Goal: Transaction & Acquisition: Obtain resource

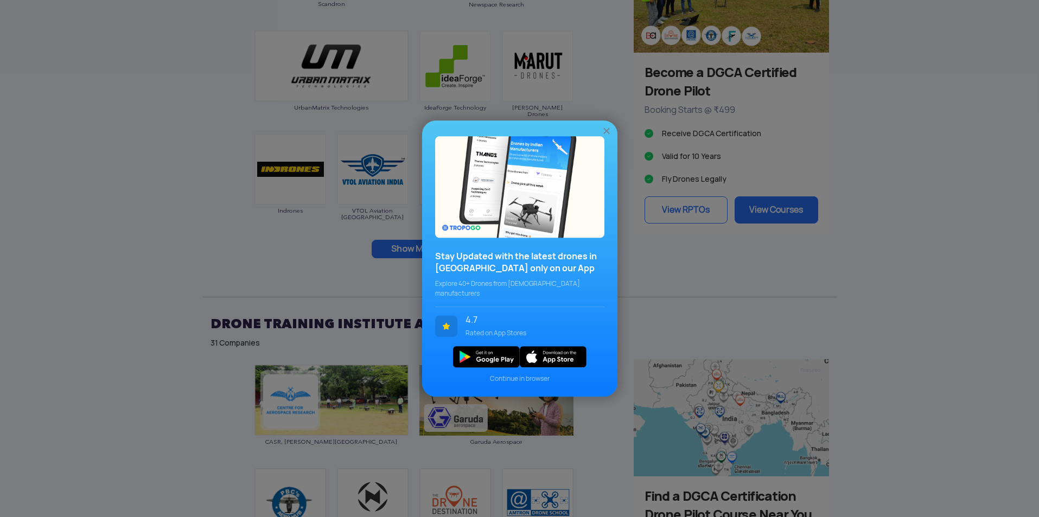
scroll to position [922, 0]
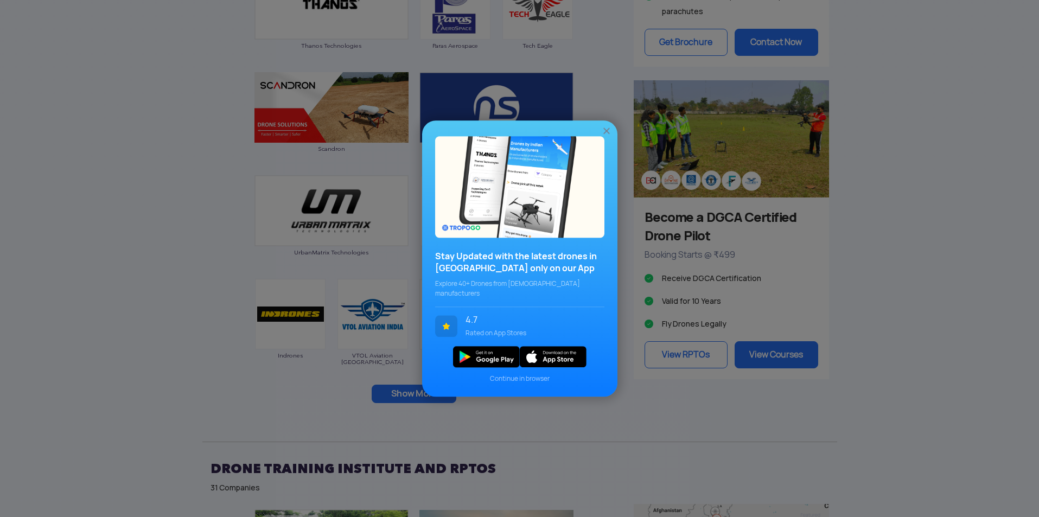
click at [607, 133] on img at bounding box center [606, 130] width 11 height 11
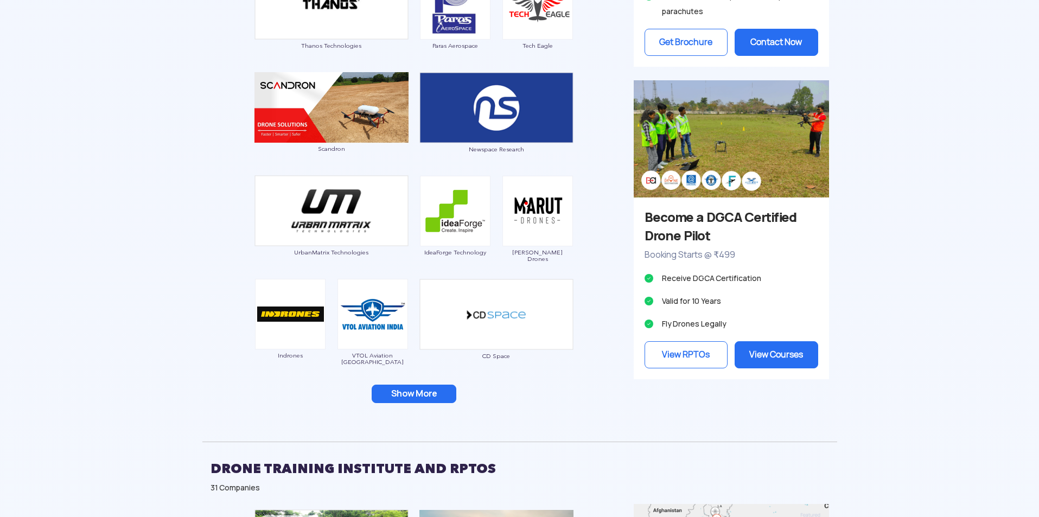
click at [402, 390] on button "Show More" at bounding box center [414, 394] width 85 height 18
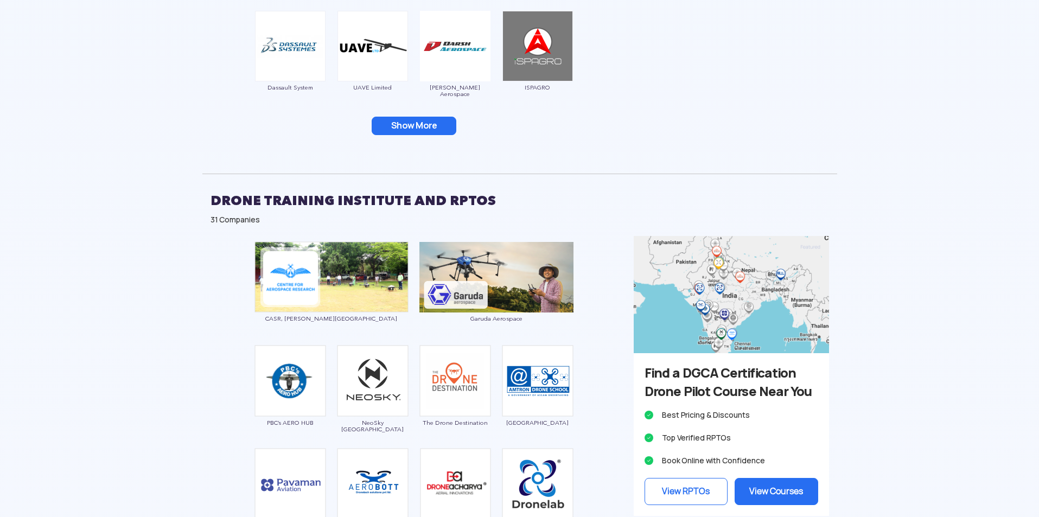
scroll to position [1411, 0]
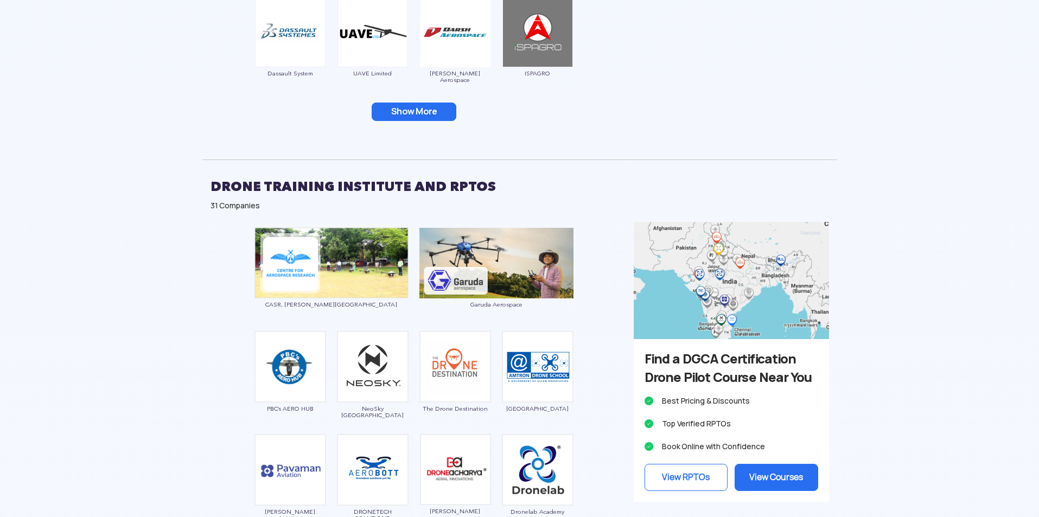
click at [411, 118] on button "Show More" at bounding box center [414, 112] width 85 height 18
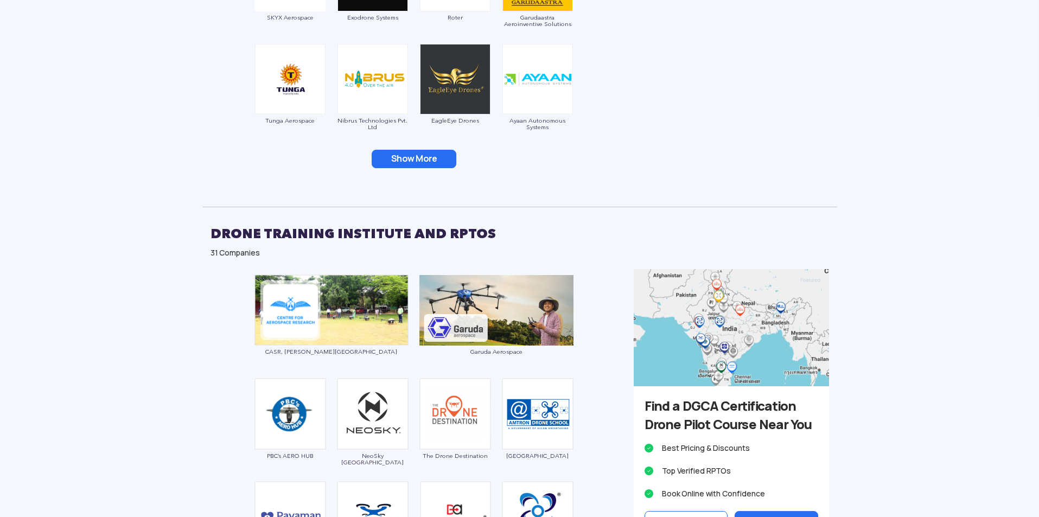
scroll to position [1573, 0]
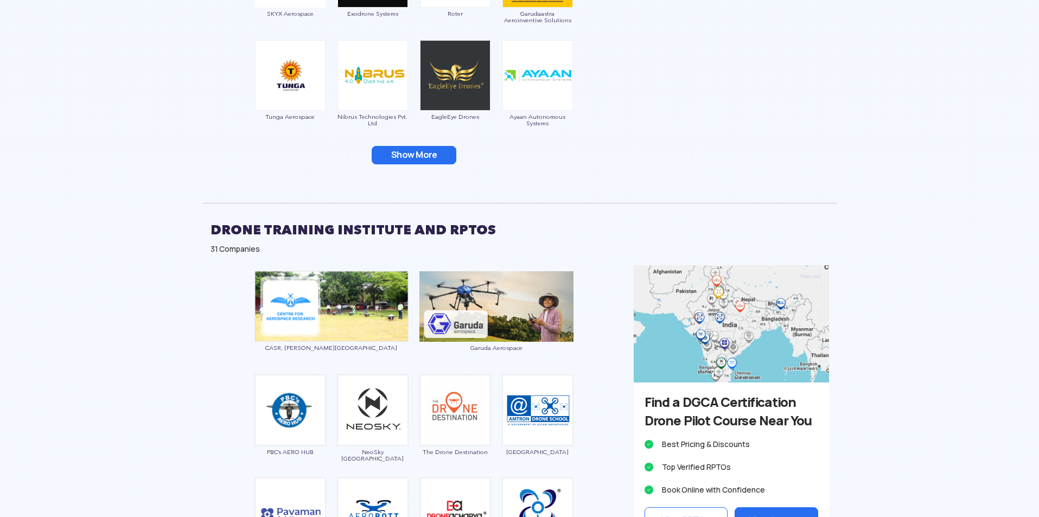
click at [415, 153] on button "Show More" at bounding box center [414, 155] width 85 height 18
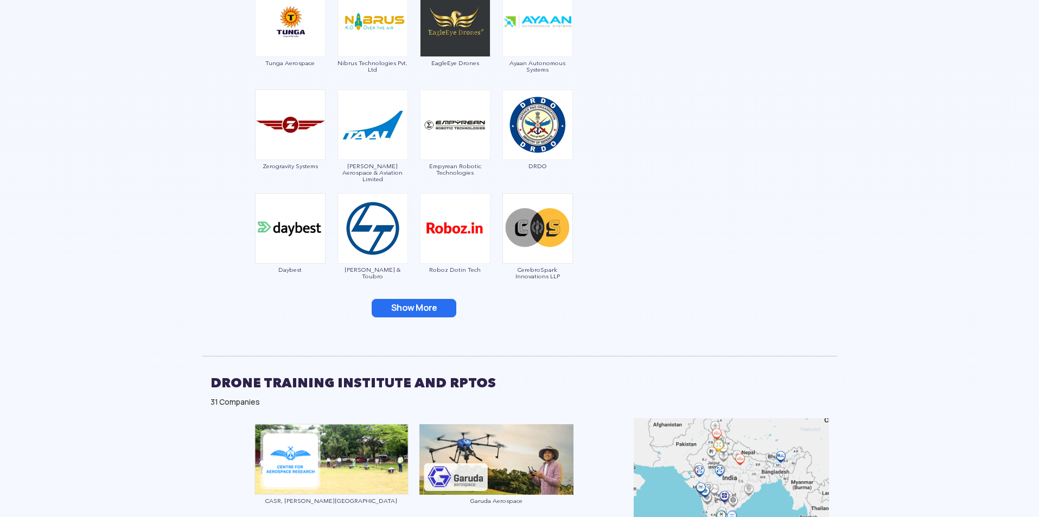
scroll to position [1628, 0]
click at [429, 306] on button "Show More" at bounding box center [414, 307] width 85 height 18
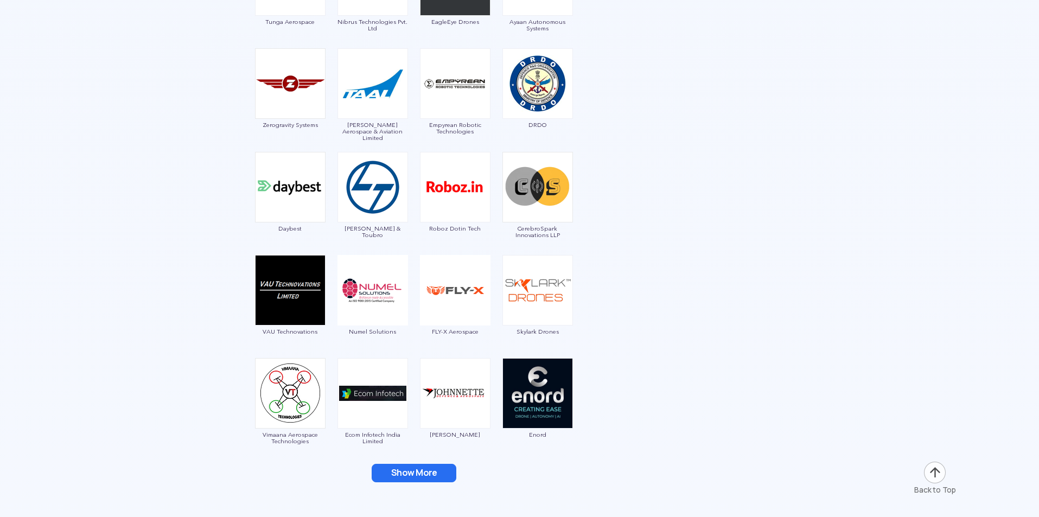
scroll to position [1899, 0]
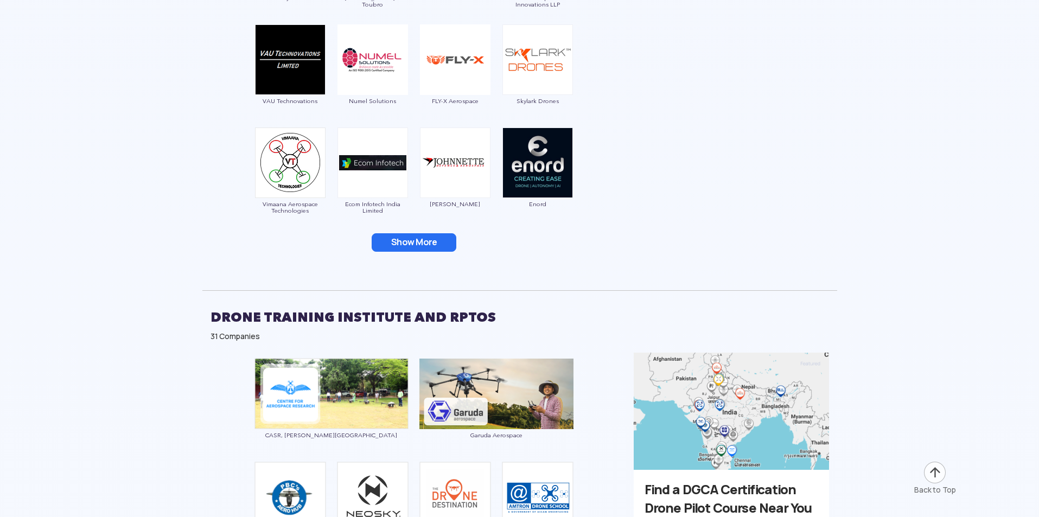
click at [410, 241] on button "Show More" at bounding box center [414, 242] width 85 height 18
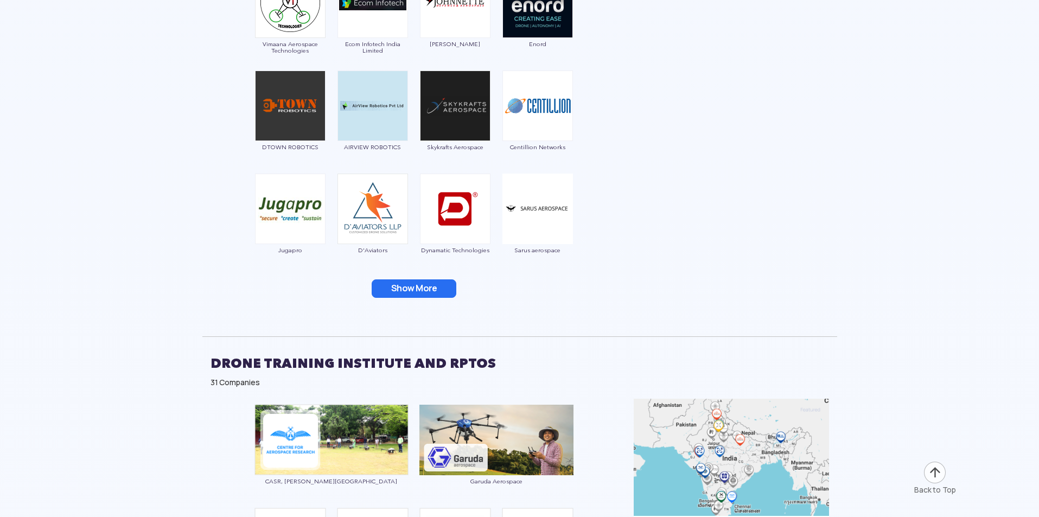
scroll to position [2062, 0]
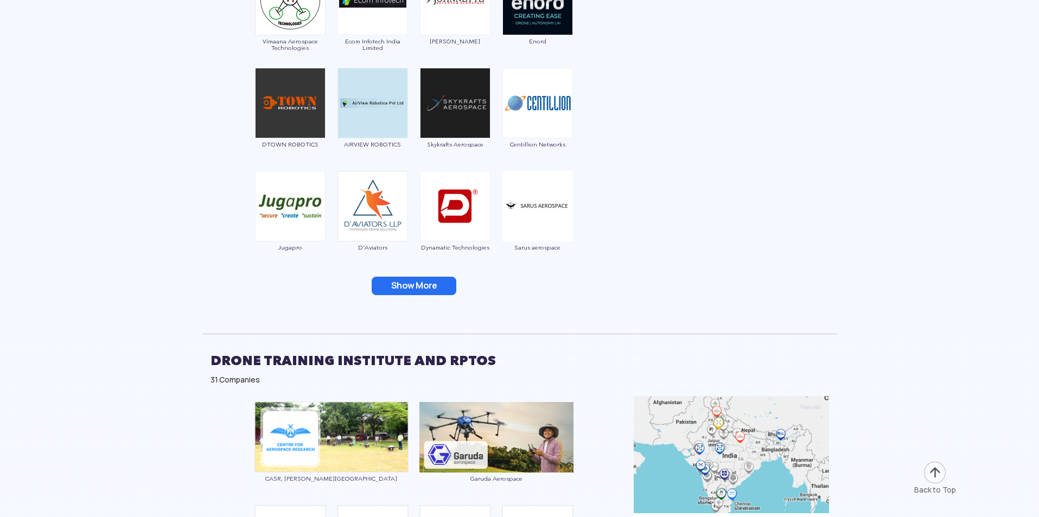
click at [413, 282] on button "Show More" at bounding box center [414, 286] width 85 height 18
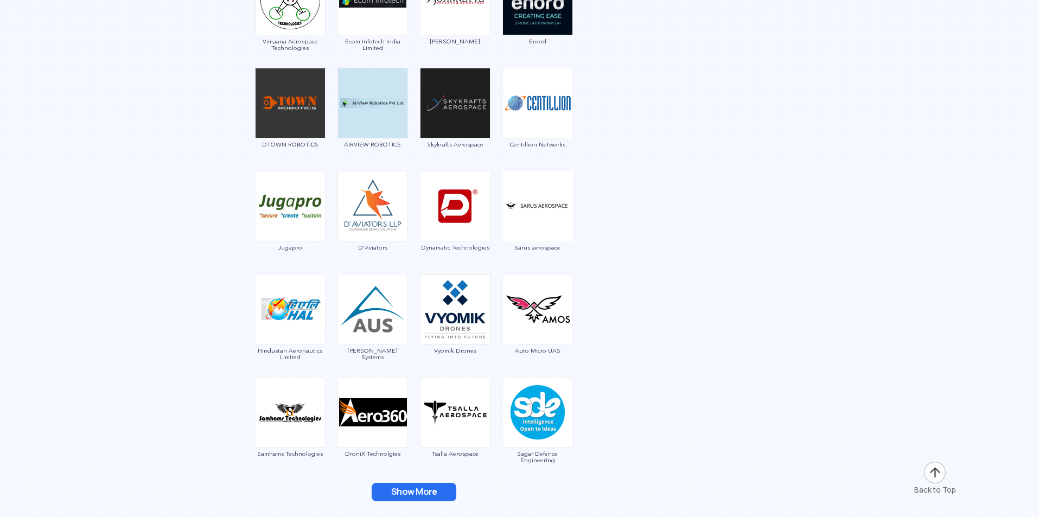
scroll to position [2333, 0]
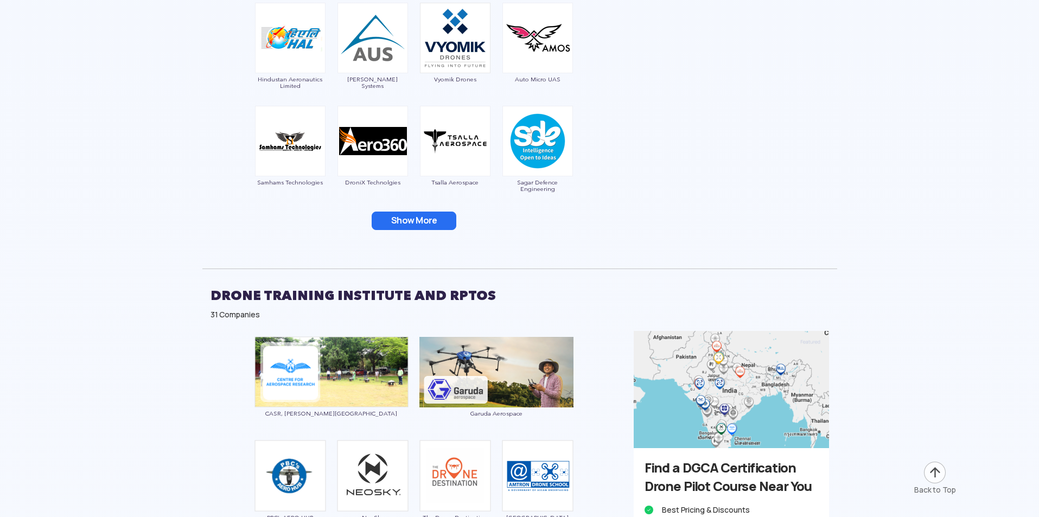
click at [407, 225] on button "Show More" at bounding box center [414, 221] width 85 height 18
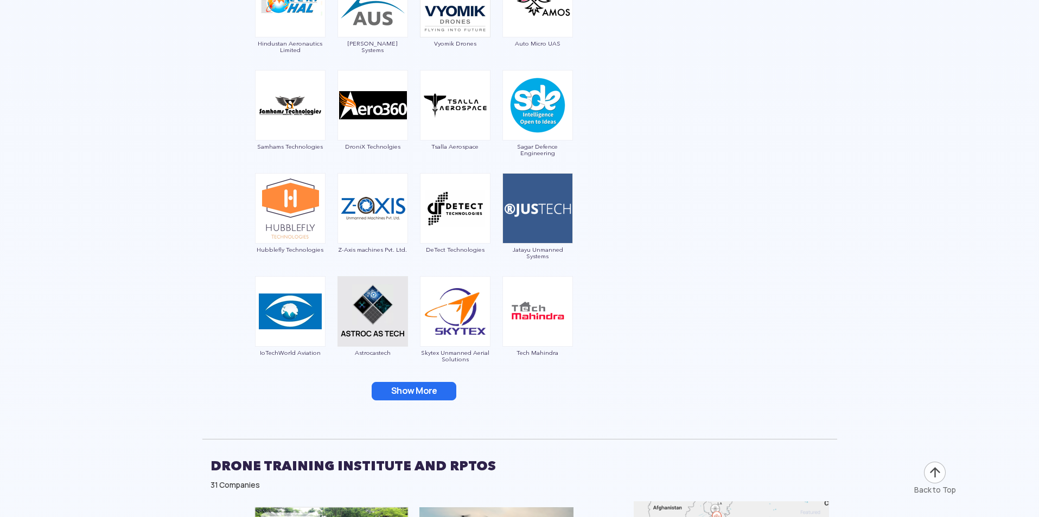
scroll to position [2550, 0]
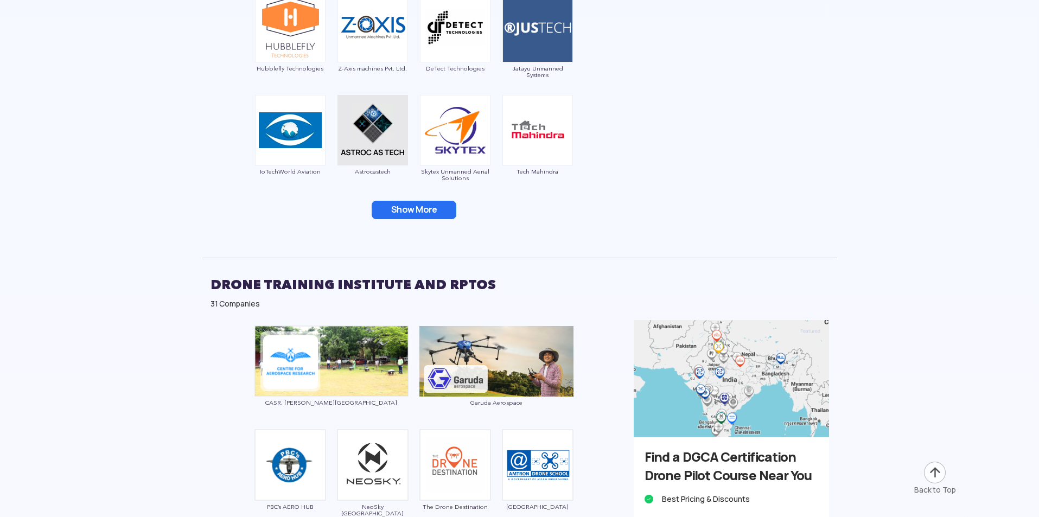
click at [415, 213] on button "Show More" at bounding box center [414, 210] width 85 height 18
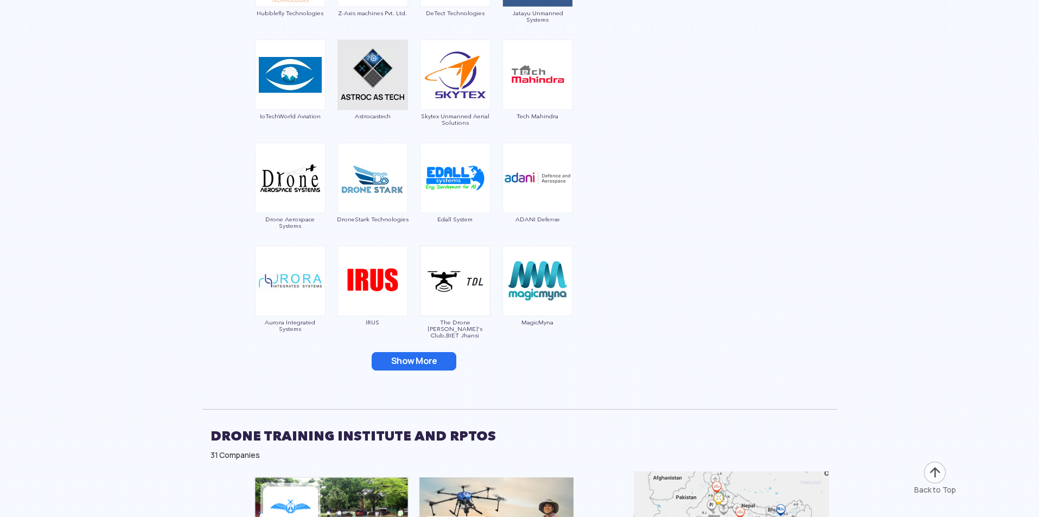
scroll to position [2713, 0]
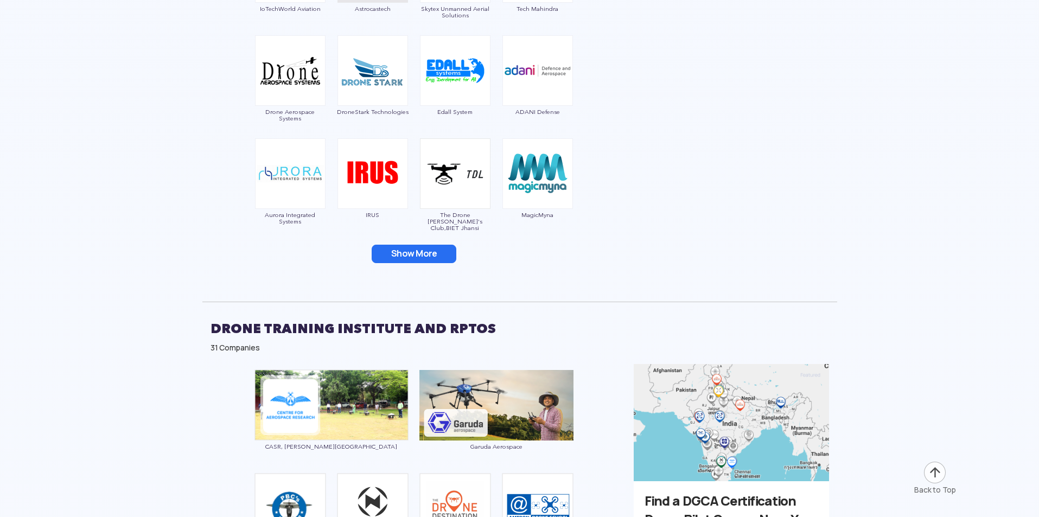
click at [407, 250] on button "Show More" at bounding box center [414, 254] width 85 height 18
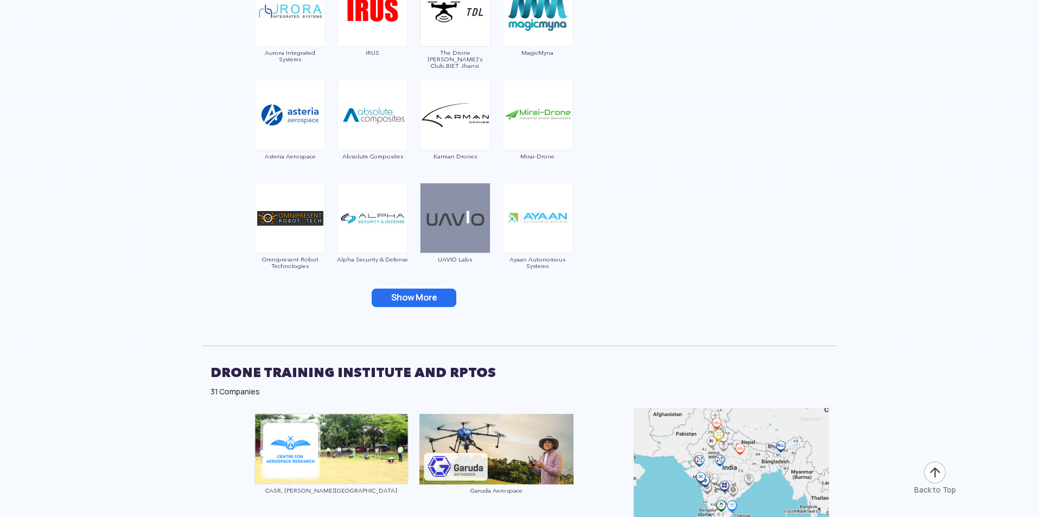
scroll to position [2876, 0]
click at [397, 294] on button "Show More" at bounding box center [414, 297] width 85 height 18
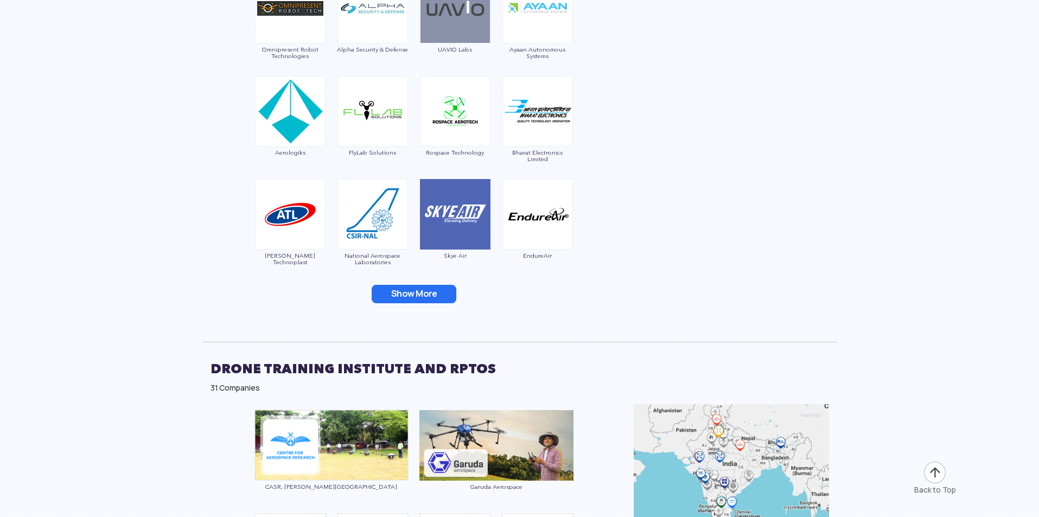
scroll to position [3093, 0]
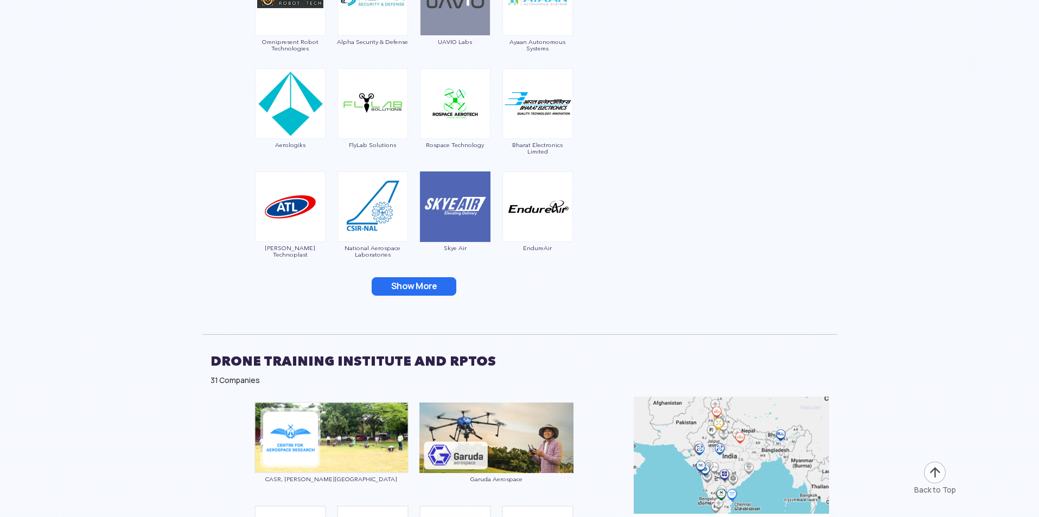
click at [417, 286] on button "Show More" at bounding box center [414, 286] width 85 height 18
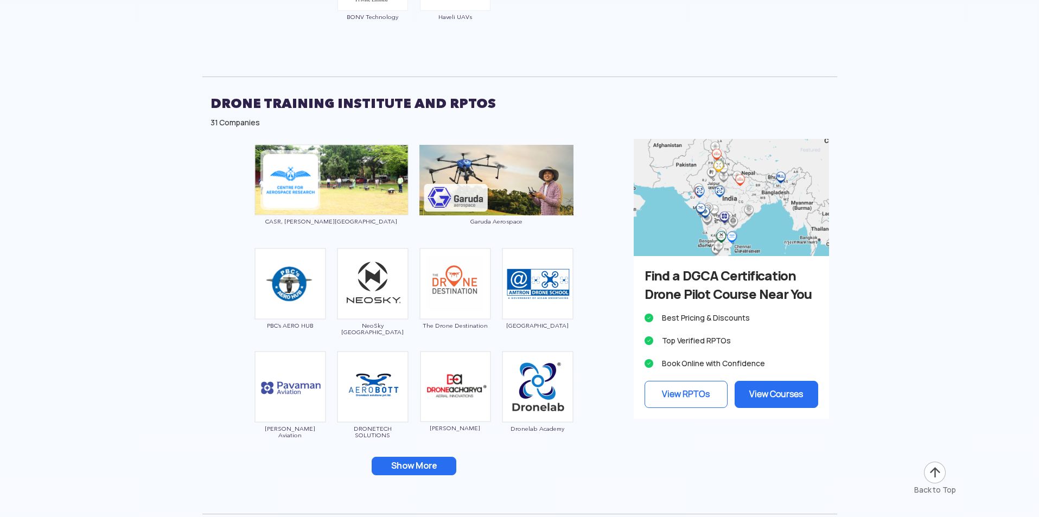
scroll to position [3744, 0]
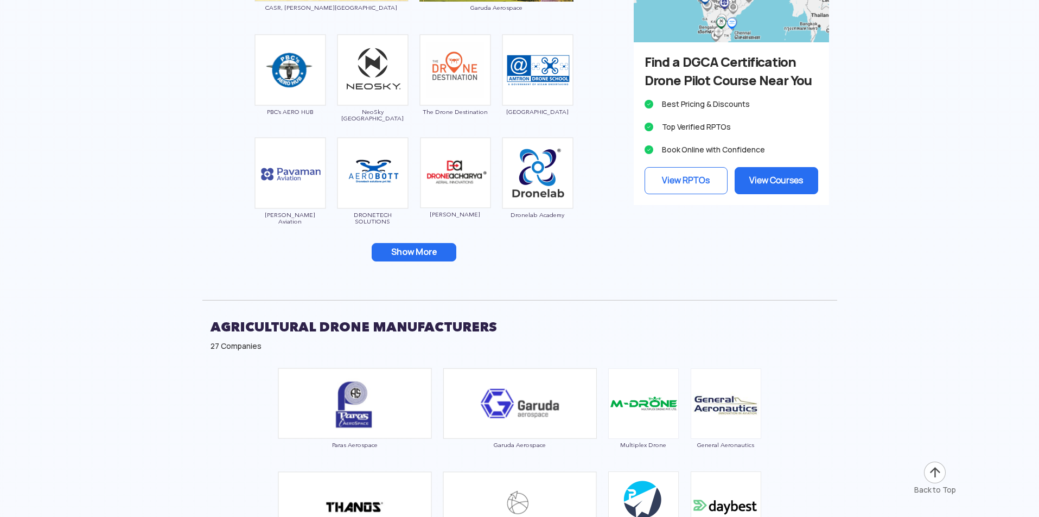
click at [419, 251] on button "Show More" at bounding box center [414, 252] width 85 height 18
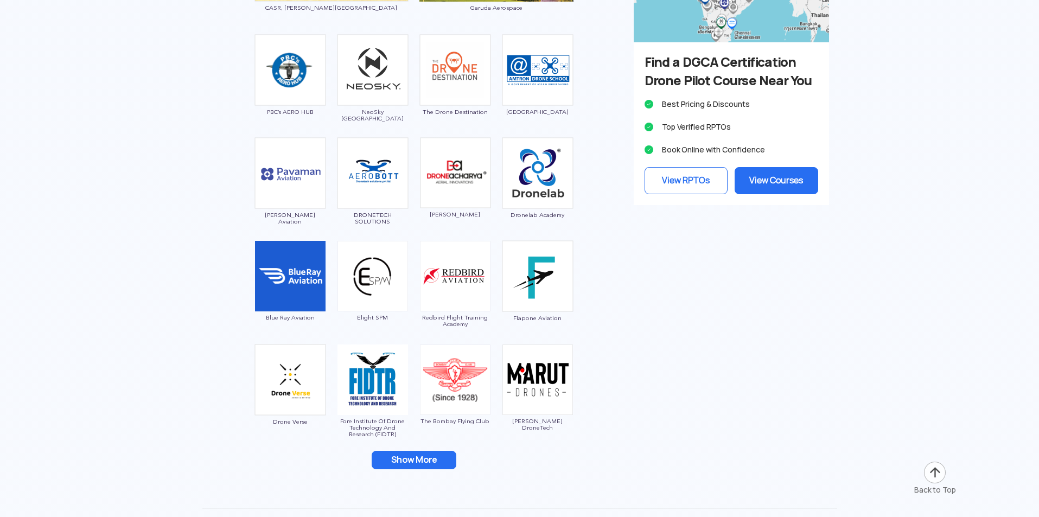
scroll to position [3961, 0]
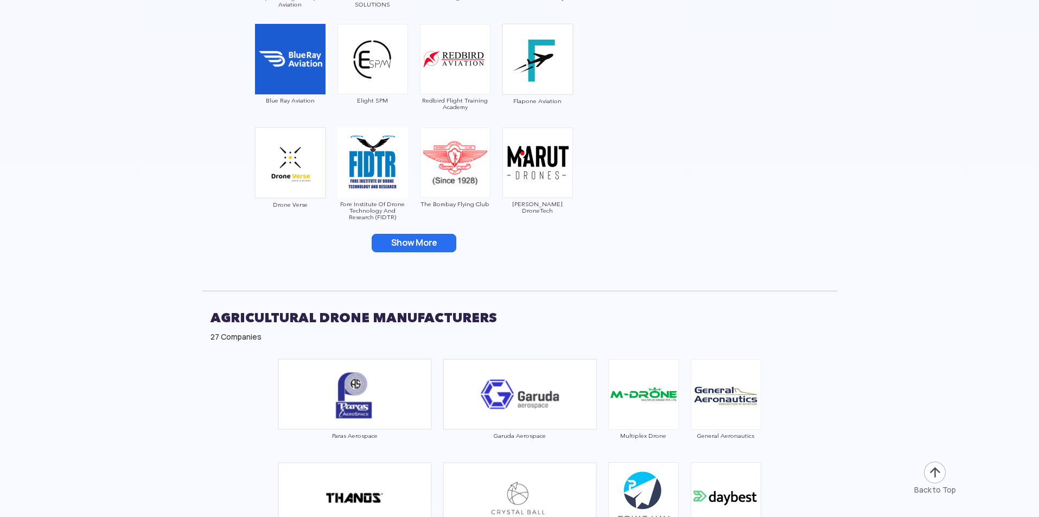
click at [421, 241] on button "Show More" at bounding box center [414, 243] width 85 height 18
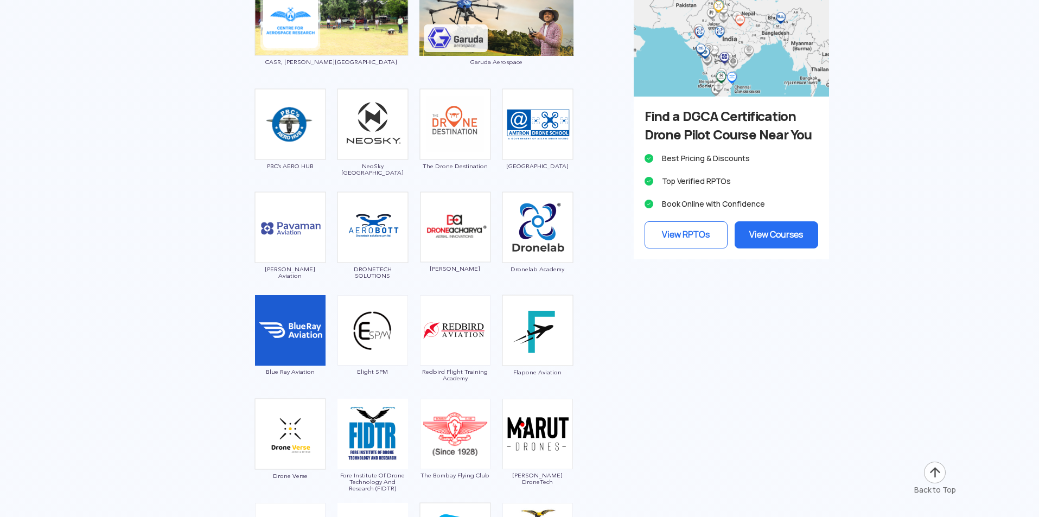
scroll to position [3527, 0]
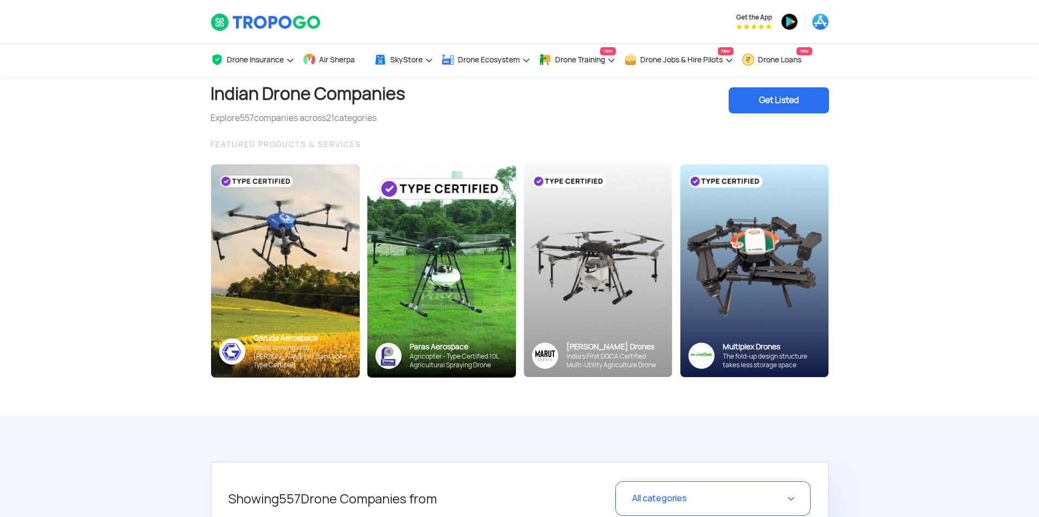
drag, startPoint x: 241, startPoint y: 116, endPoint x: 249, endPoint y: 120, distance: 9.0
click at [245, 116] on span "557" at bounding box center [247, 117] width 14 height 11
click at [270, 132] on div "Indian Drone Companies Explore 557 companies across 21 categories Get Listed FE…" at bounding box center [519, 246] width 635 height 340
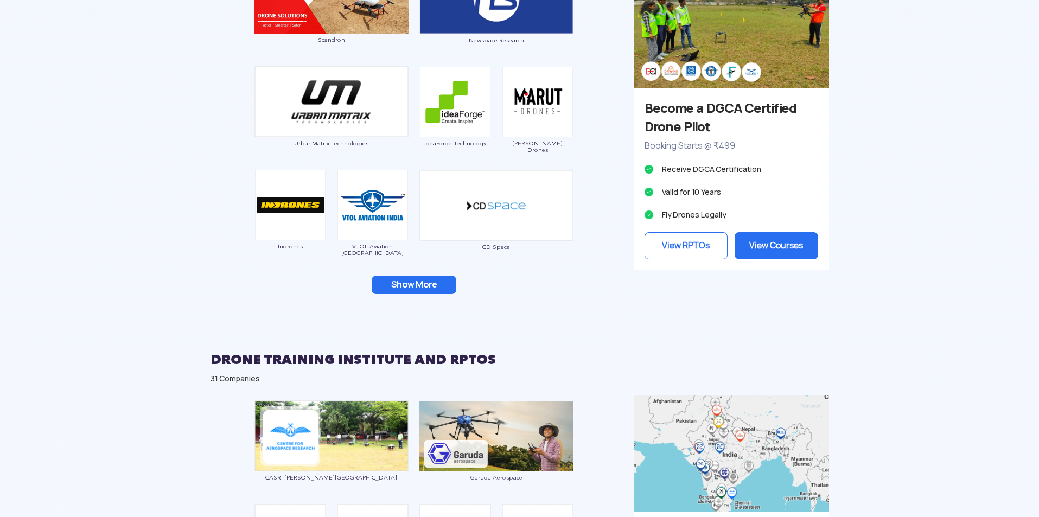
scroll to position [1031, 0]
click at [429, 292] on button "Show More" at bounding box center [414, 285] width 85 height 18
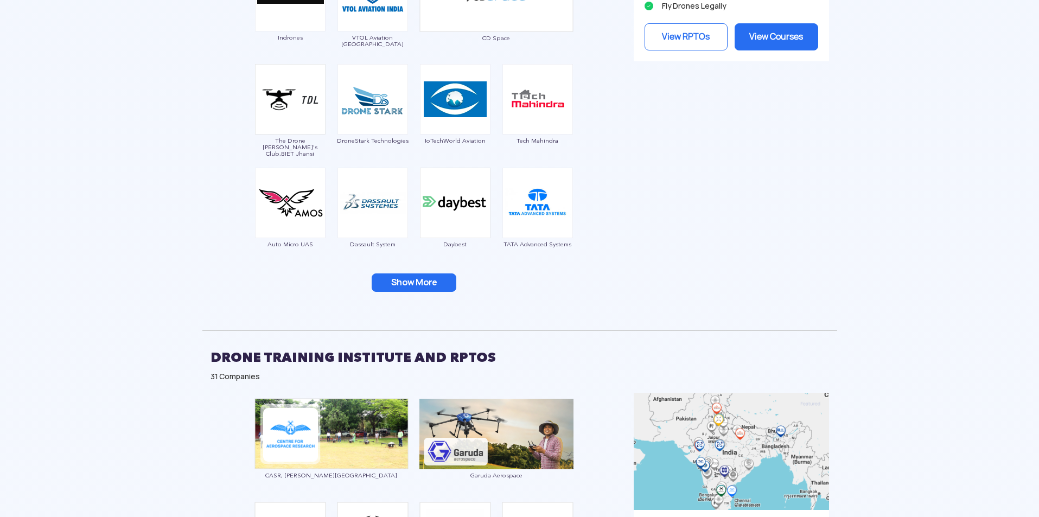
scroll to position [1248, 0]
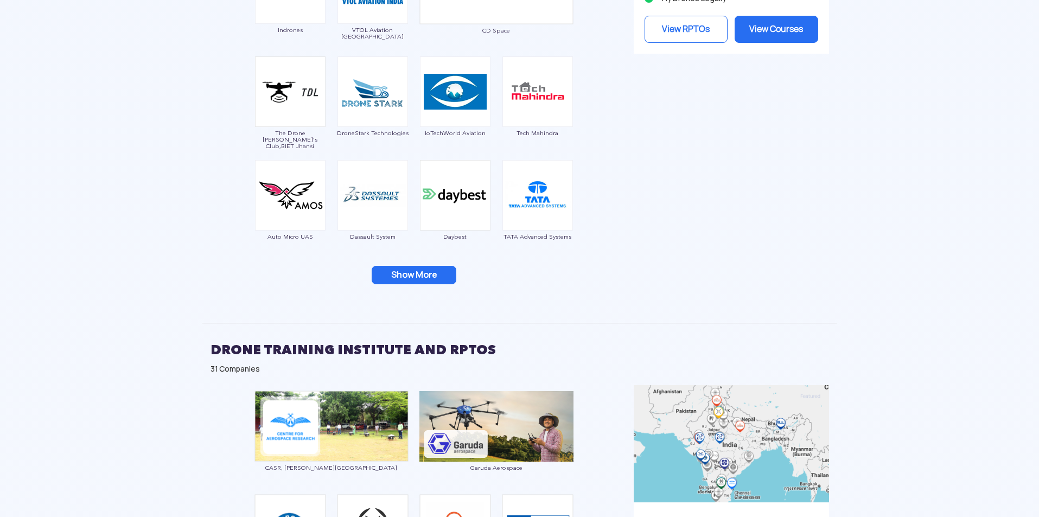
click at [423, 276] on button "Show More" at bounding box center [414, 275] width 85 height 18
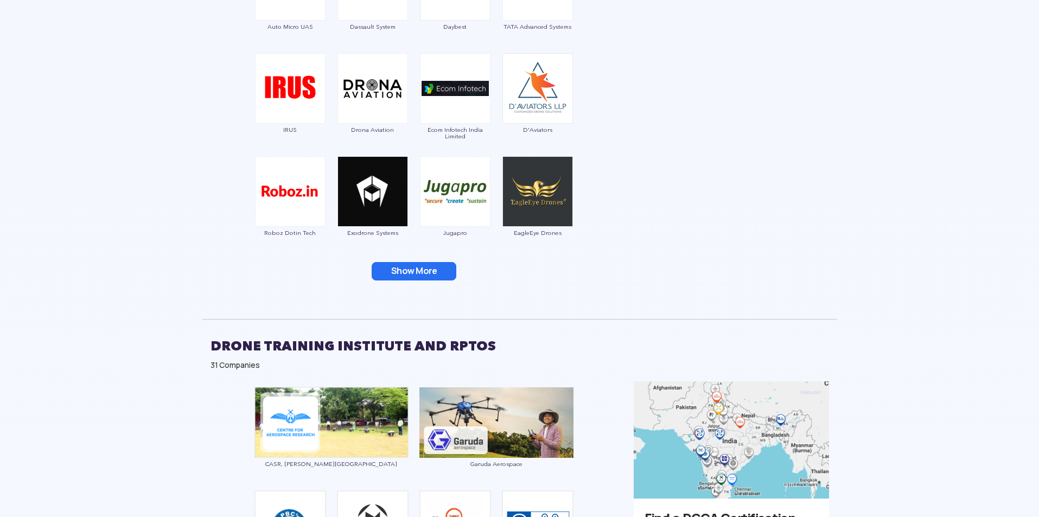
scroll to position [1465, 0]
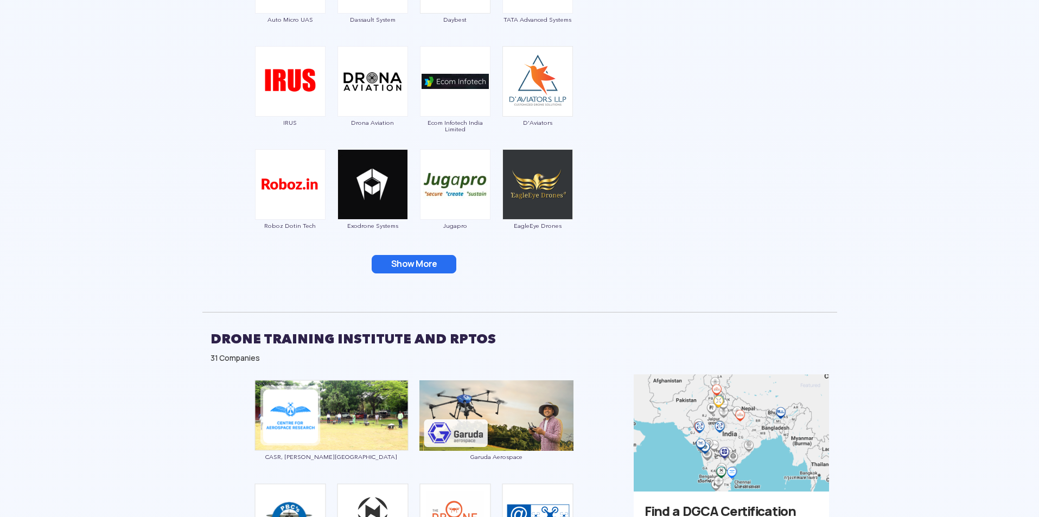
click at [413, 266] on button "Show More" at bounding box center [414, 264] width 85 height 18
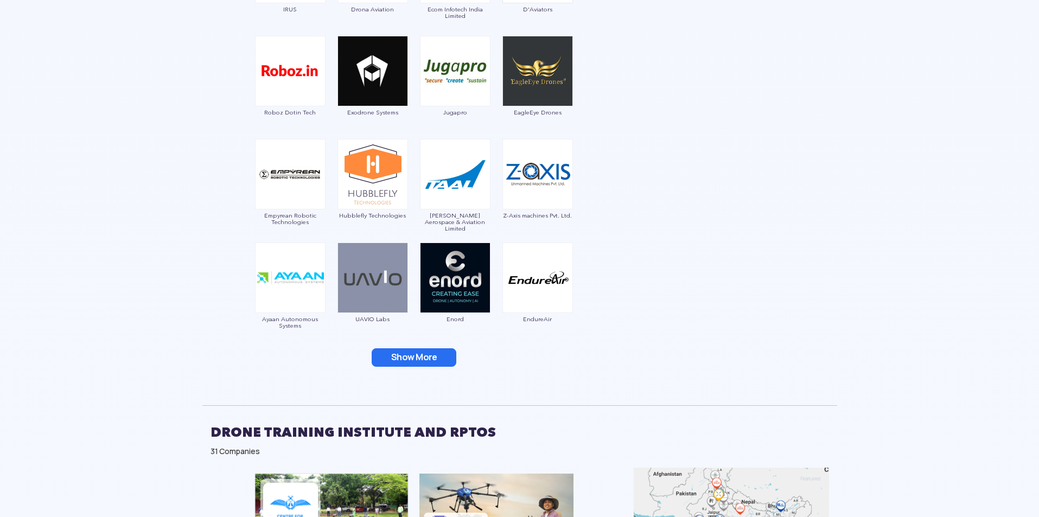
scroll to position [1682, 0]
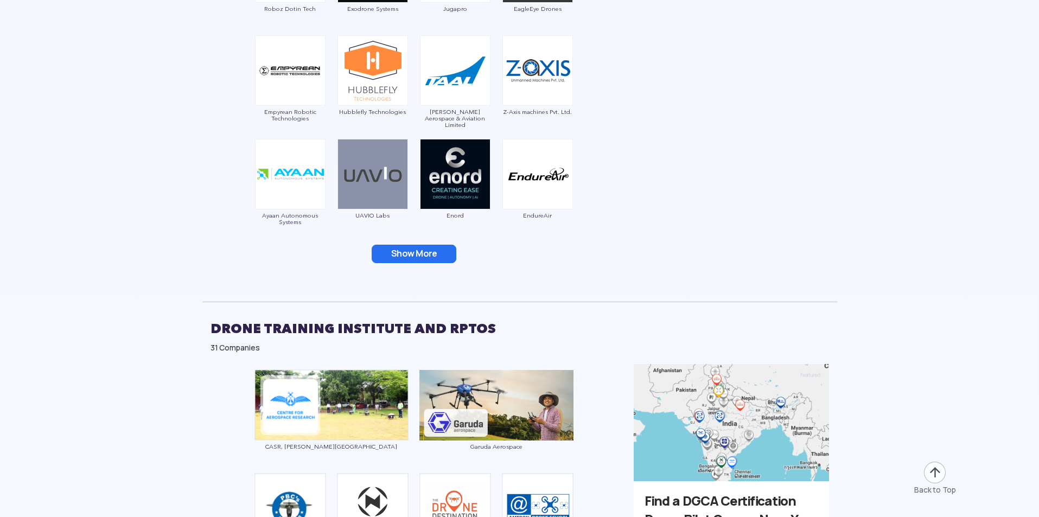
click at [410, 255] on button "Show More" at bounding box center [414, 254] width 85 height 18
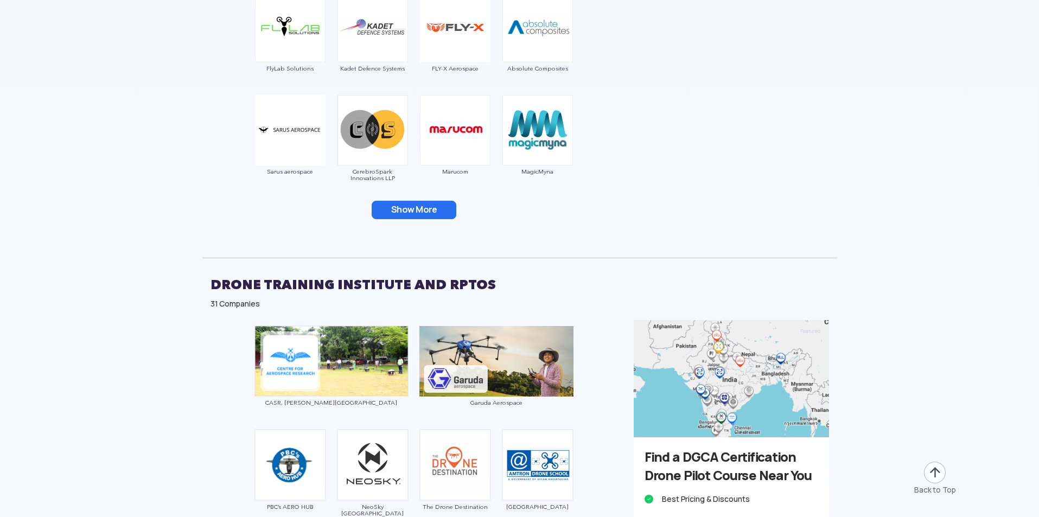
scroll to position [1953, 0]
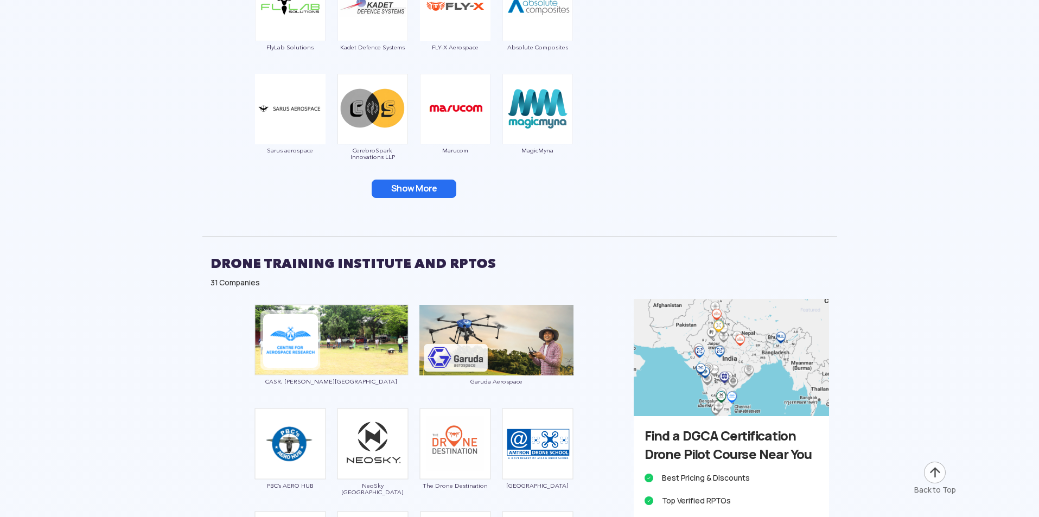
click at [411, 194] on button "Show More" at bounding box center [414, 189] width 85 height 18
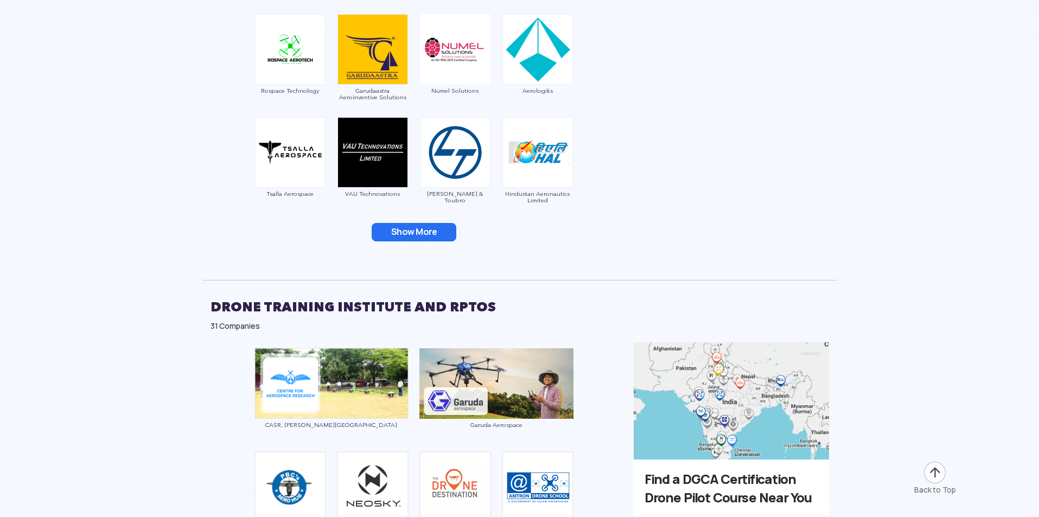
click at [422, 234] on button "Show More" at bounding box center [414, 232] width 85 height 18
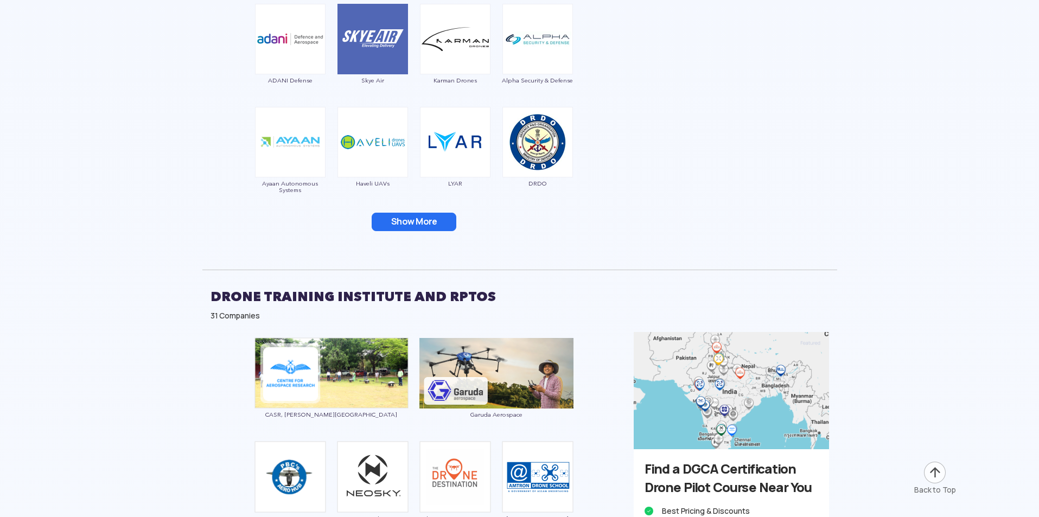
scroll to position [2333, 0]
click at [416, 222] on button "Show More" at bounding box center [414, 221] width 85 height 18
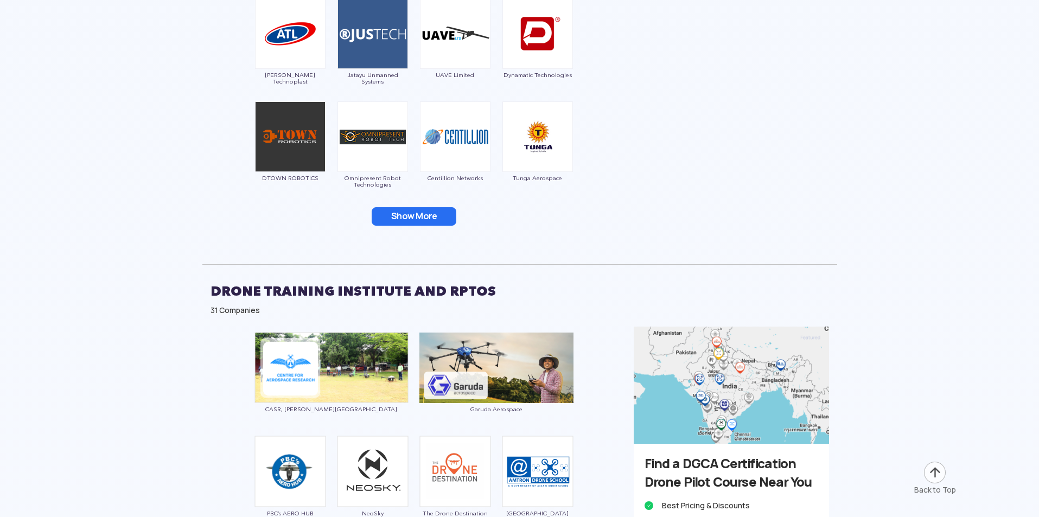
scroll to position [2550, 0]
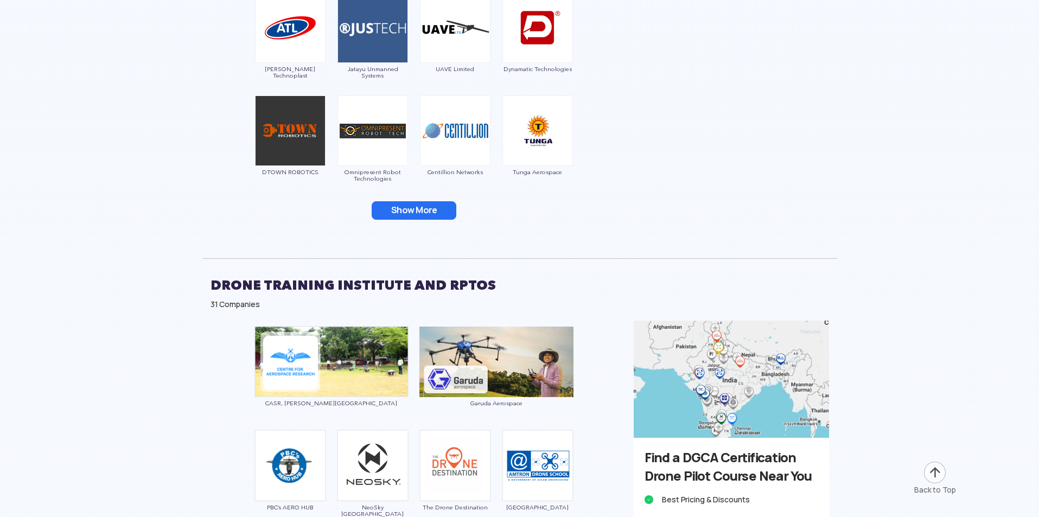
click at [415, 210] on button "Show More" at bounding box center [414, 210] width 85 height 18
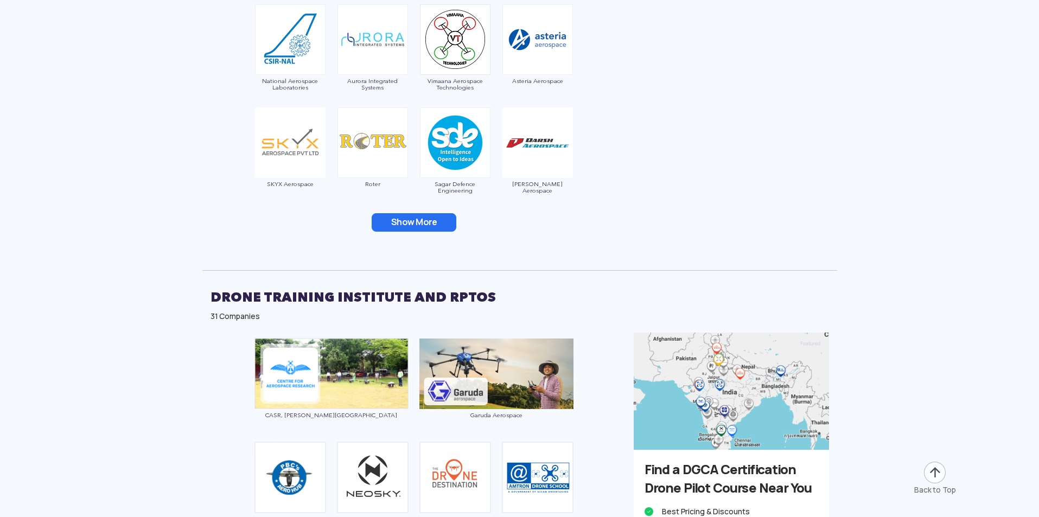
scroll to position [2767, 0]
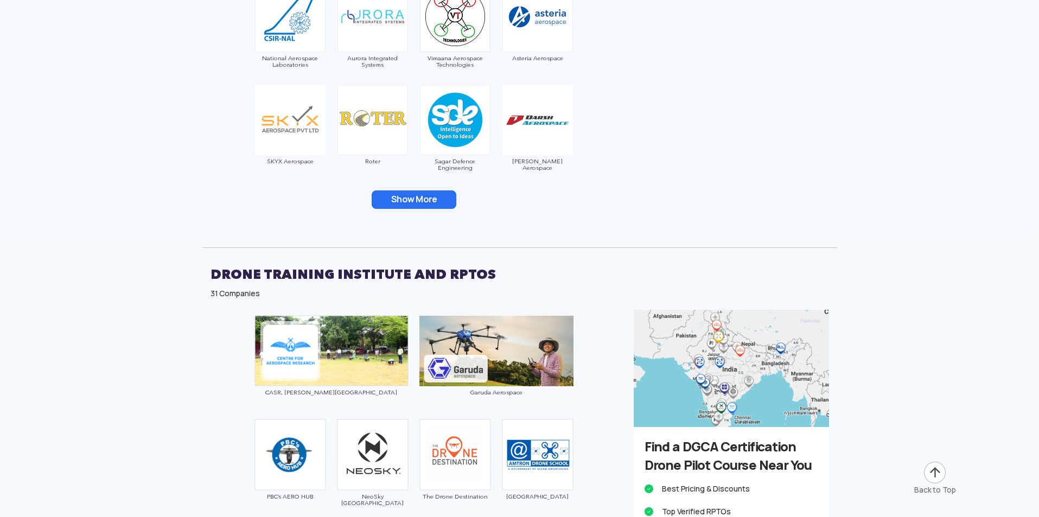
click at [414, 201] on button "Show More" at bounding box center [414, 199] width 85 height 18
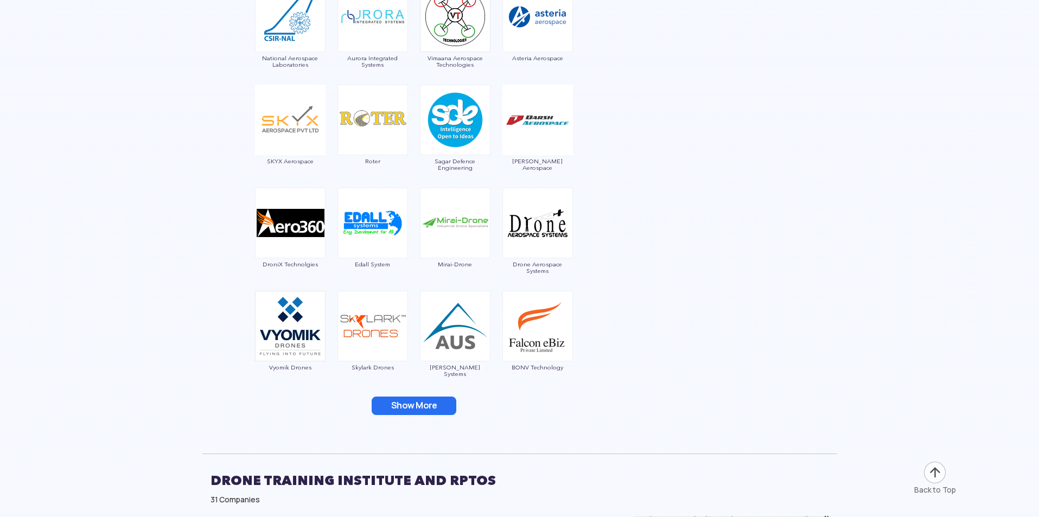
scroll to position [2984, 0]
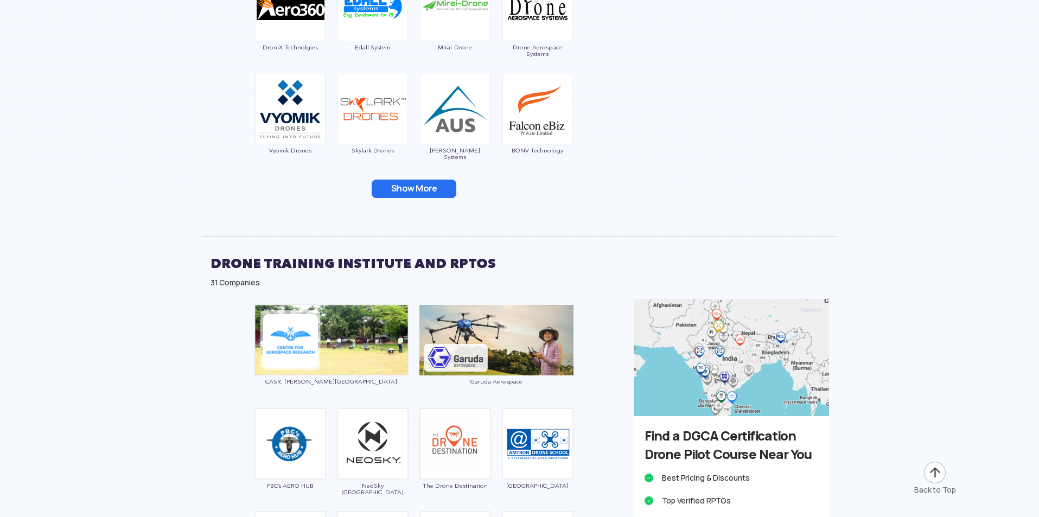
click at [412, 190] on button "Show More" at bounding box center [414, 189] width 85 height 18
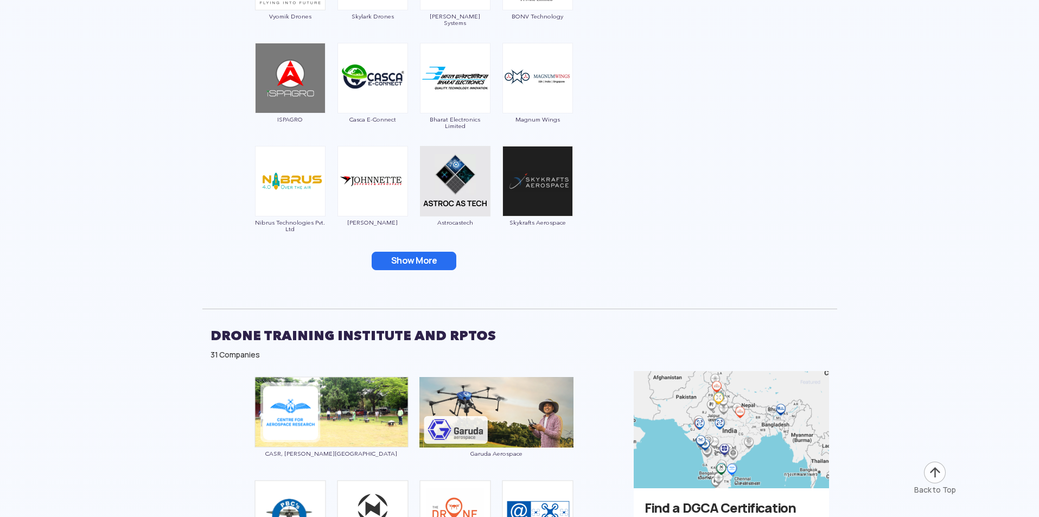
scroll to position [3201, 0]
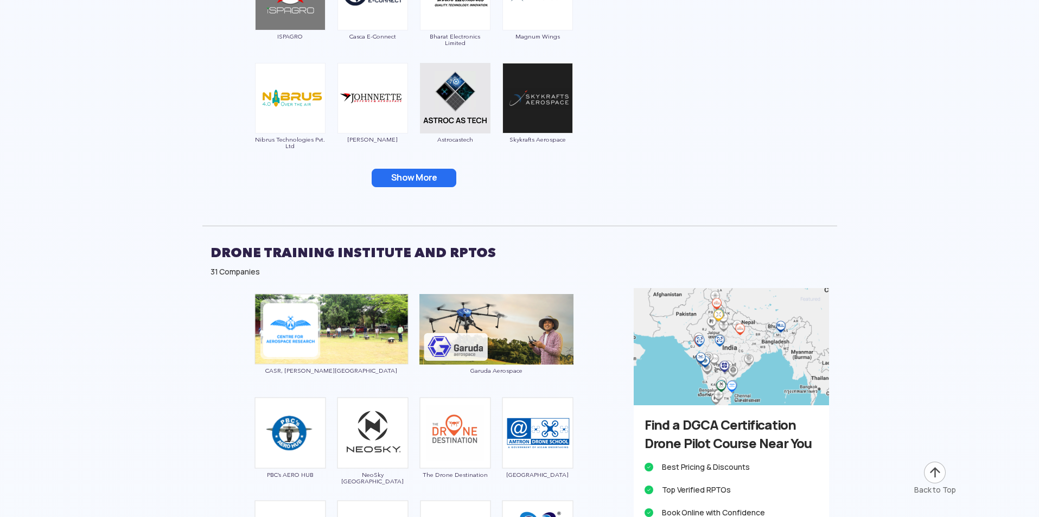
click at [412, 180] on button "Show More" at bounding box center [414, 178] width 85 height 18
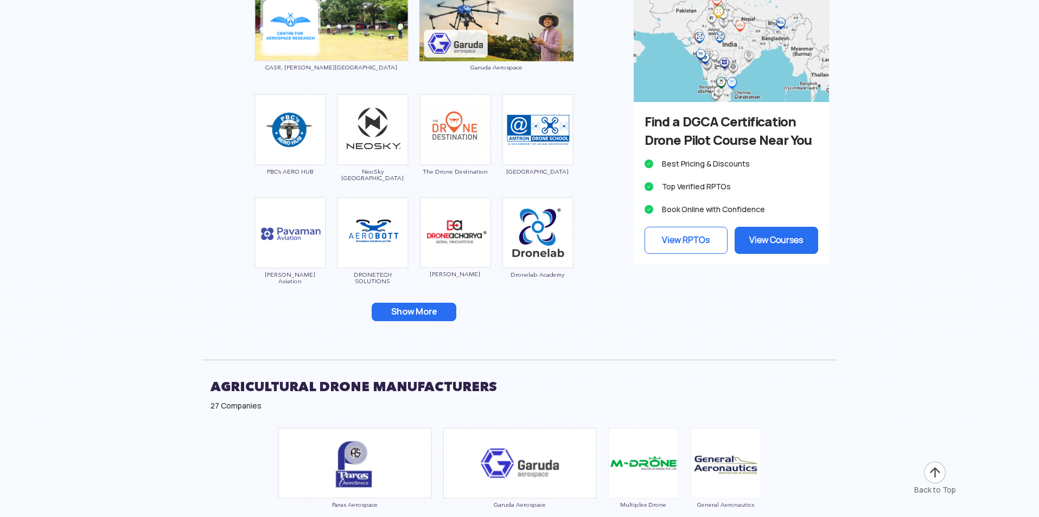
scroll to position [3744, 0]
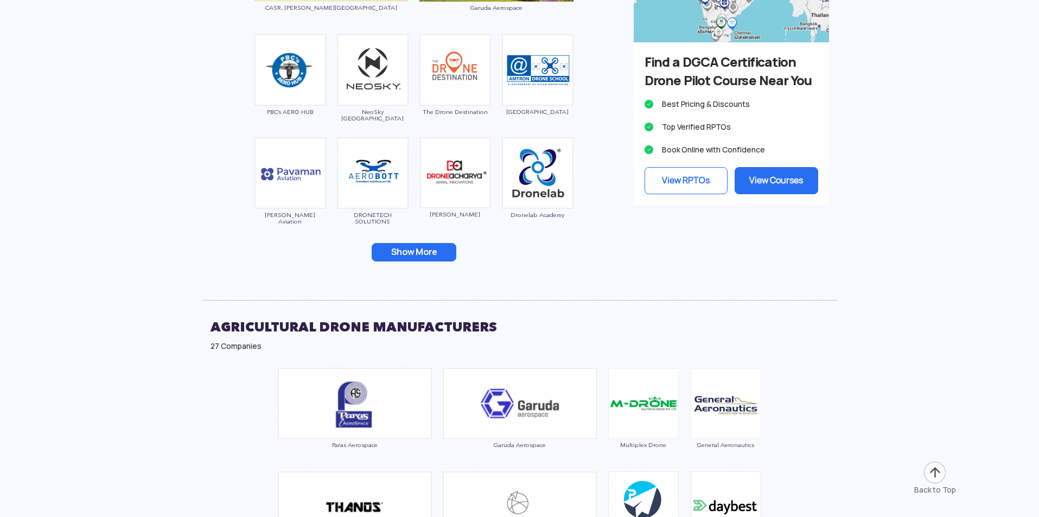
click at [430, 248] on button "Show More" at bounding box center [414, 252] width 85 height 18
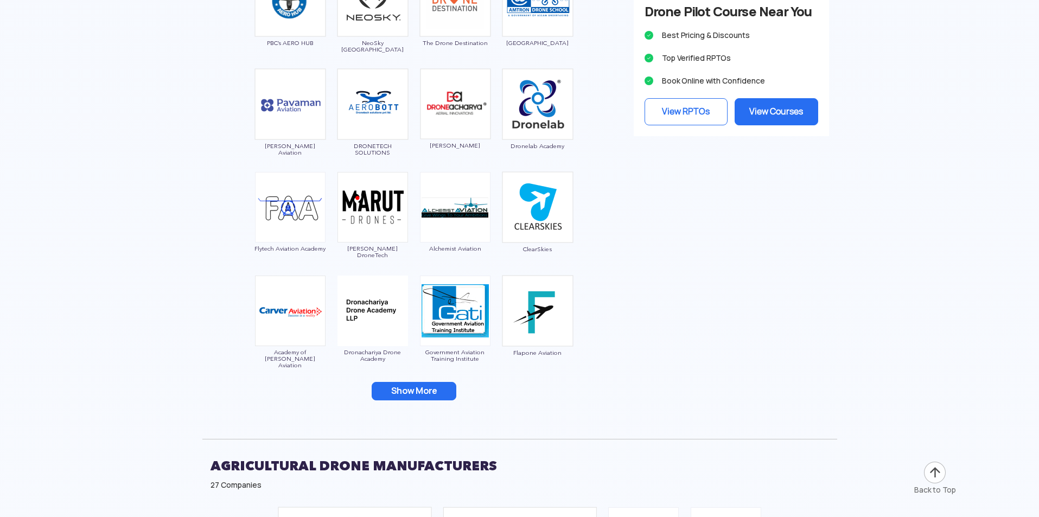
scroll to position [3961, 0]
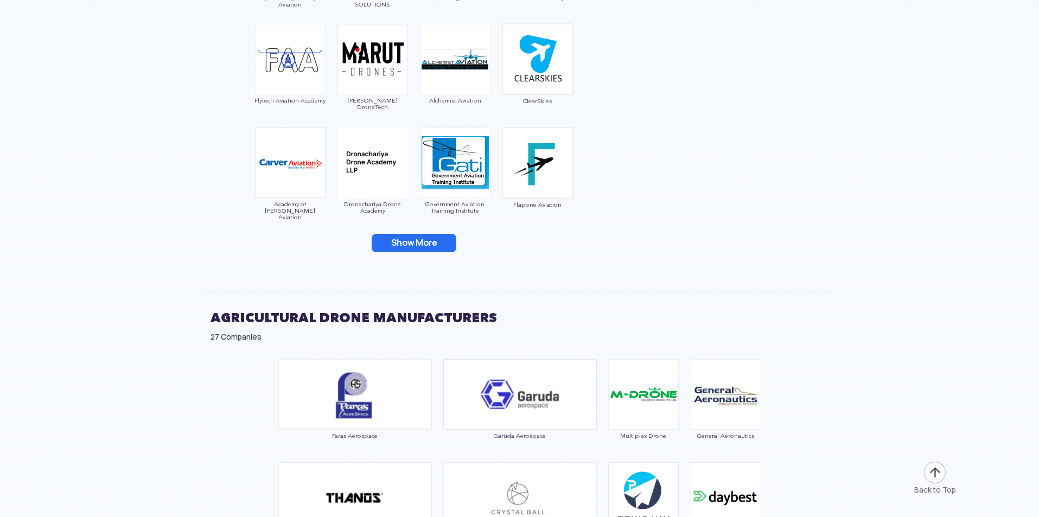
click at [424, 237] on button "Show More" at bounding box center [414, 243] width 85 height 18
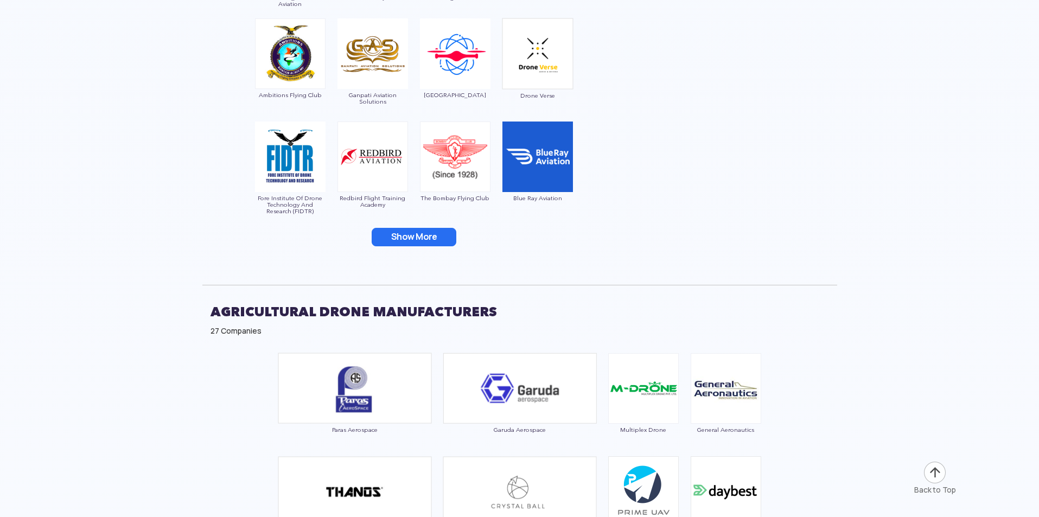
scroll to position [4178, 0]
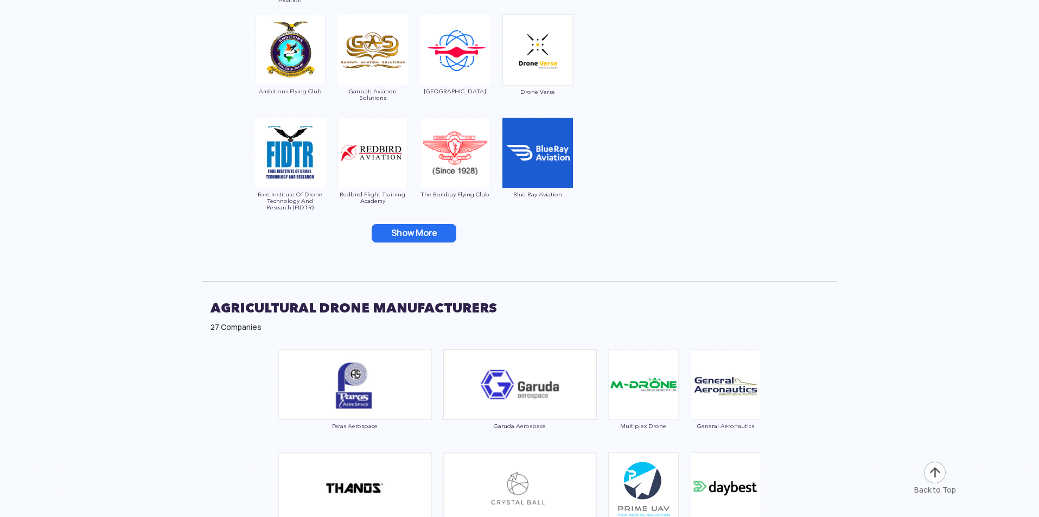
click at [423, 228] on button "Show More" at bounding box center [414, 233] width 85 height 18
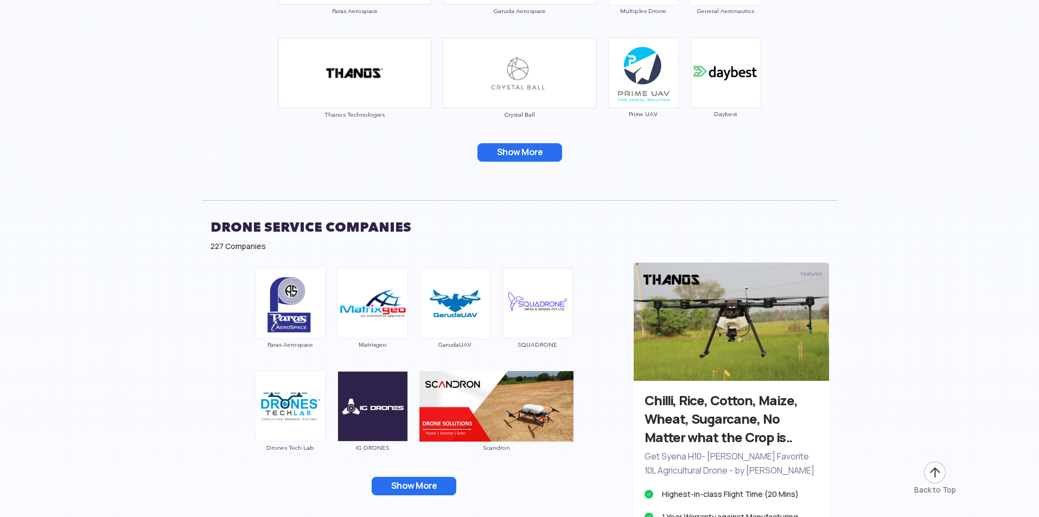
scroll to position [4775, 0]
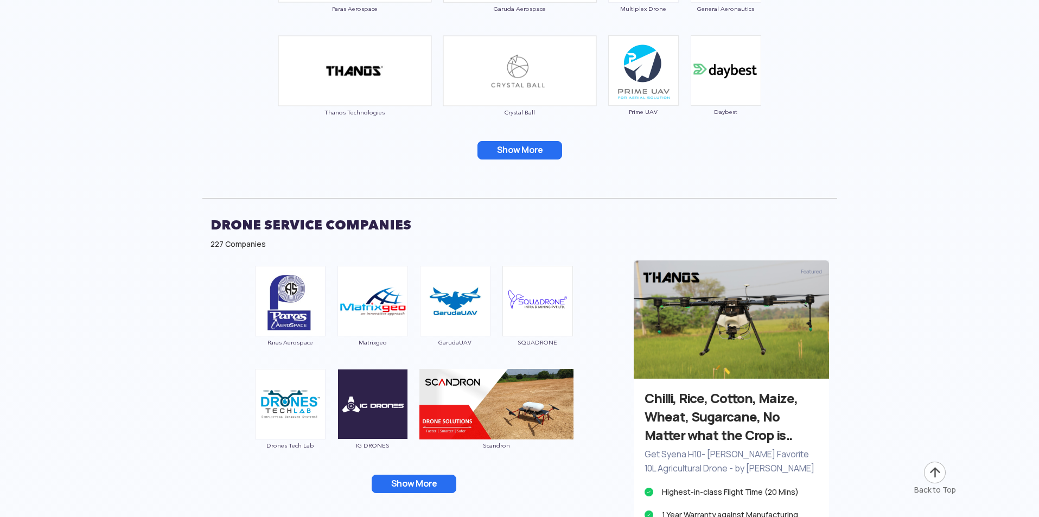
click at [509, 154] on button "Show More" at bounding box center [519, 150] width 85 height 18
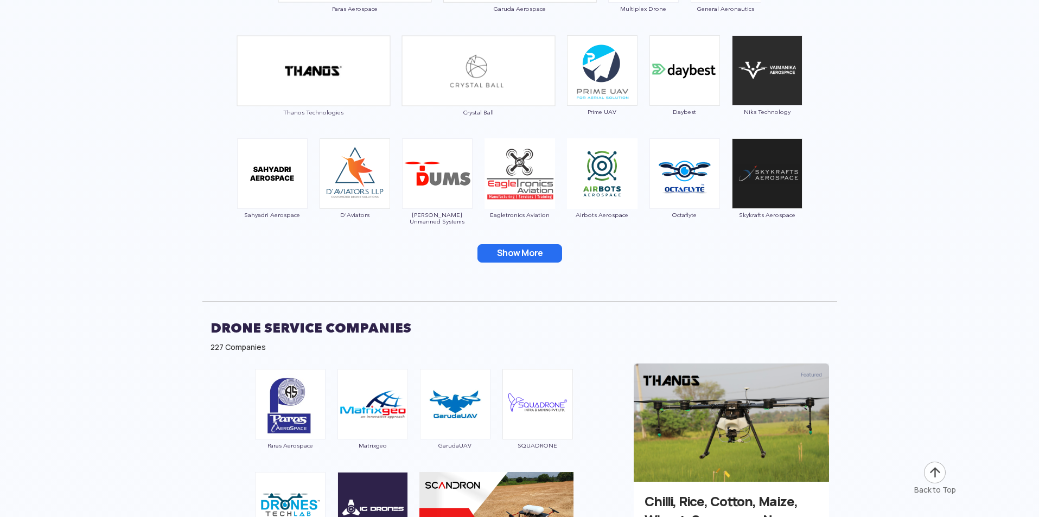
click at [526, 250] on button "Show More" at bounding box center [519, 253] width 85 height 18
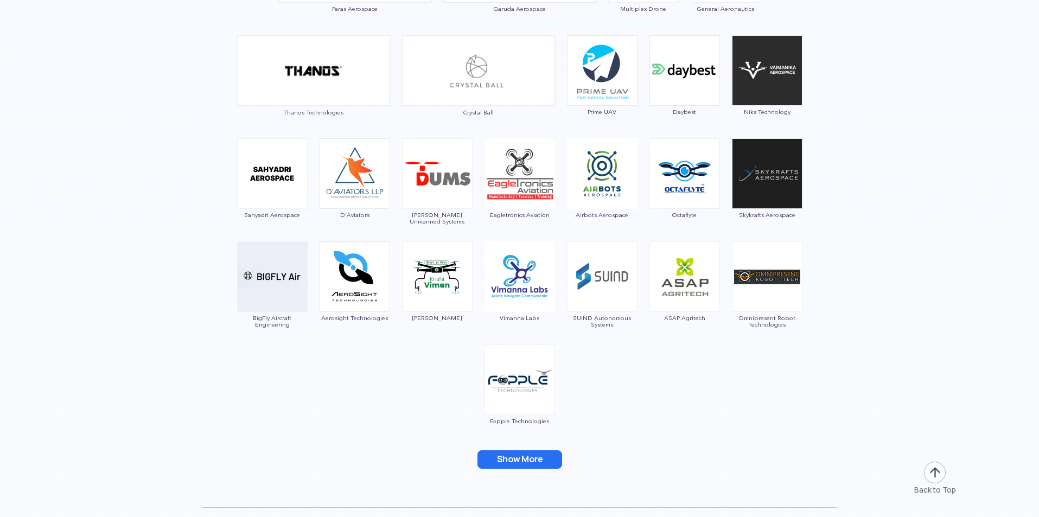
click at [532, 456] on button "Show More" at bounding box center [519, 459] width 85 height 18
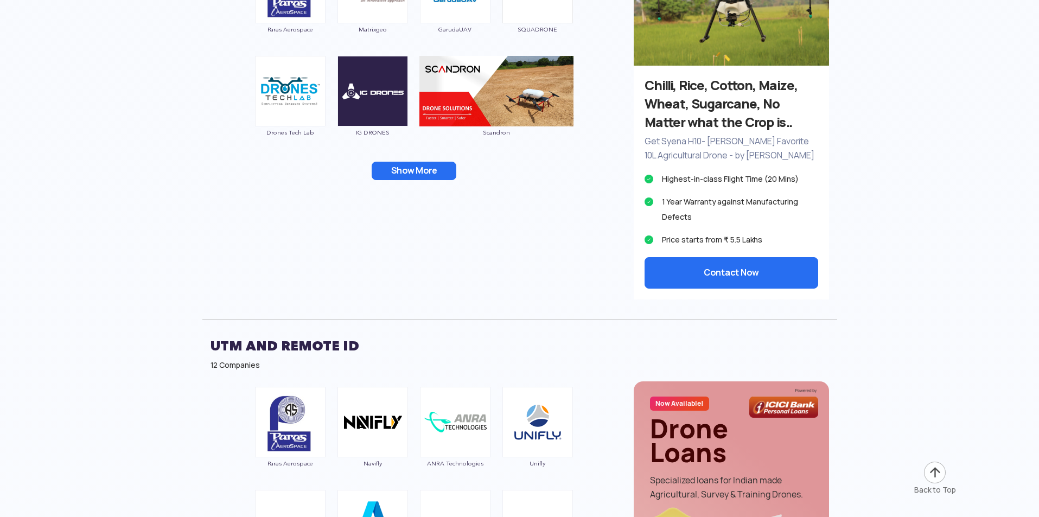
scroll to position [5371, 0]
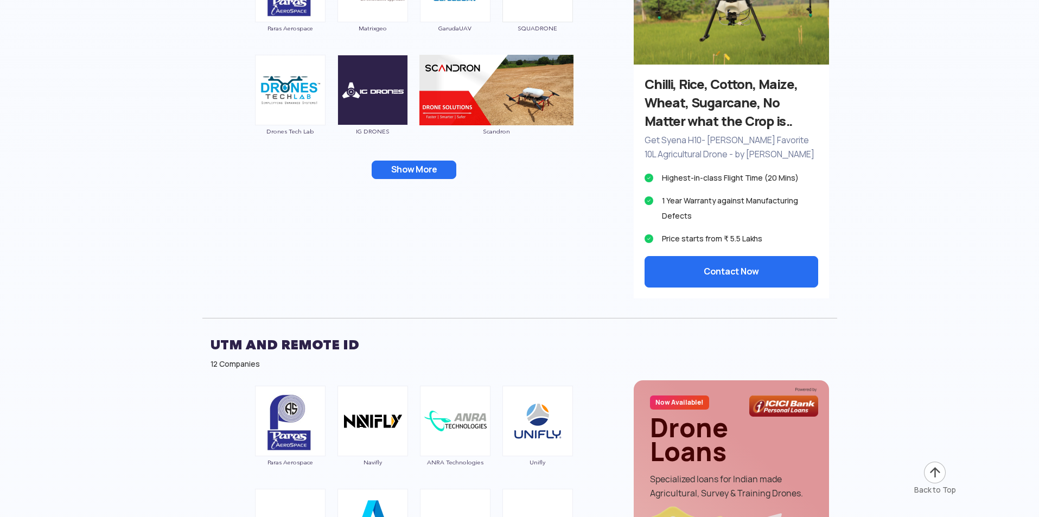
click at [406, 169] on button "Show More" at bounding box center [414, 170] width 85 height 18
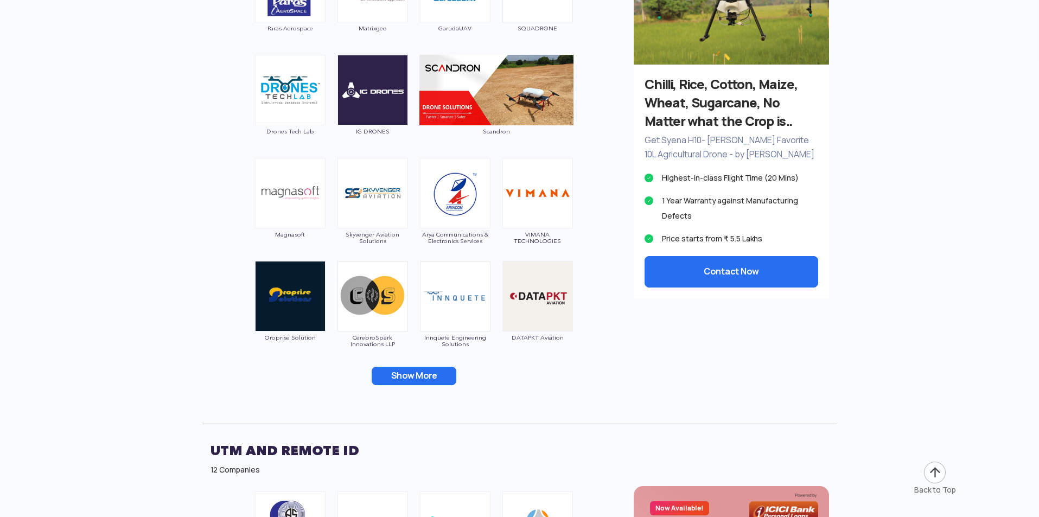
click at [432, 369] on button "Show More" at bounding box center [414, 376] width 85 height 18
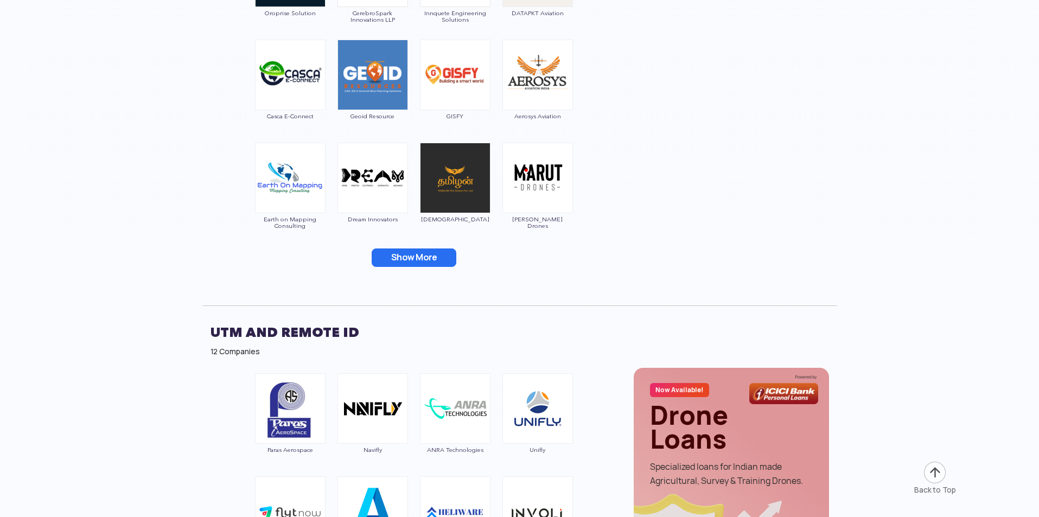
scroll to position [5697, 0]
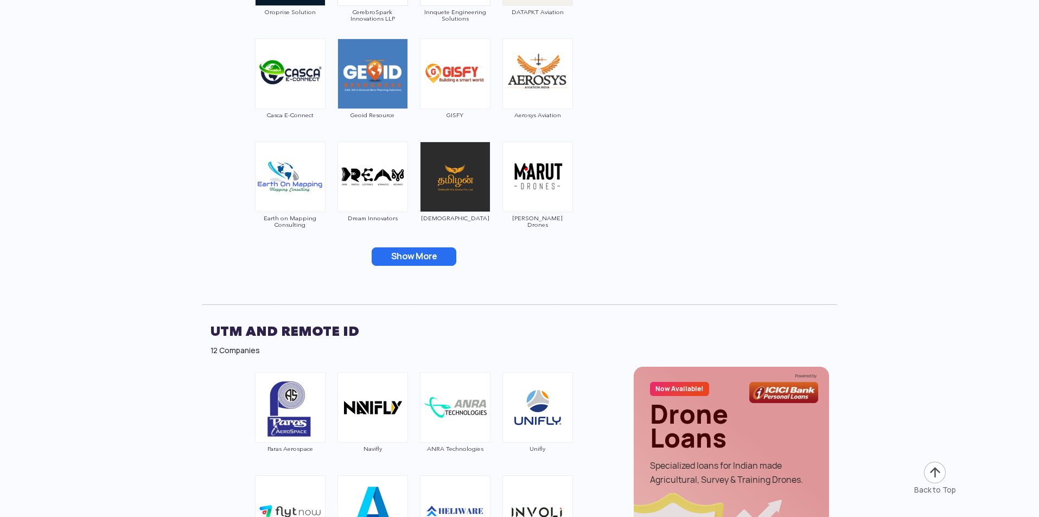
click at [410, 254] on button "Show More" at bounding box center [414, 256] width 85 height 18
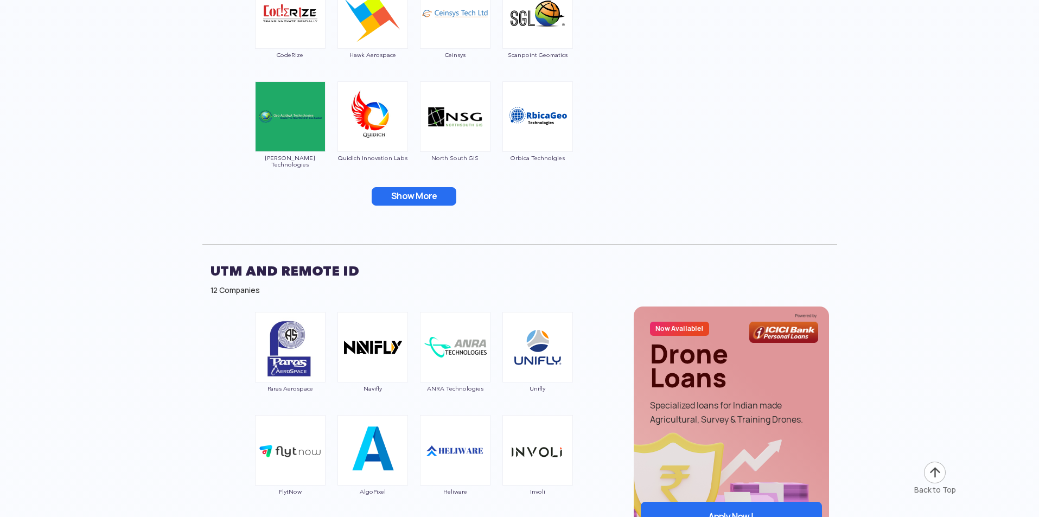
scroll to position [5968, 0]
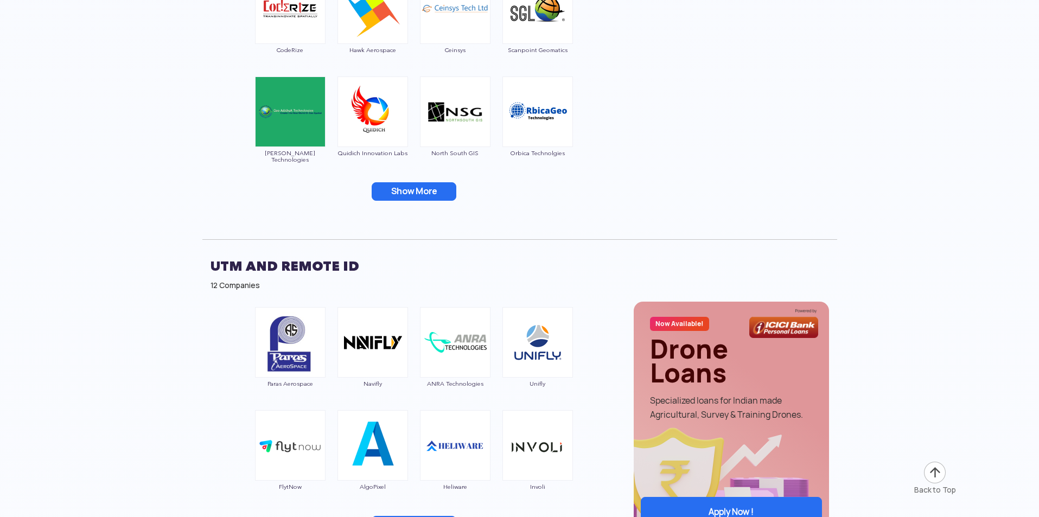
click at [419, 193] on button "Show More" at bounding box center [414, 191] width 85 height 18
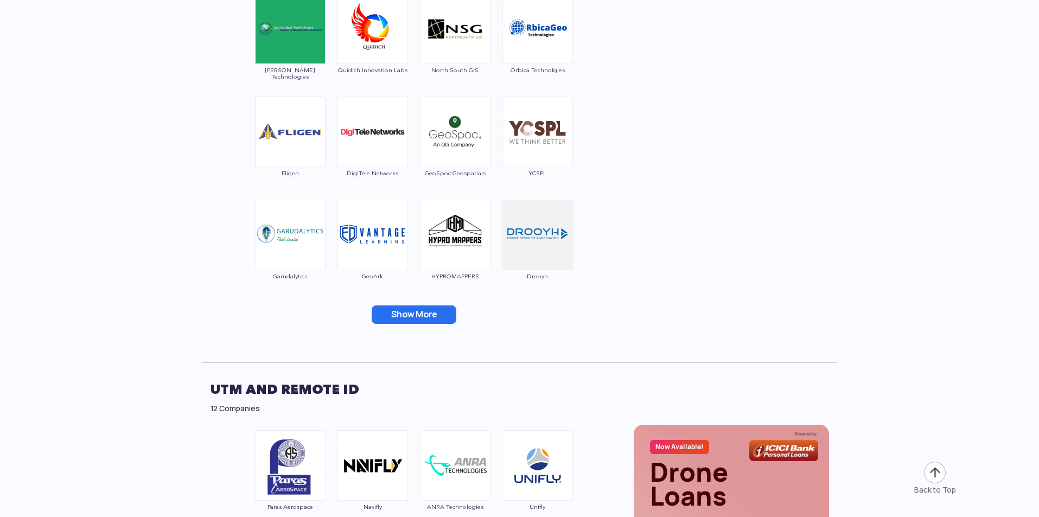
scroll to position [6131, 0]
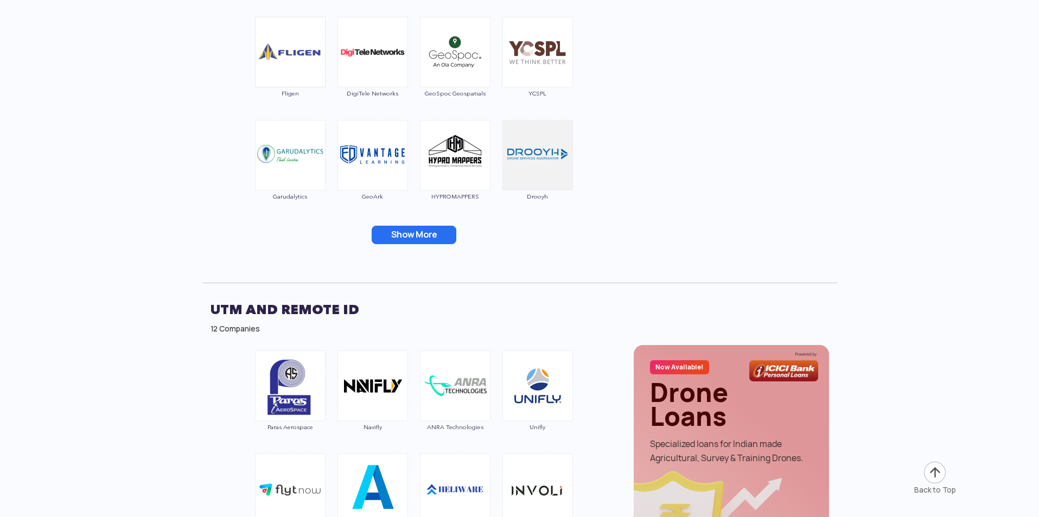
click at [408, 238] on button "Show More" at bounding box center [414, 235] width 85 height 18
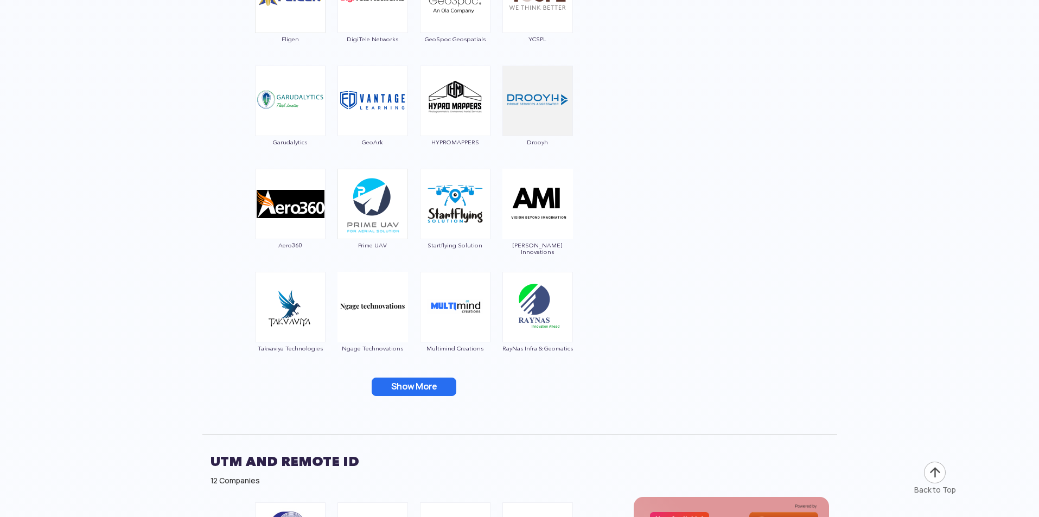
click at [415, 380] on button "Show More" at bounding box center [414, 387] width 85 height 18
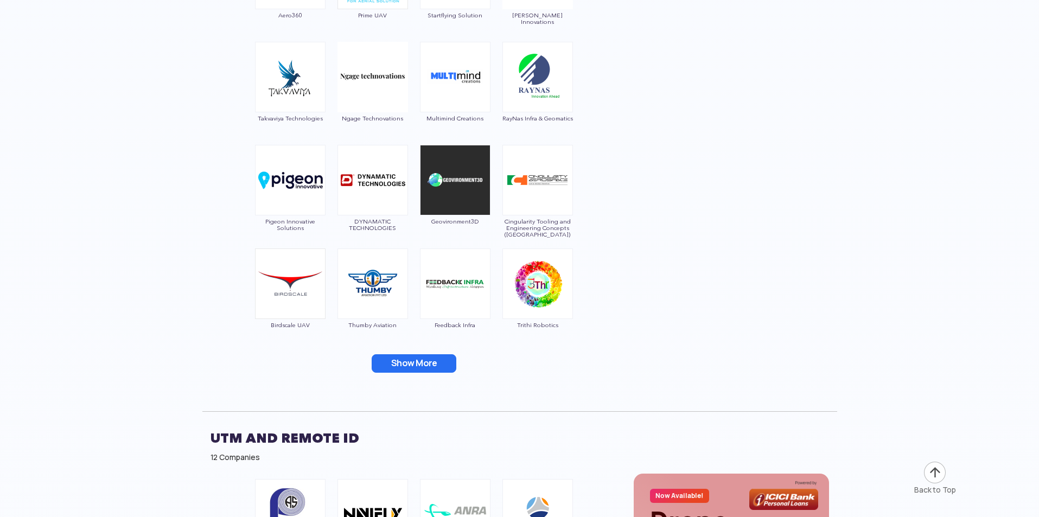
scroll to position [6456, 0]
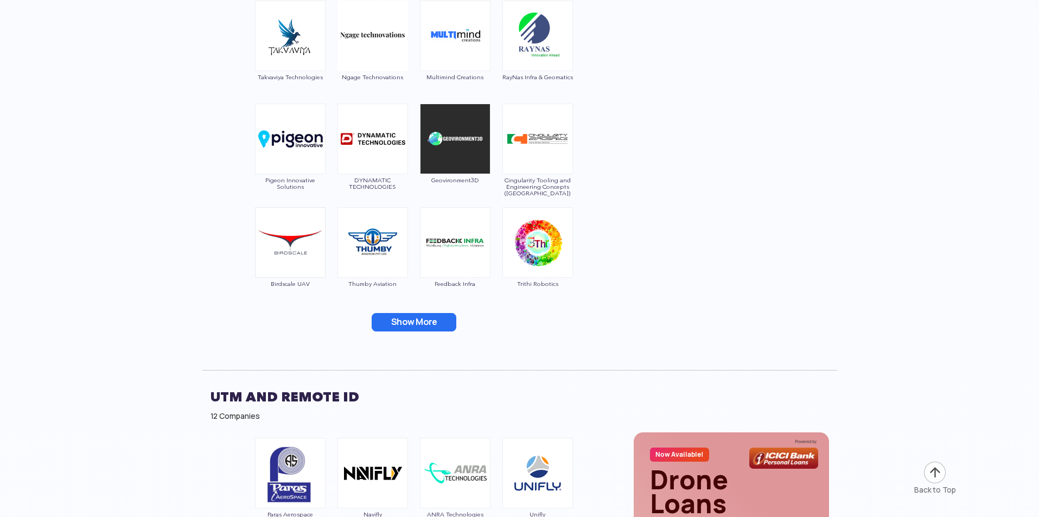
click at [413, 328] on button "Show More" at bounding box center [414, 322] width 85 height 18
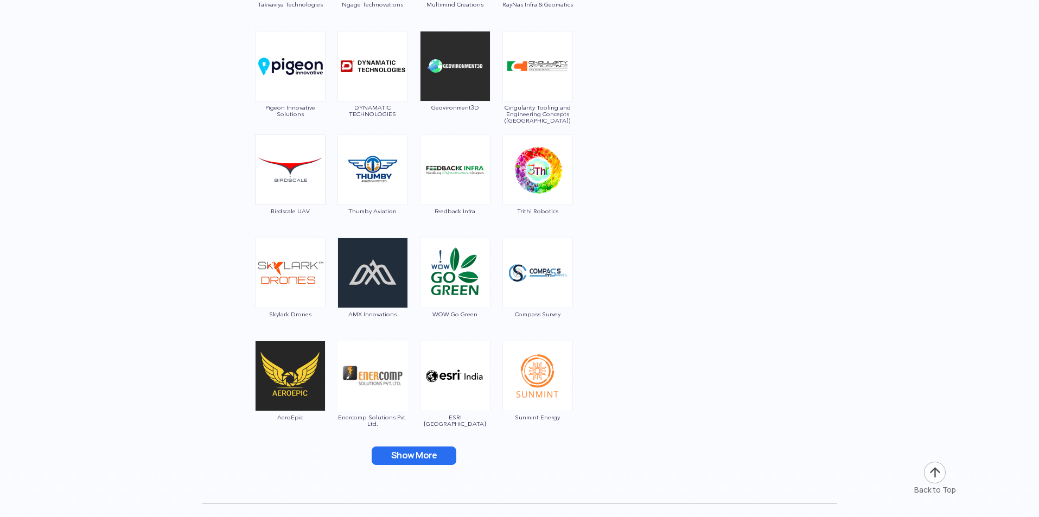
scroll to position [6673, 0]
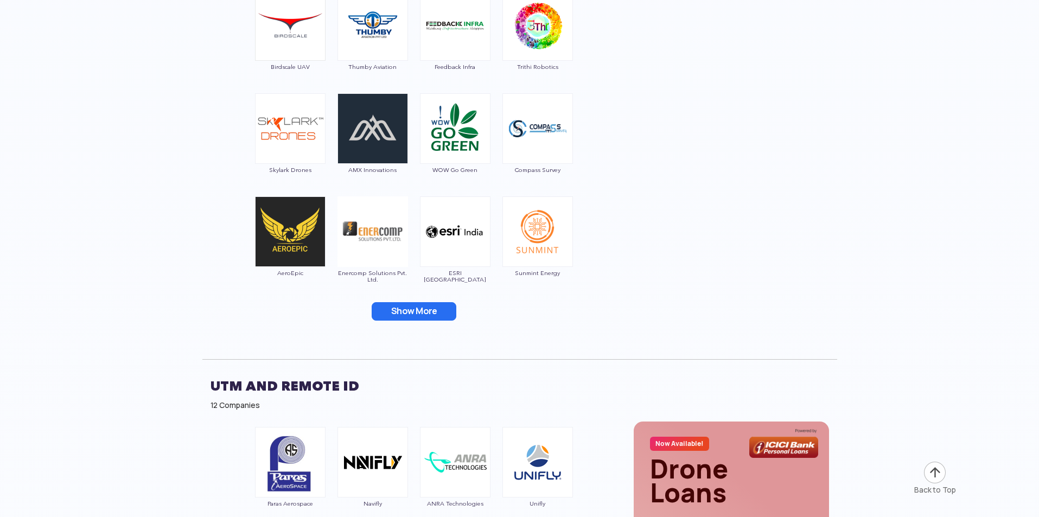
click at [415, 310] on button "Show More" at bounding box center [414, 311] width 85 height 18
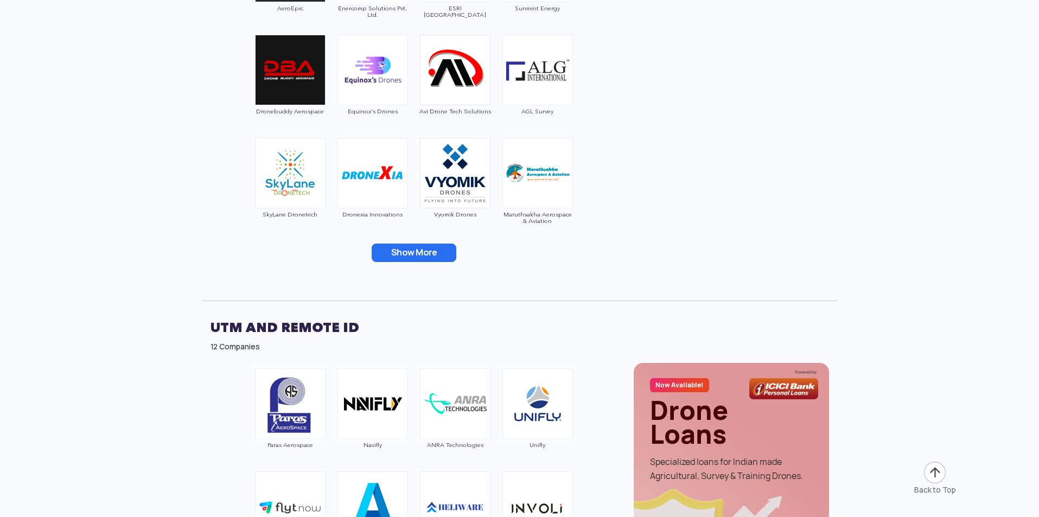
scroll to position [6945, 0]
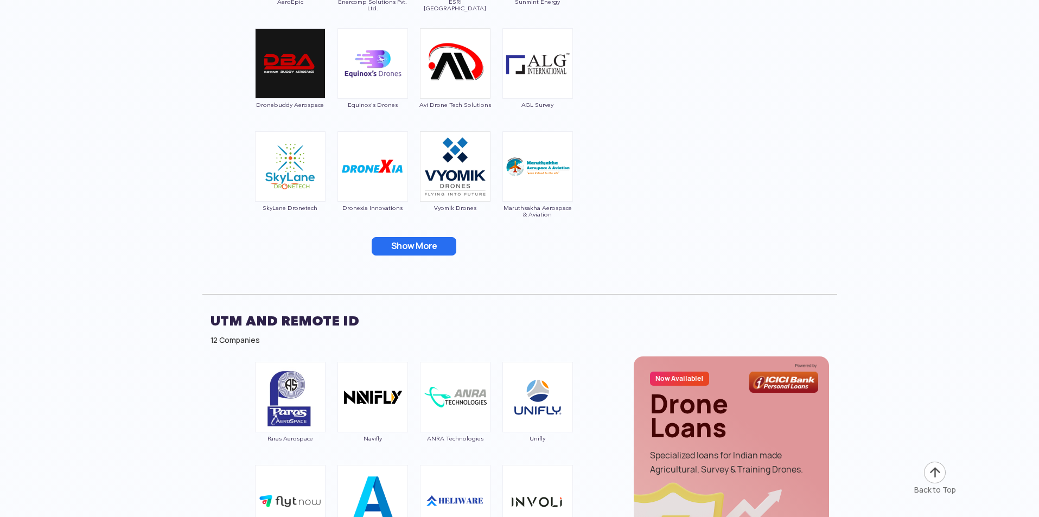
click at [410, 248] on button "Show More" at bounding box center [414, 246] width 85 height 18
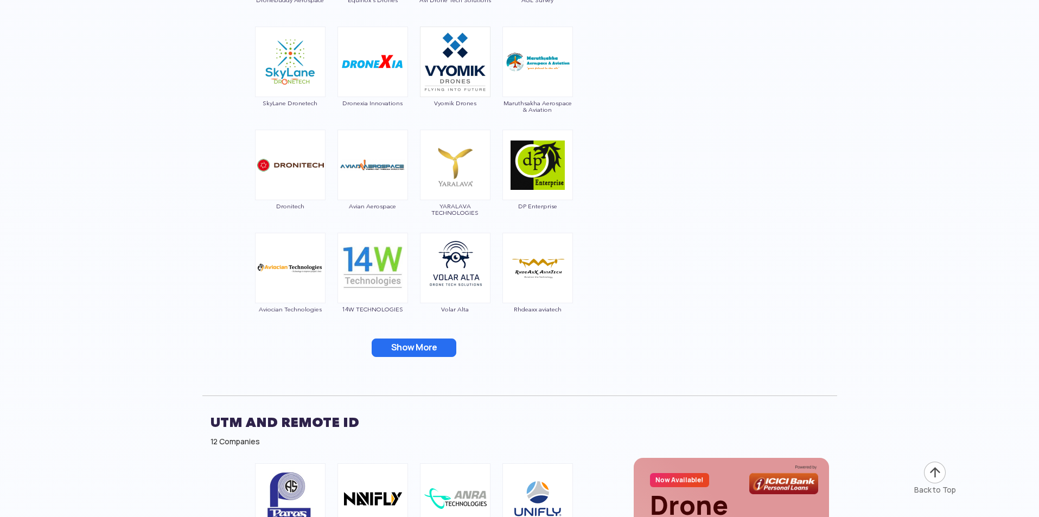
scroll to position [7162, 0]
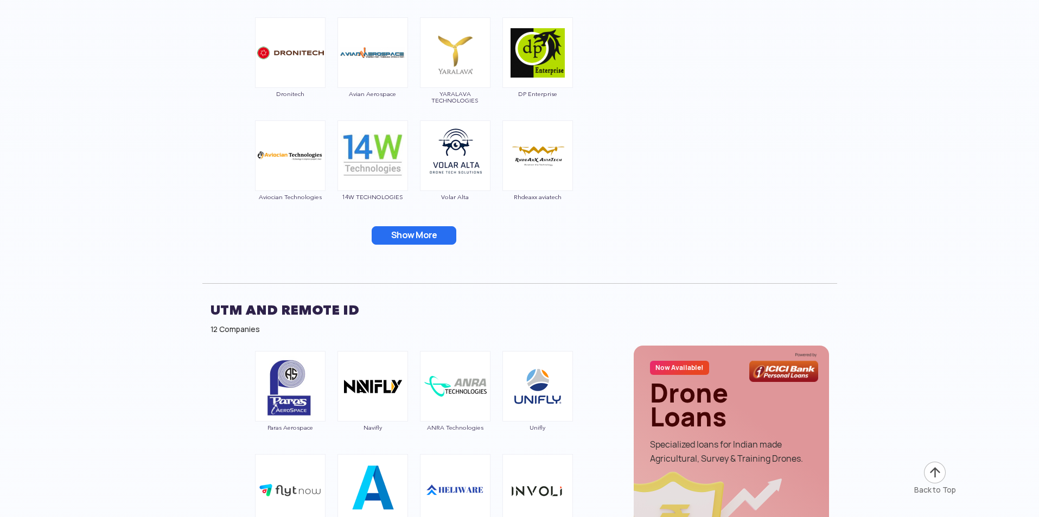
click at [416, 238] on button "Show More" at bounding box center [414, 235] width 85 height 18
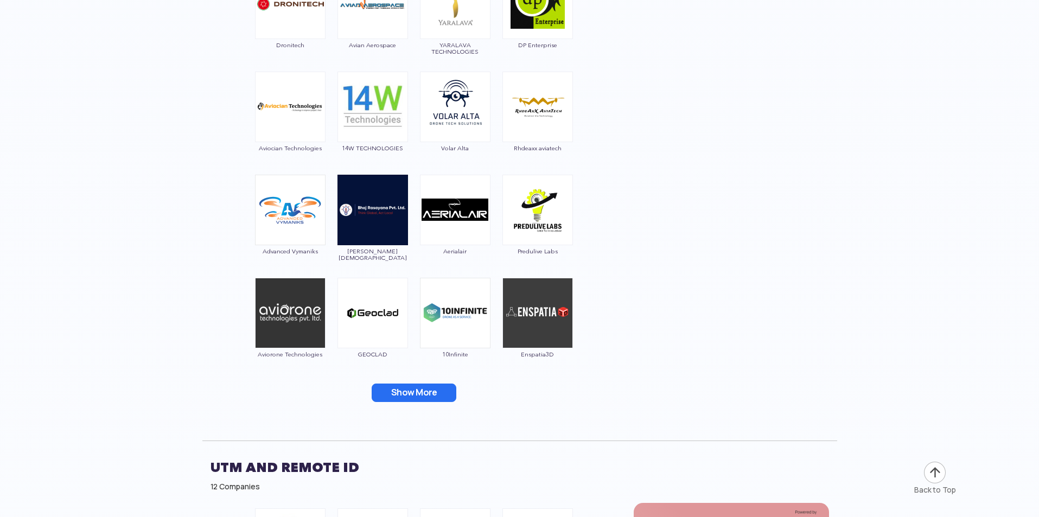
scroll to position [7325, 0]
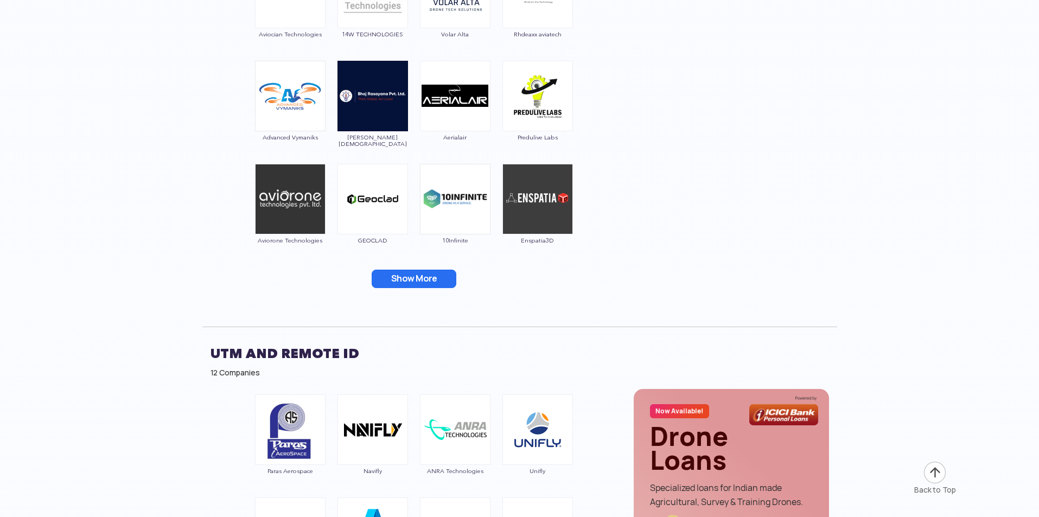
click at [419, 281] on button "Show More" at bounding box center [414, 279] width 85 height 18
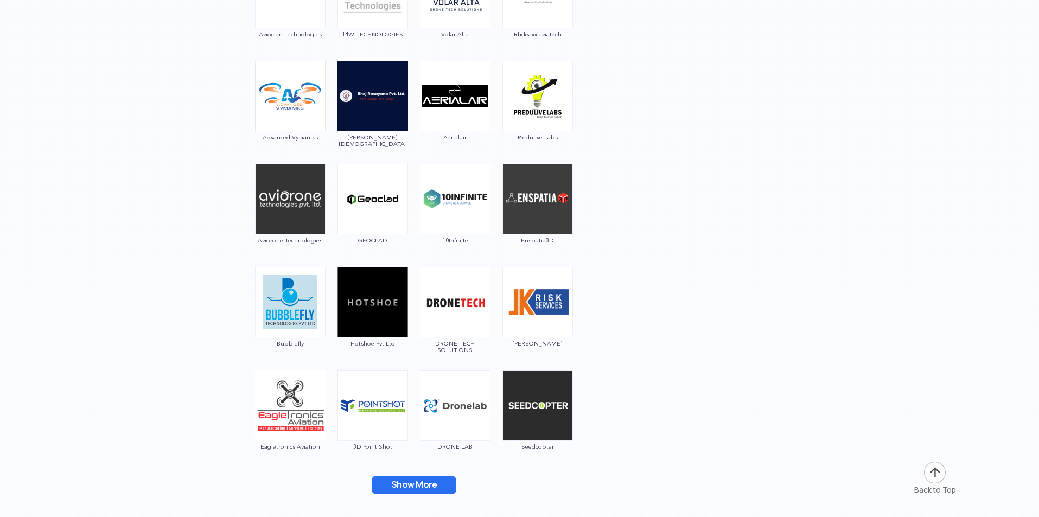
scroll to position [7487, 0]
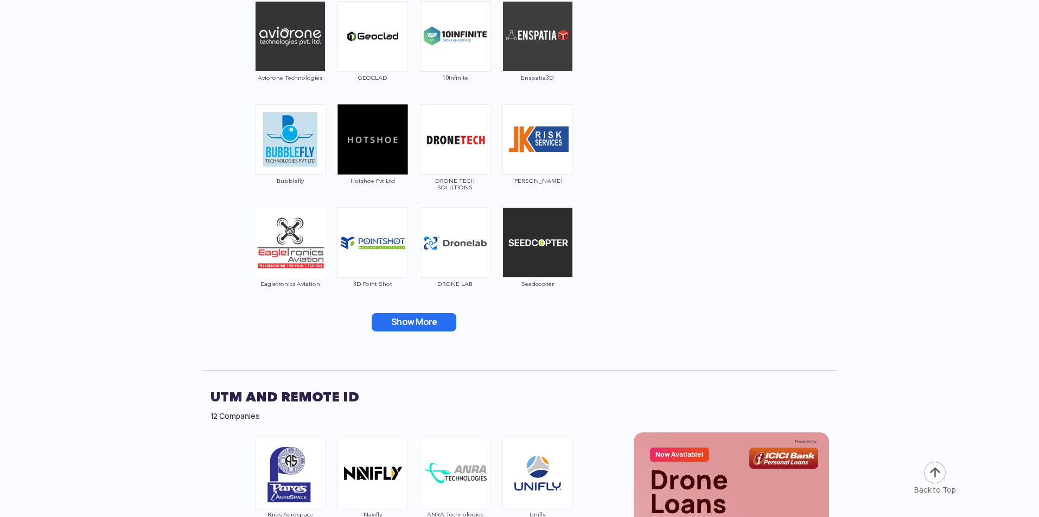
click at [424, 320] on button "Show More" at bounding box center [414, 322] width 85 height 18
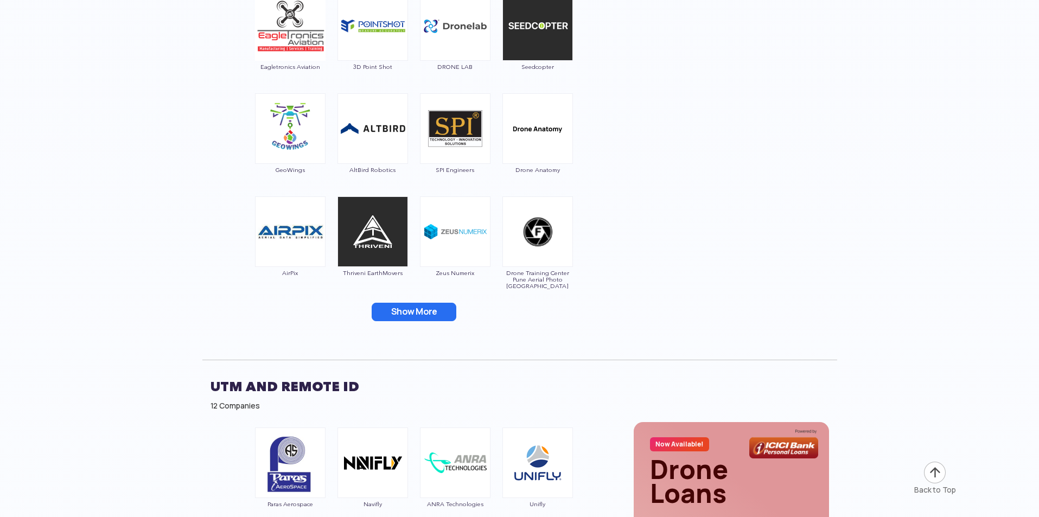
scroll to position [7759, 0]
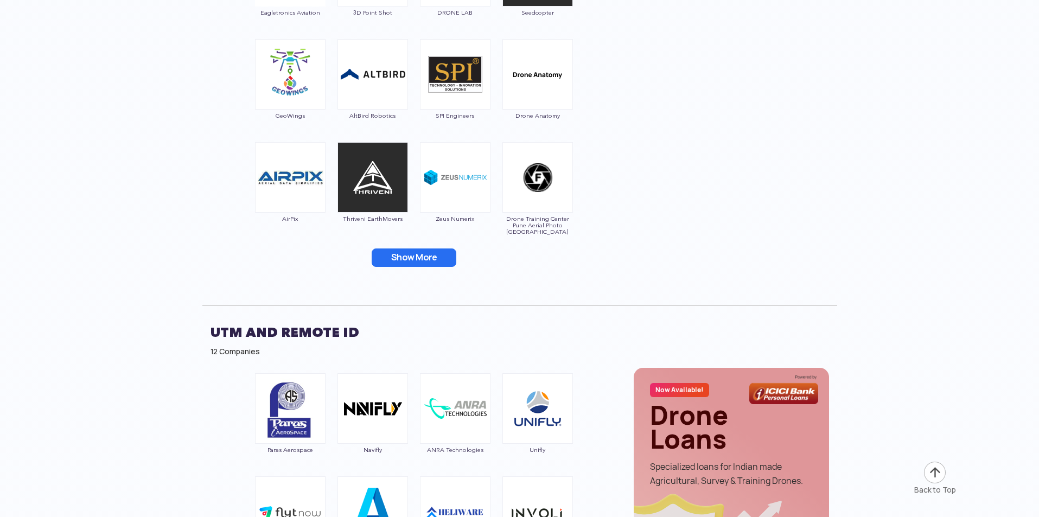
click at [412, 259] on button "Show More" at bounding box center [414, 257] width 85 height 18
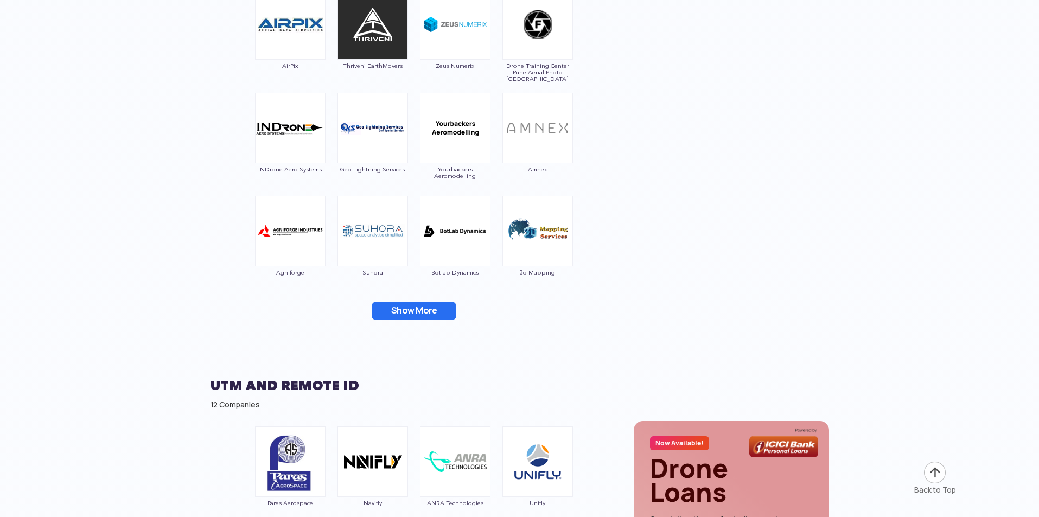
scroll to position [8030, 0]
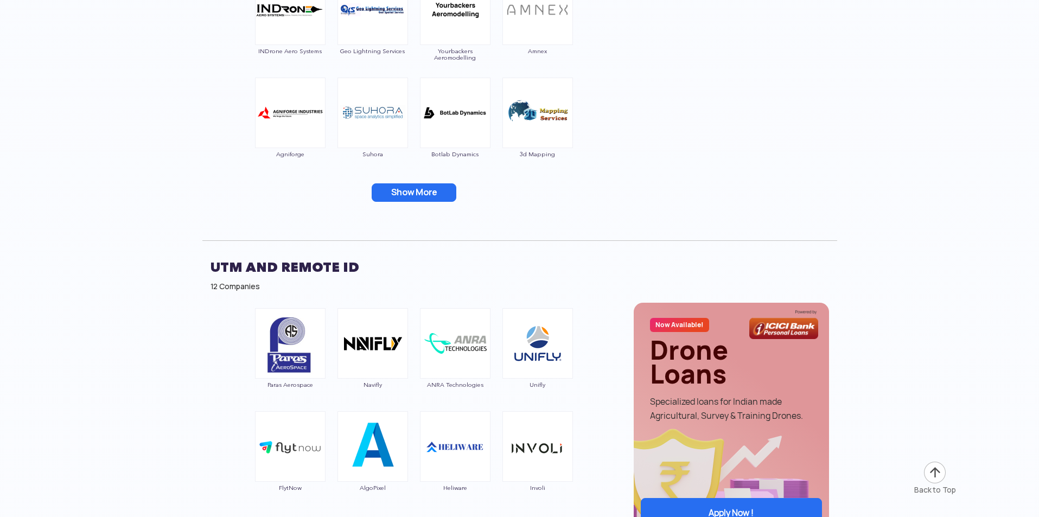
click at [410, 196] on button "Show More" at bounding box center [414, 192] width 85 height 18
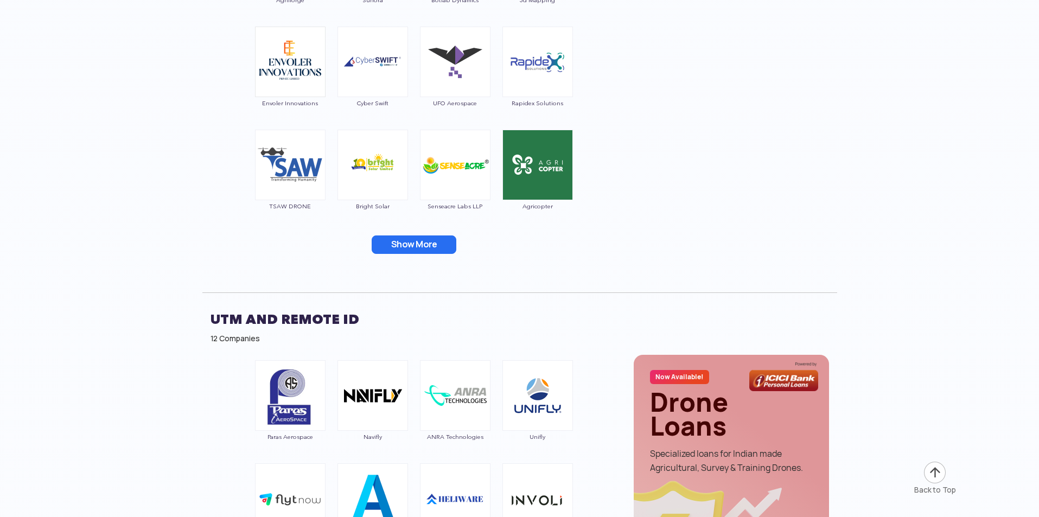
scroll to position [8247, 0]
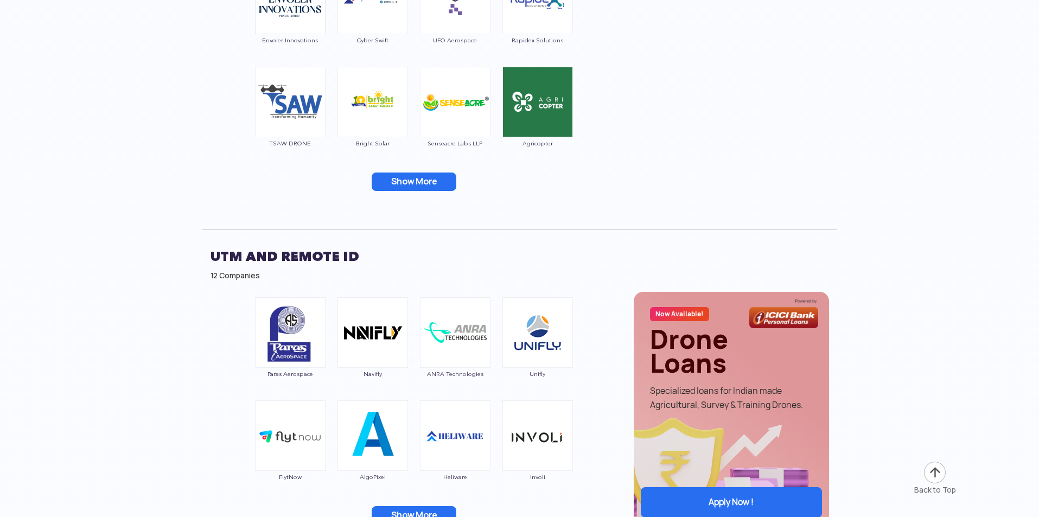
click at [408, 176] on button "Show More" at bounding box center [414, 182] width 85 height 18
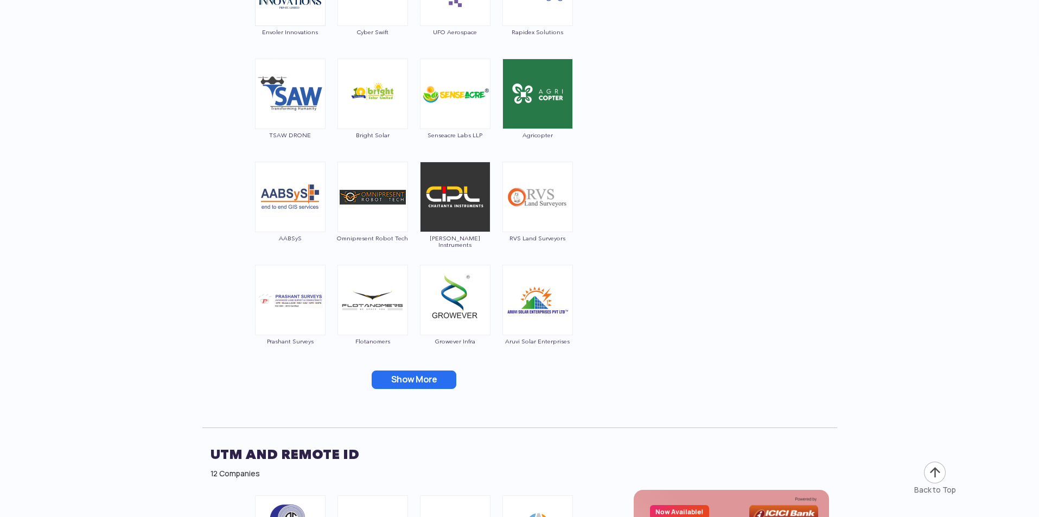
scroll to position [8410, 0]
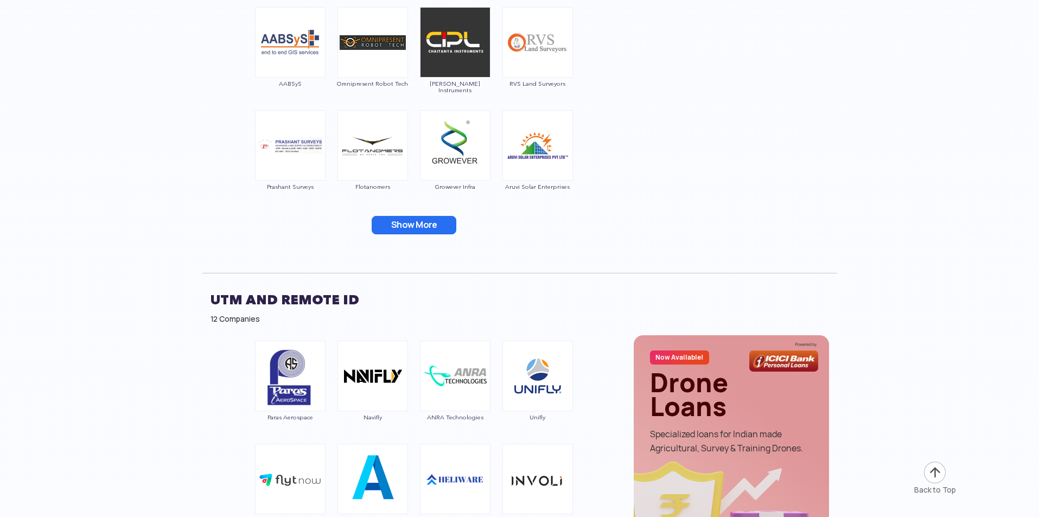
click at [420, 220] on button "Show More" at bounding box center [414, 225] width 85 height 18
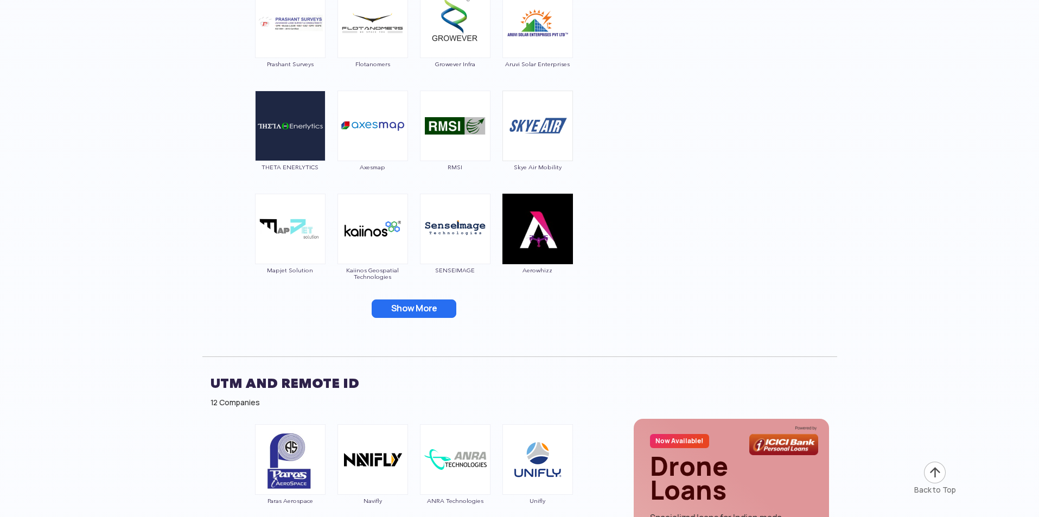
scroll to position [8572, 0]
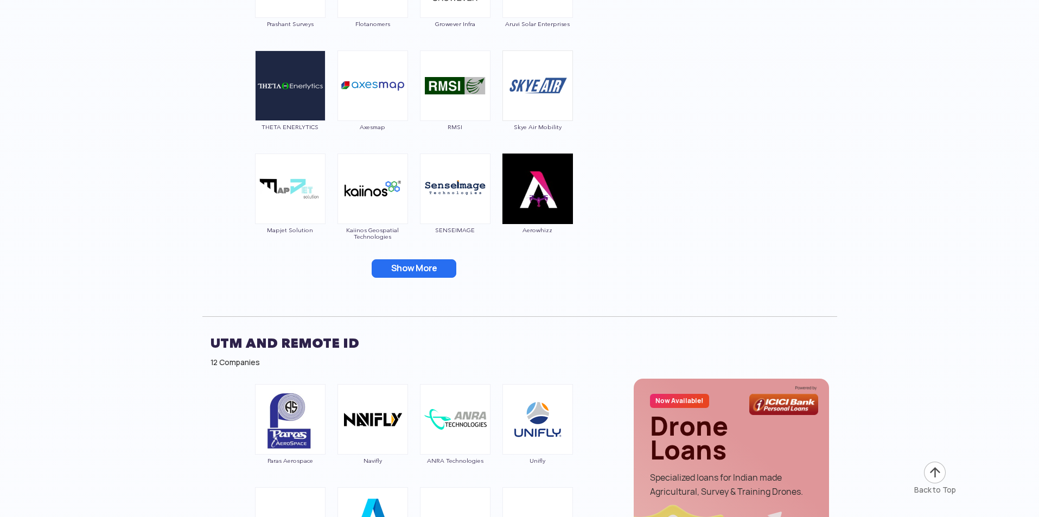
click at [419, 263] on button "Show More" at bounding box center [414, 268] width 85 height 18
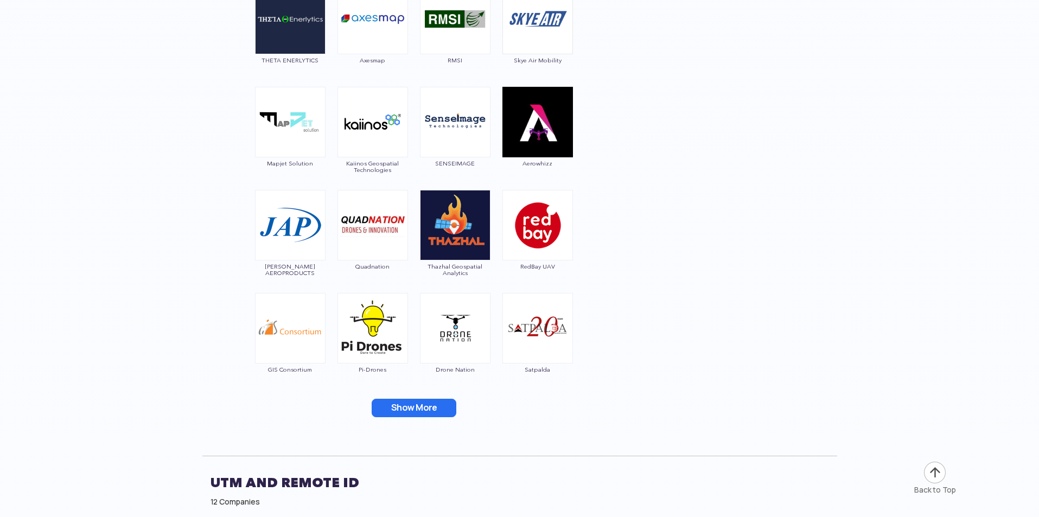
scroll to position [8844, 0]
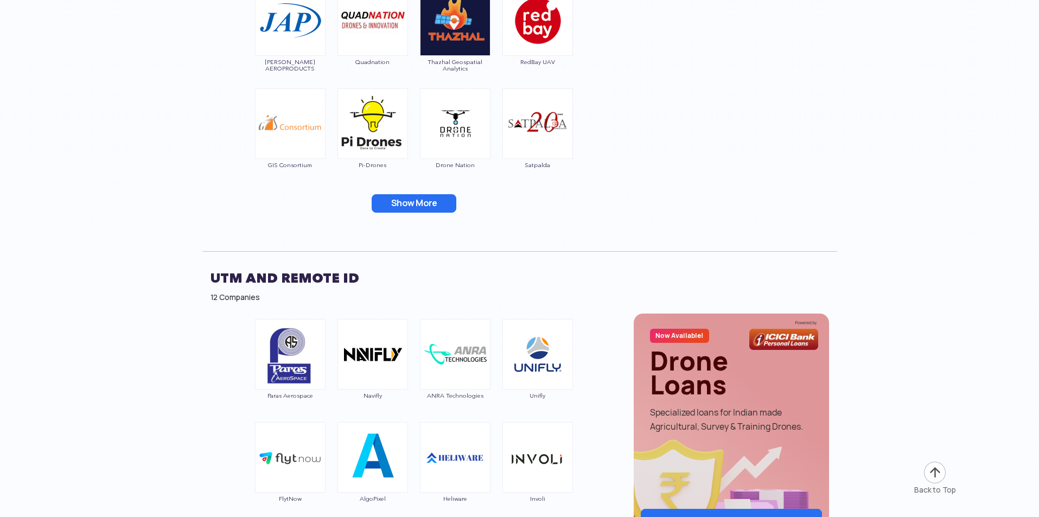
click at [410, 202] on button "Show More" at bounding box center [414, 203] width 85 height 18
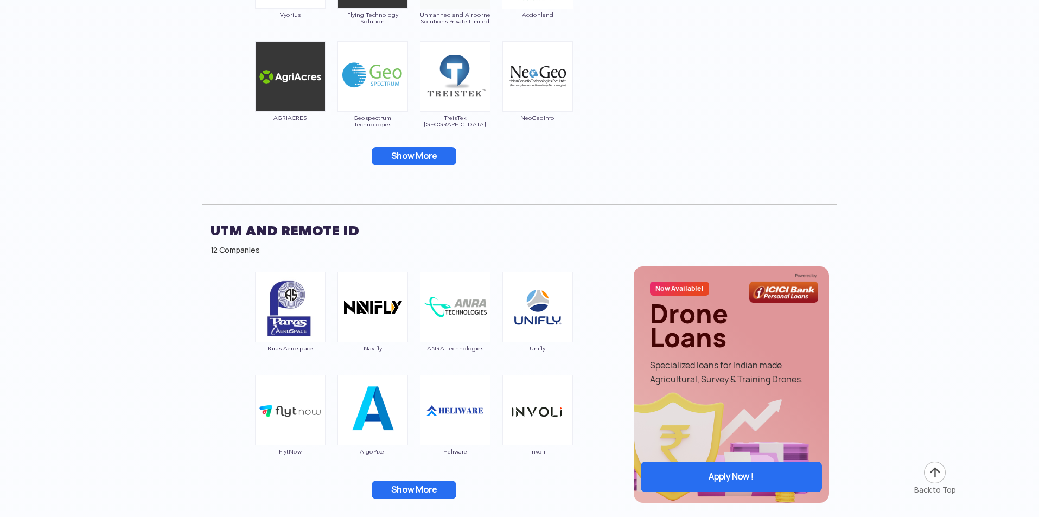
scroll to position [9115, 0]
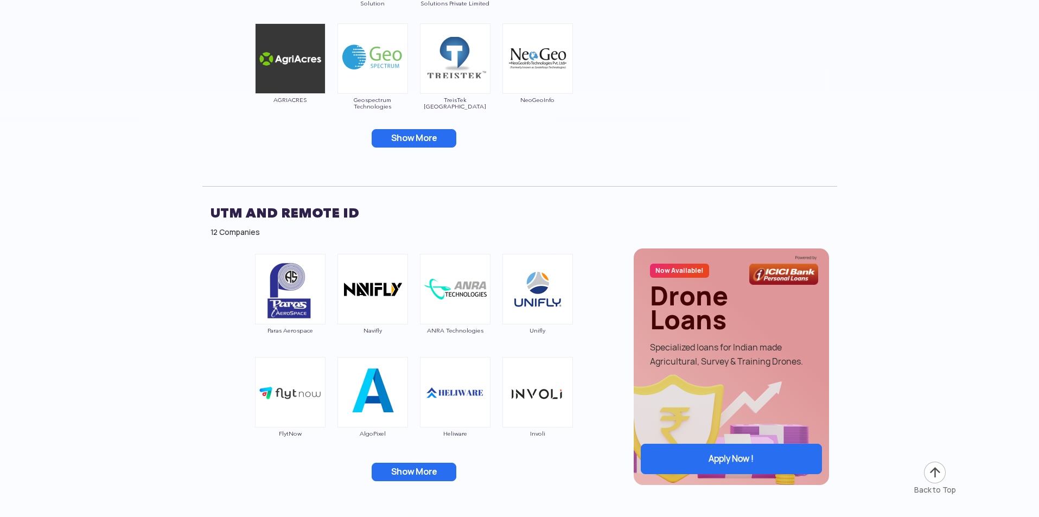
click at [405, 143] on button "Show More" at bounding box center [414, 138] width 85 height 18
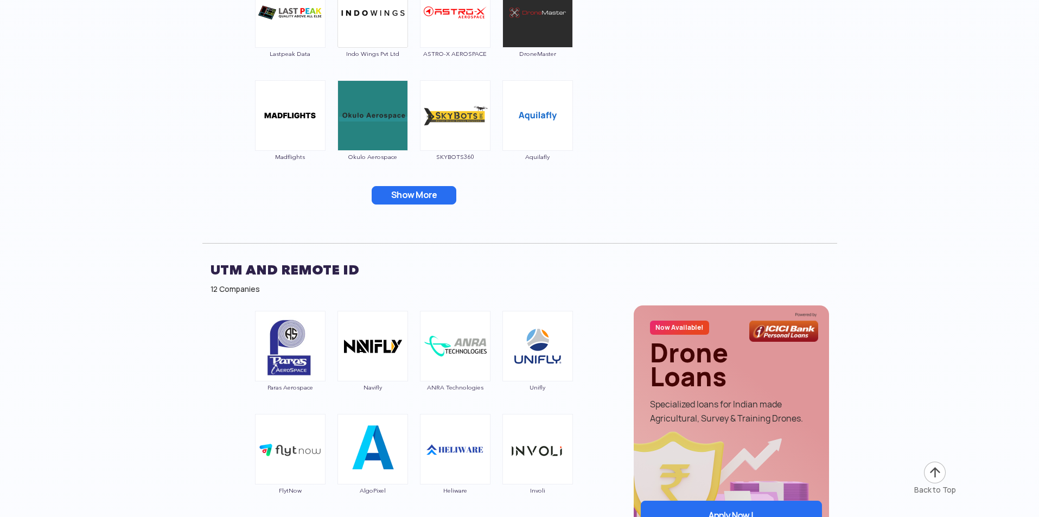
scroll to position [9278, 0]
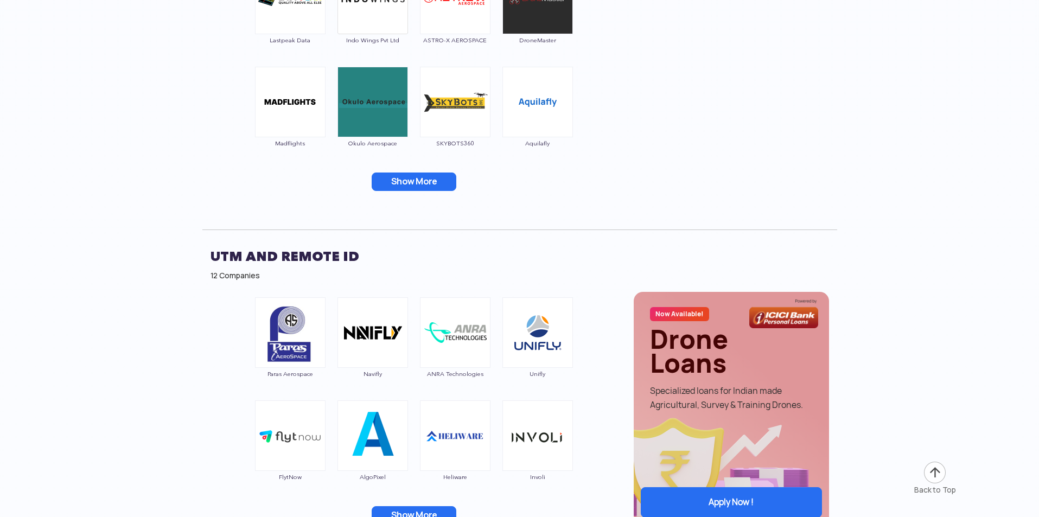
click at [407, 183] on button "Show More" at bounding box center [414, 182] width 85 height 18
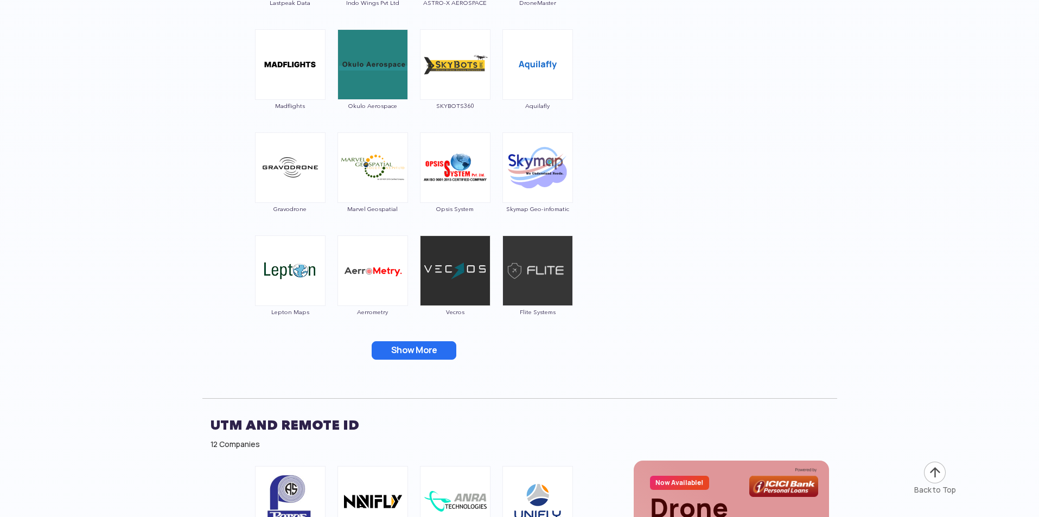
scroll to position [9332, 0]
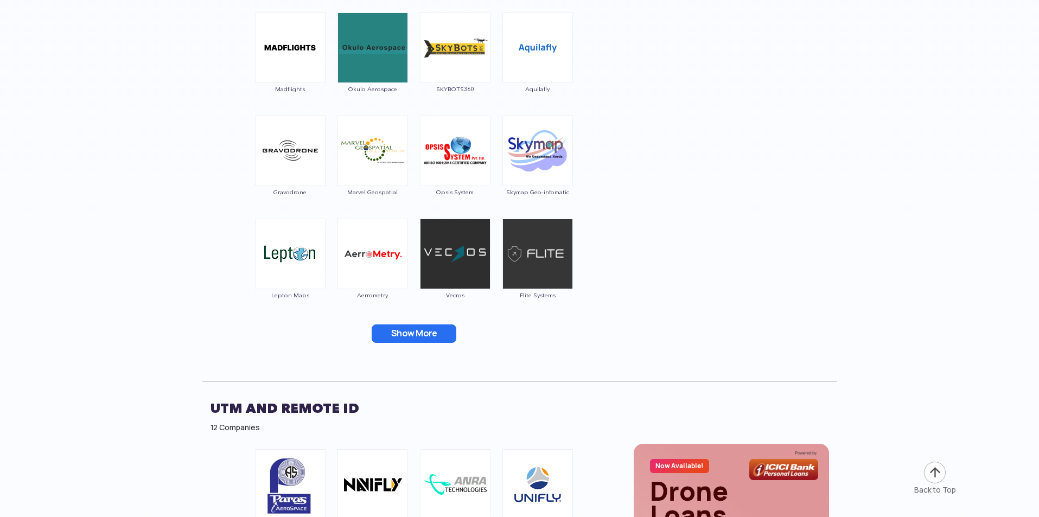
click at [416, 333] on button "Show More" at bounding box center [414, 333] width 85 height 18
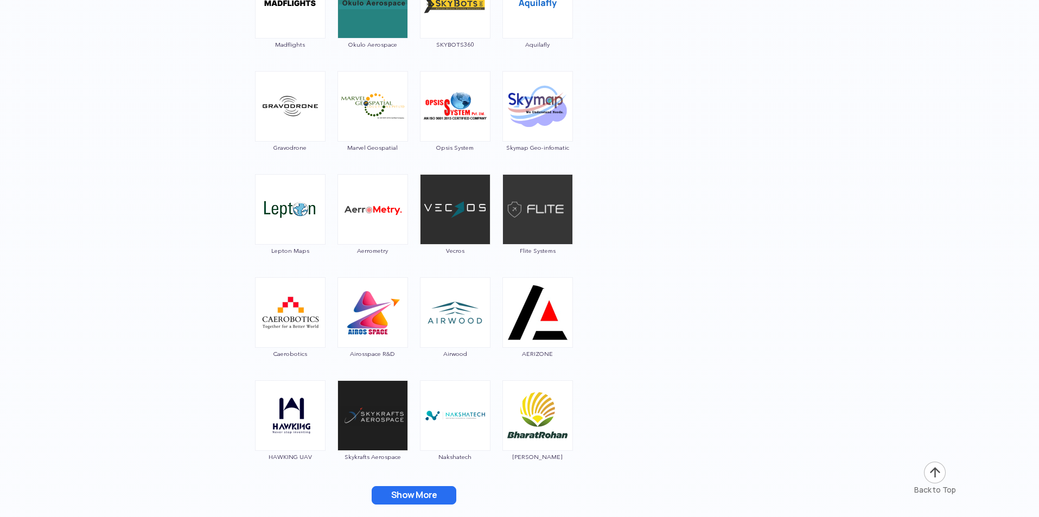
scroll to position [9495, 0]
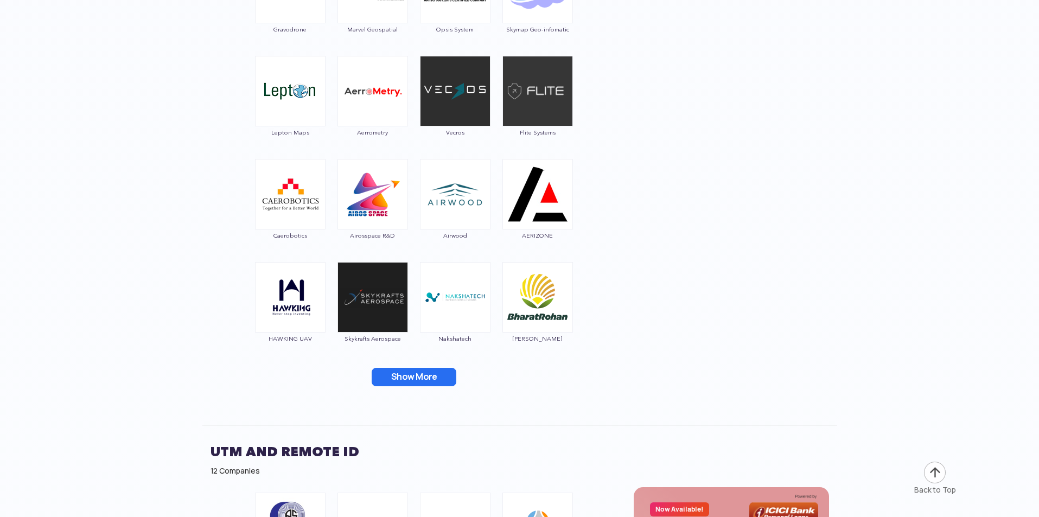
click at [417, 377] on button "Show More" at bounding box center [414, 377] width 85 height 18
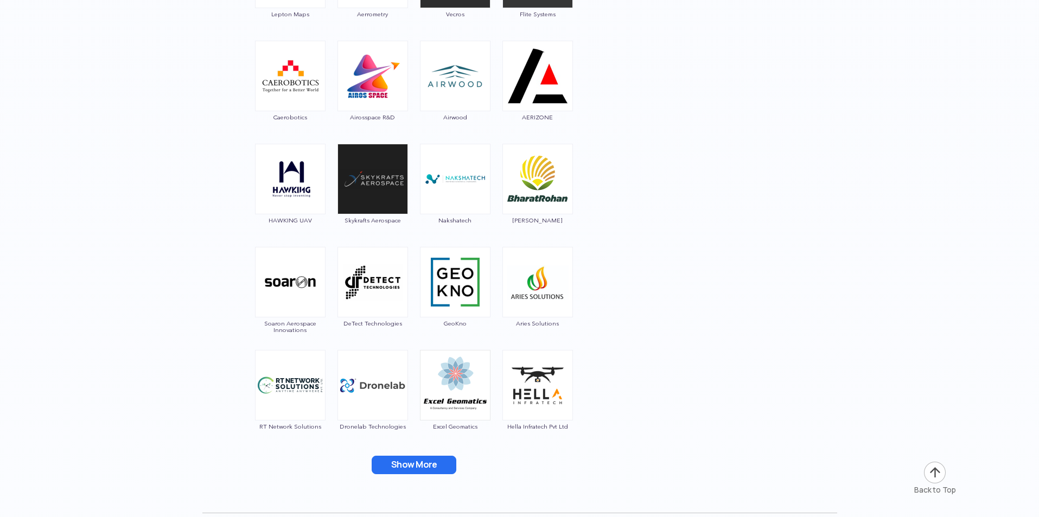
scroll to position [9658, 0]
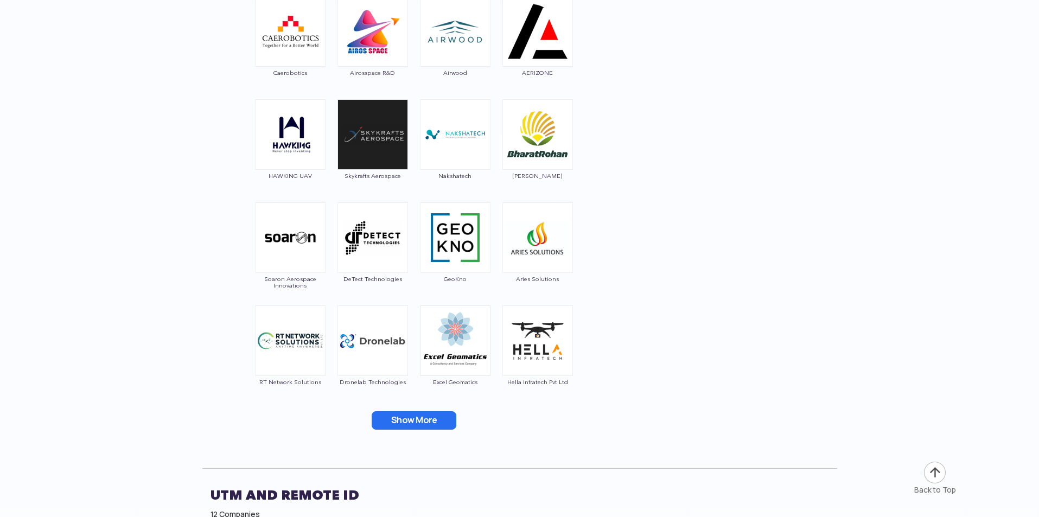
click at [419, 420] on button "Show More" at bounding box center [414, 420] width 85 height 18
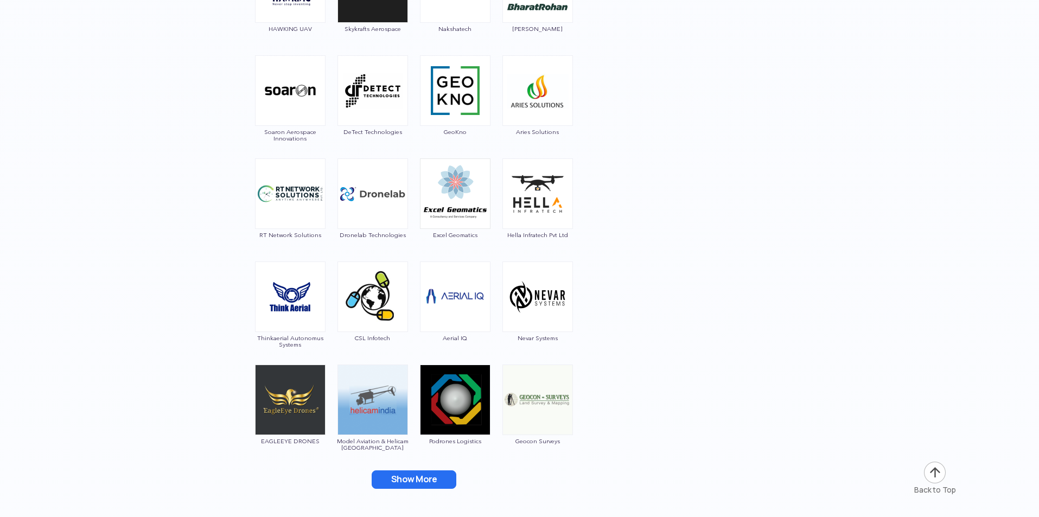
scroll to position [9820, 0]
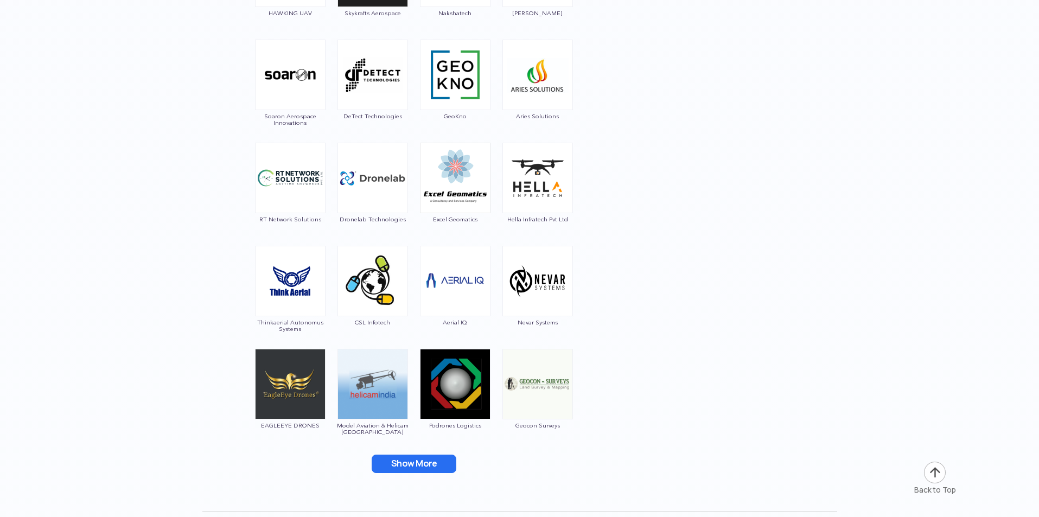
click at [424, 458] on button "Show More" at bounding box center [414, 464] width 85 height 18
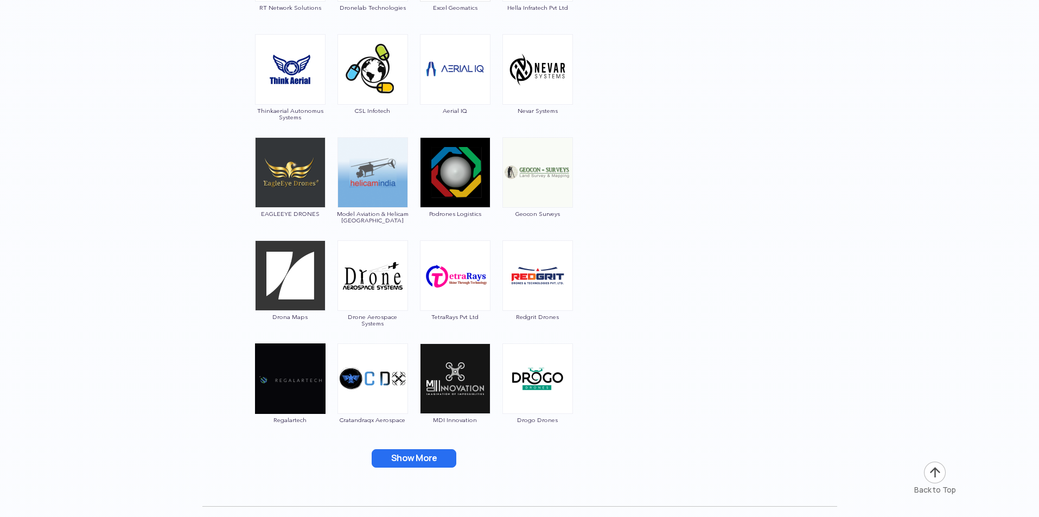
scroll to position [10037, 0]
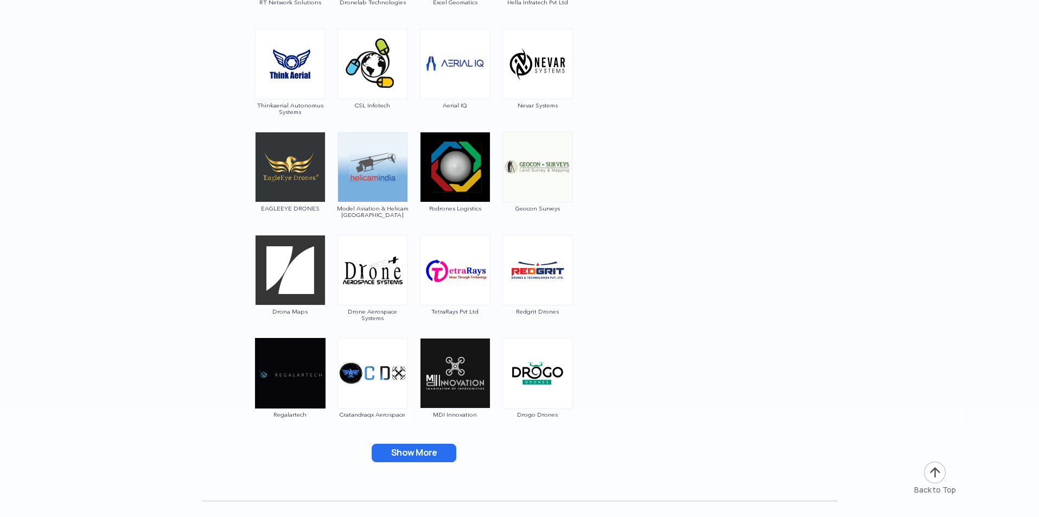
click at [422, 451] on button "Show More" at bounding box center [414, 453] width 85 height 18
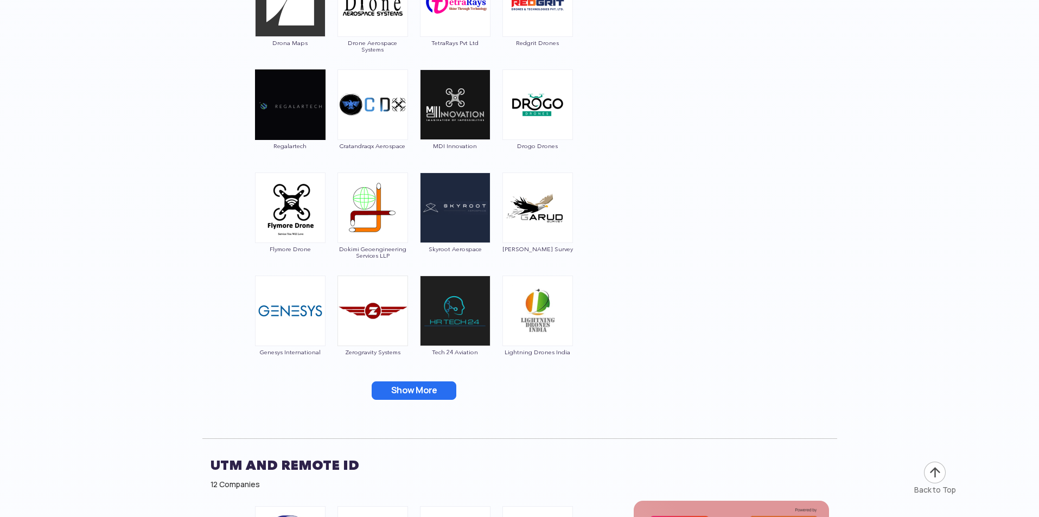
scroll to position [10309, 0]
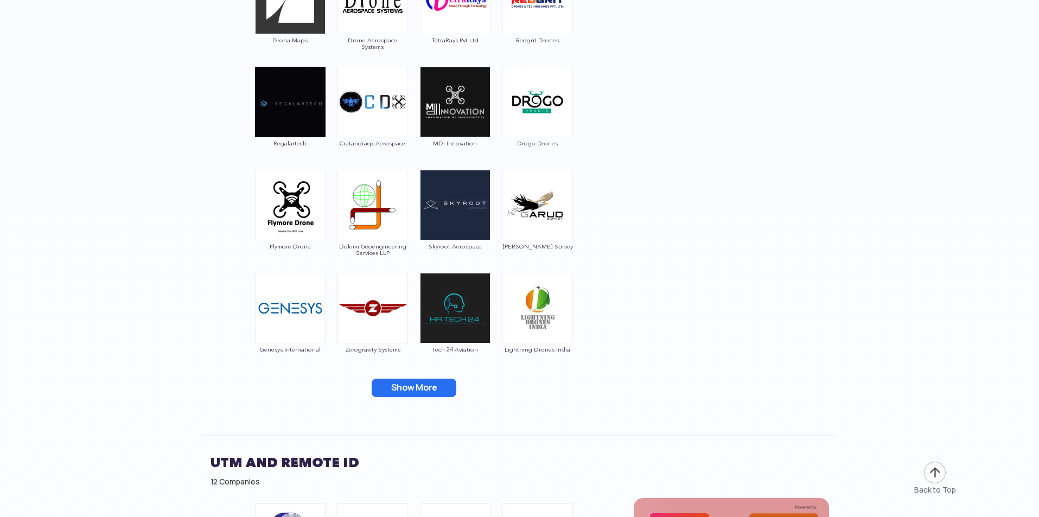
click at [415, 384] on button "Show More" at bounding box center [414, 388] width 85 height 18
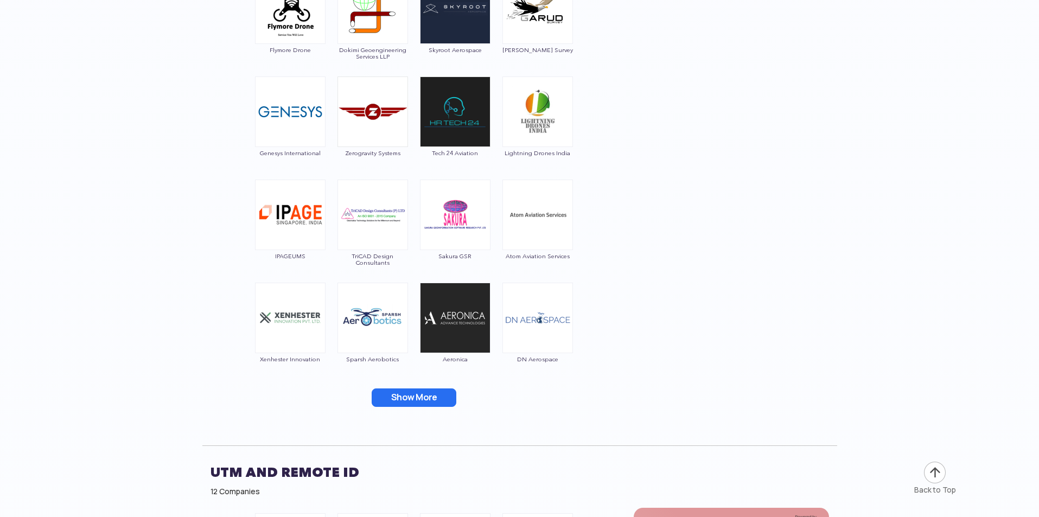
scroll to position [10526, 0]
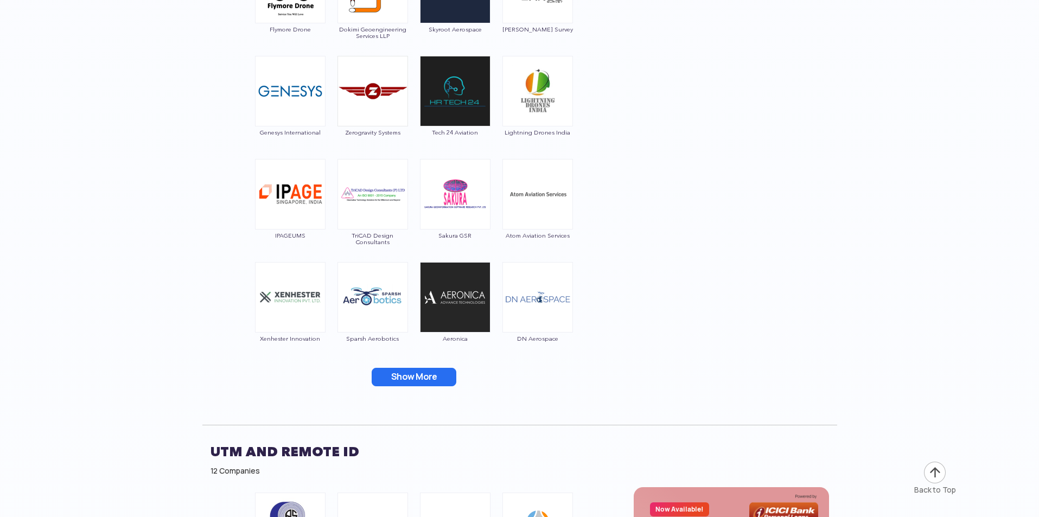
click at [415, 379] on button "Show More" at bounding box center [414, 377] width 85 height 18
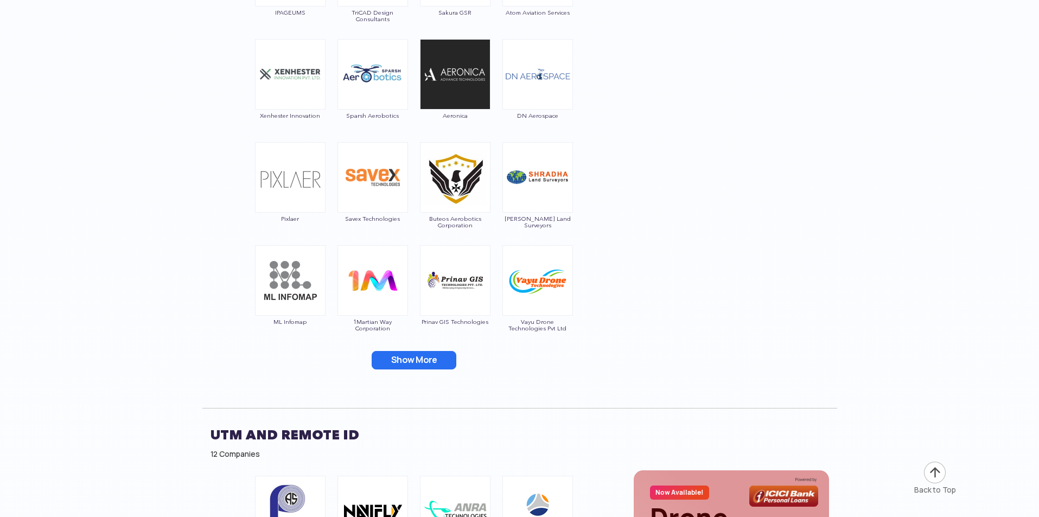
scroll to position [10851, 0]
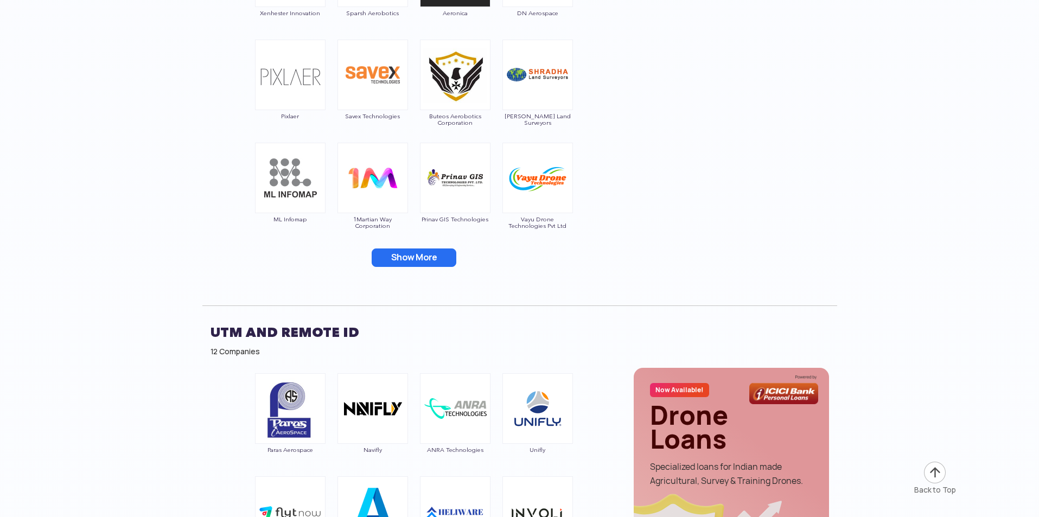
click at [416, 261] on button "Show More" at bounding box center [414, 257] width 85 height 18
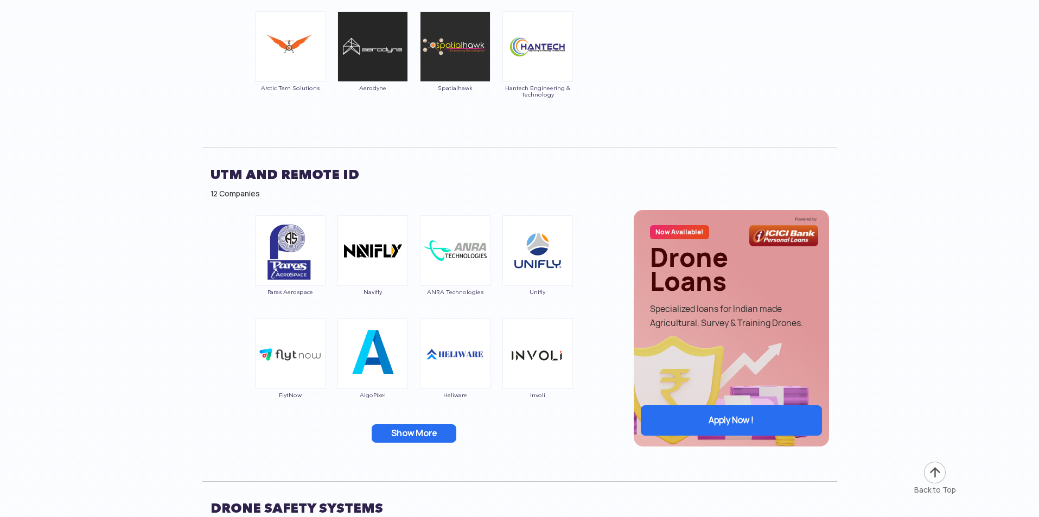
scroll to position [11231, 0]
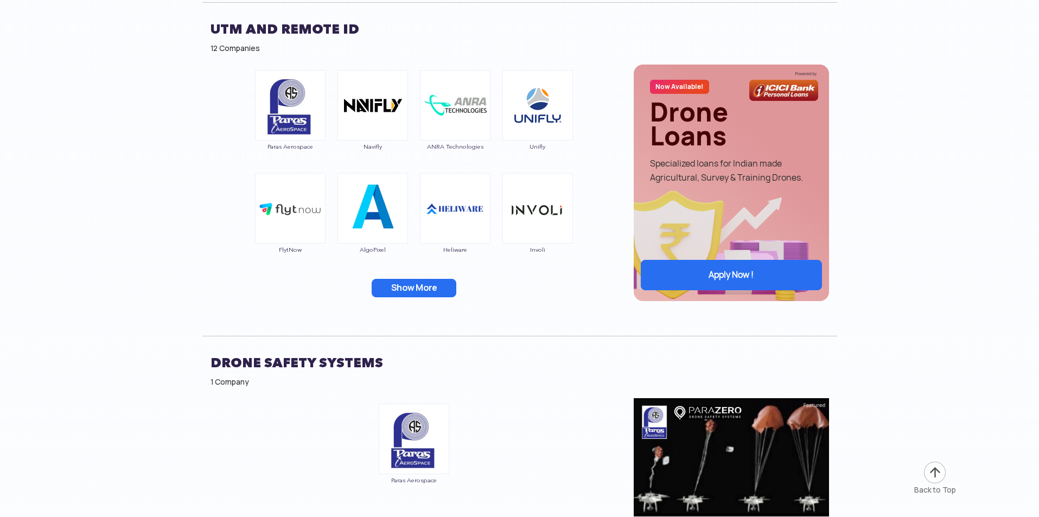
click at [419, 292] on button "Show More" at bounding box center [414, 288] width 85 height 18
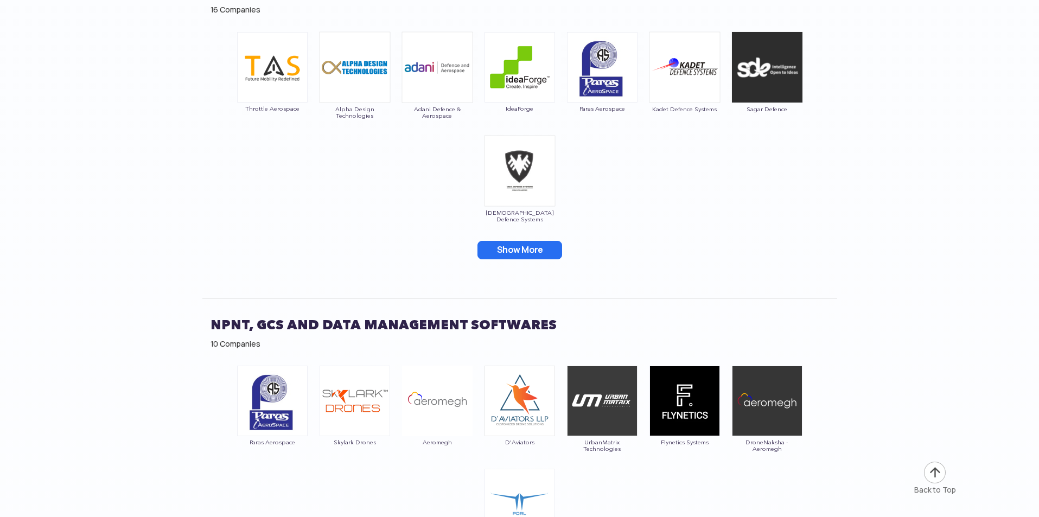
scroll to position [12153, 0]
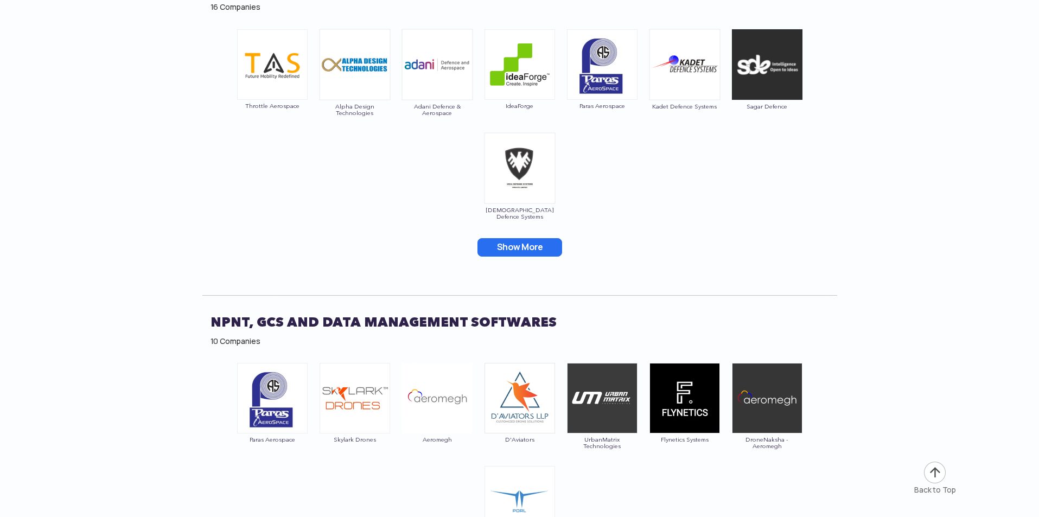
click at [508, 238] on button "Show More" at bounding box center [519, 247] width 85 height 18
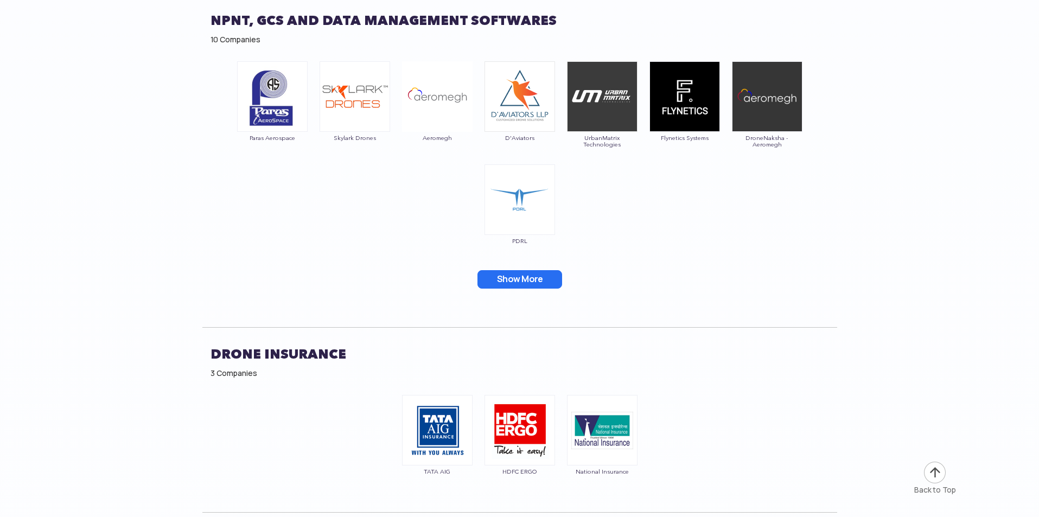
scroll to position [12533, 0]
click at [521, 270] on button "Show More" at bounding box center [519, 279] width 85 height 18
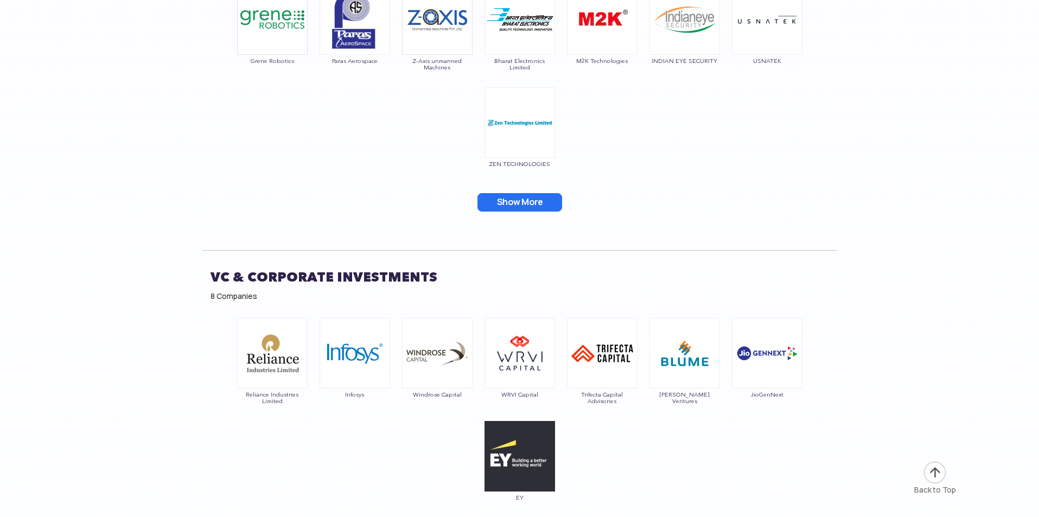
scroll to position [13293, 0]
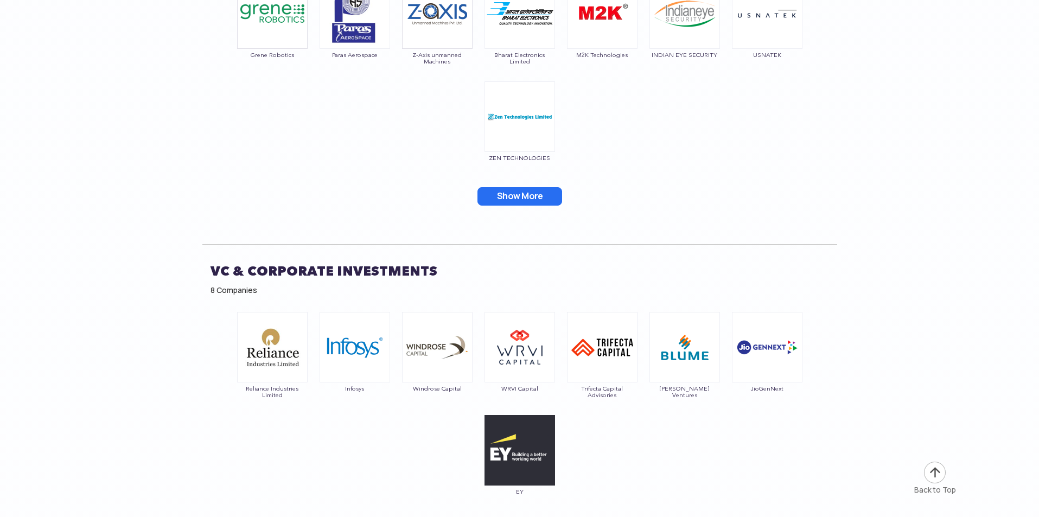
click at [521, 187] on button "Show More" at bounding box center [519, 196] width 85 height 18
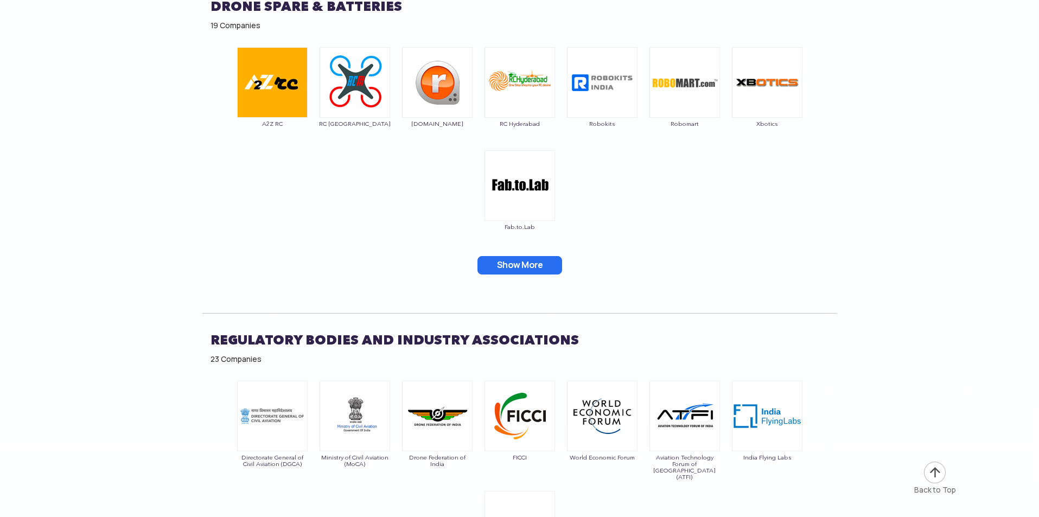
scroll to position [13835, 0]
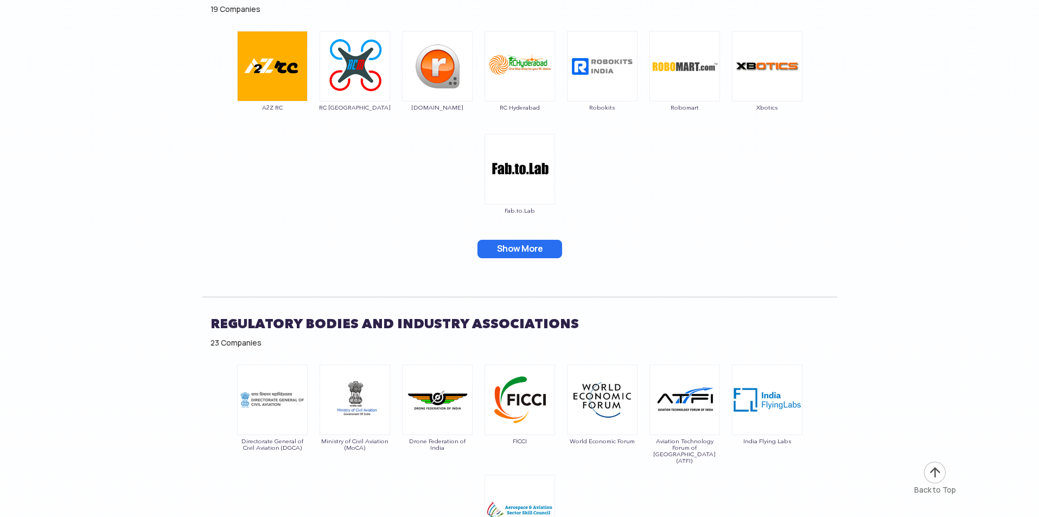
click at [519, 240] on button "Show More" at bounding box center [519, 249] width 85 height 18
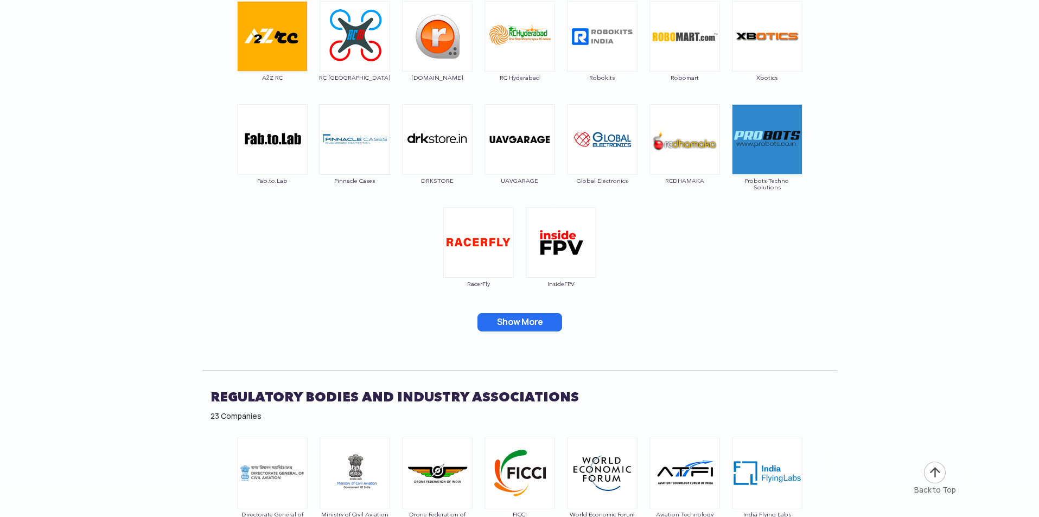
scroll to position [0, 0]
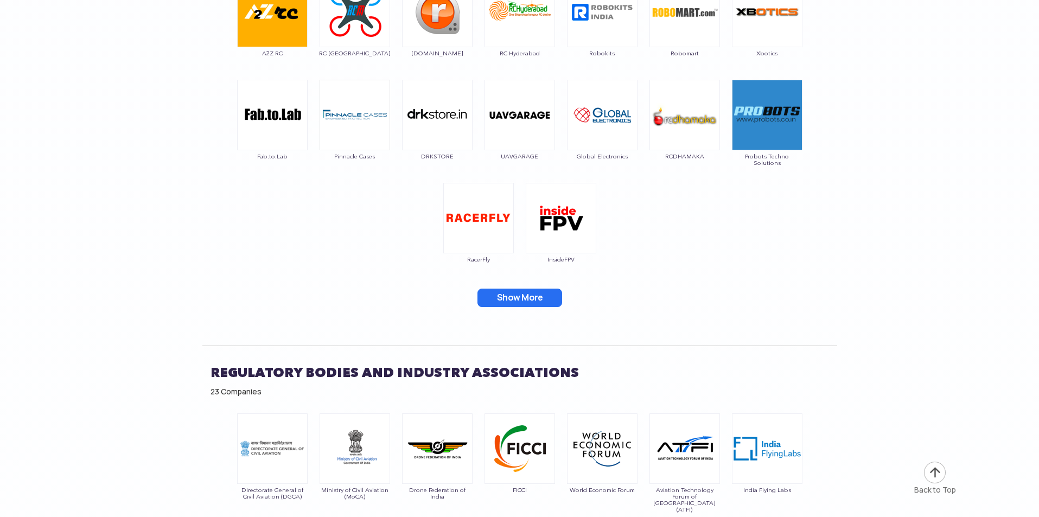
click at [518, 289] on button "Show More" at bounding box center [519, 298] width 85 height 18
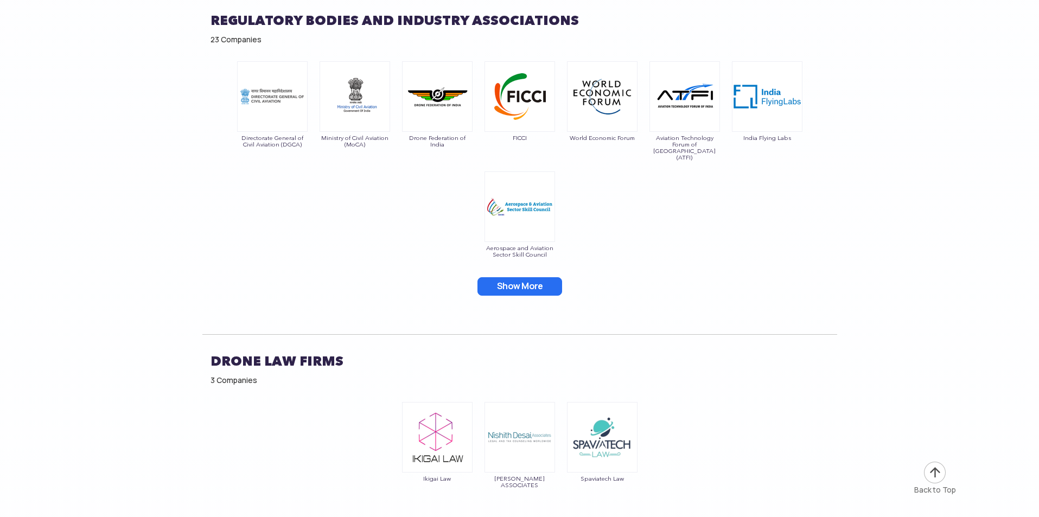
click at [515, 277] on button "Show More" at bounding box center [519, 286] width 85 height 18
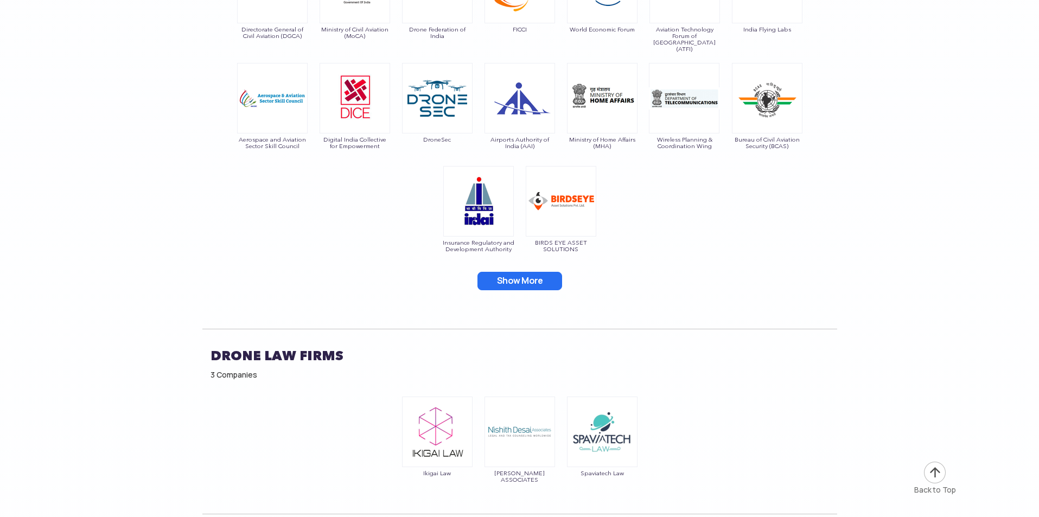
click at [515, 272] on button "Show More" at bounding box center [519, 281] width 85 height 18
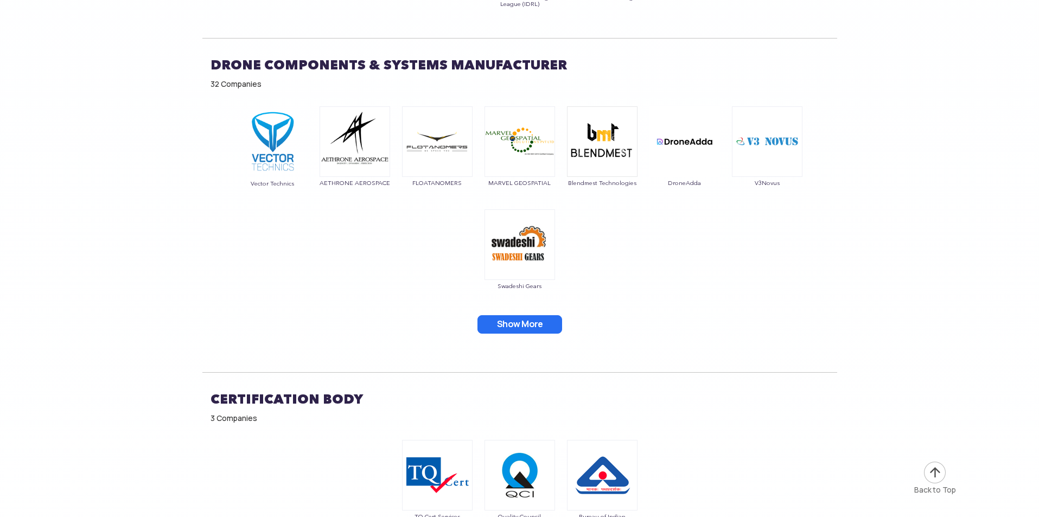
click at [522, 315] on button "Show More" at bounding box center [519, 324] width 85 height 18
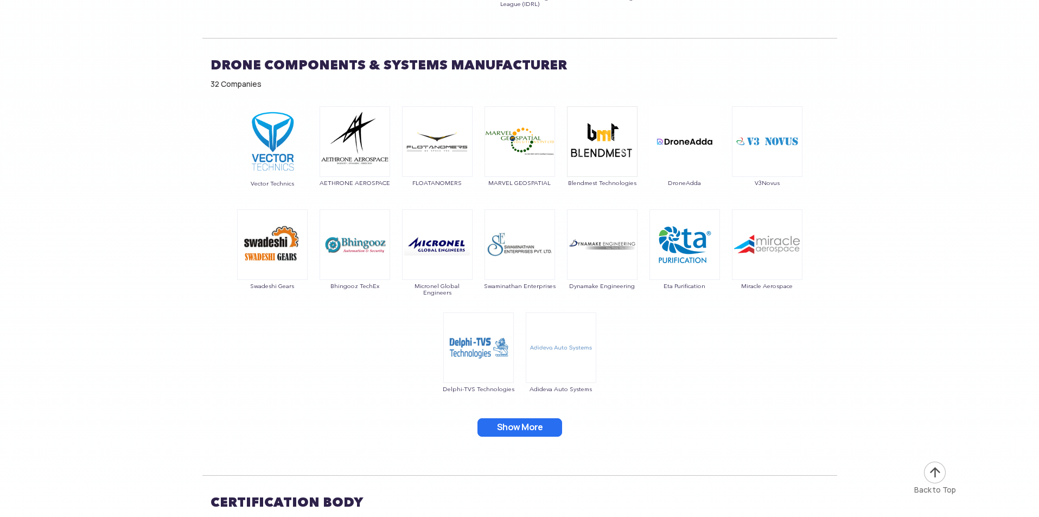
click at [529, 418] on button "Show More" at bounding box center [519, 427] width 85 height 18
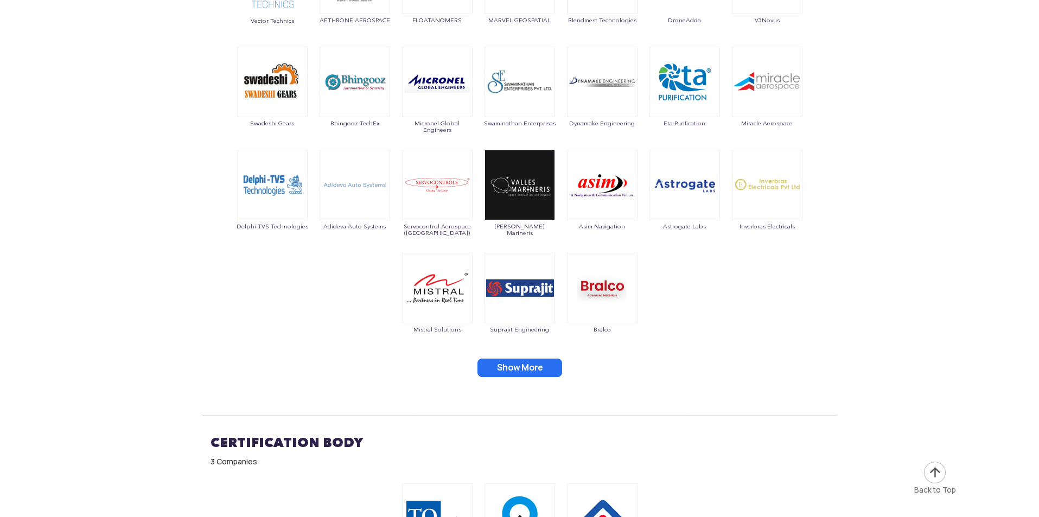
click at [515, 359] on button "Show More" at bounding box center [519, 368] width 85 height 18
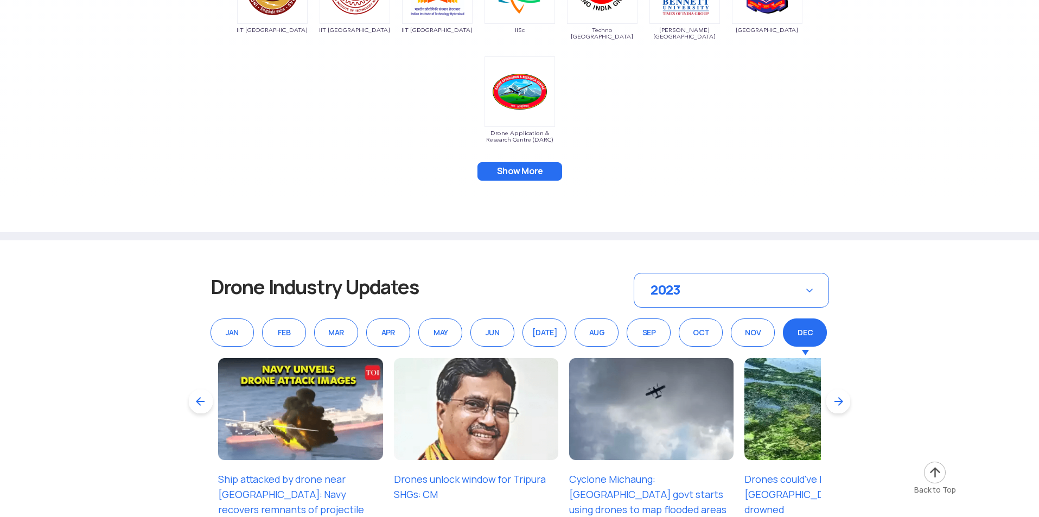
click at [513, 162] on button "Show More" at bounding box center [519, 171] width 85 height 18
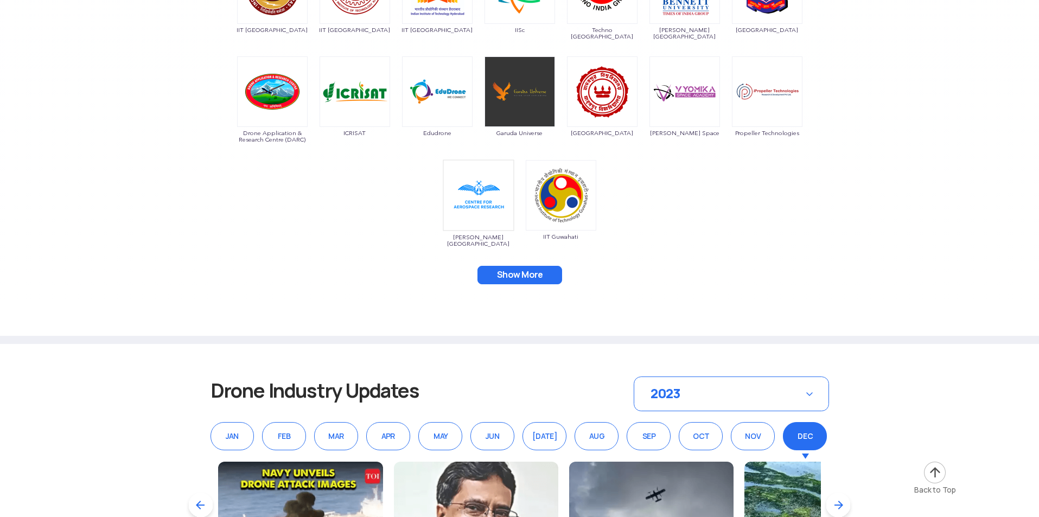
click at [511, 266] on button "Show More" at bounding box center [519, 275] width 85 height 18
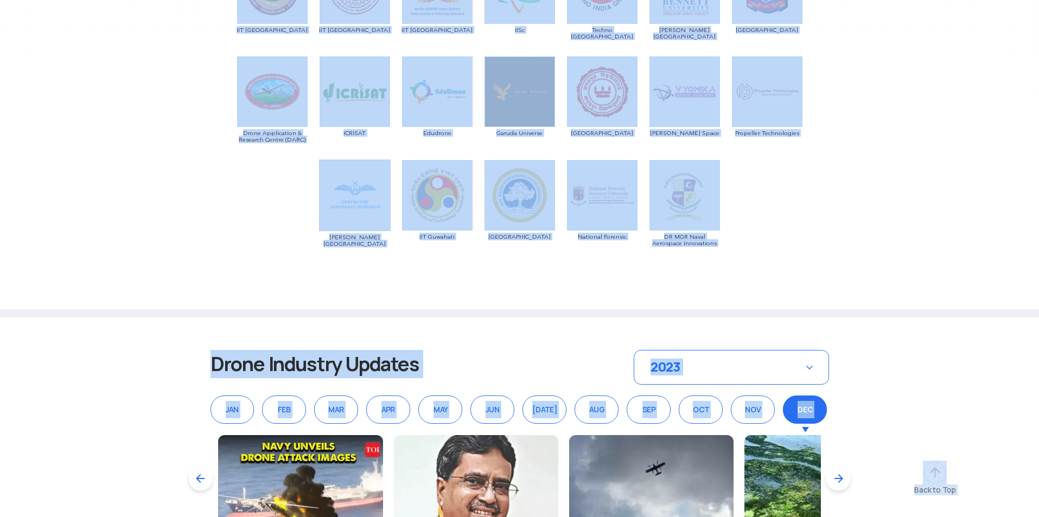
click at [804, 164] on div "IIT Madras IIT Kanpur IIT Hyderabad IISc Techno India Benett University Gujrat …" at bounding box center [519, 112] width 635 height 329
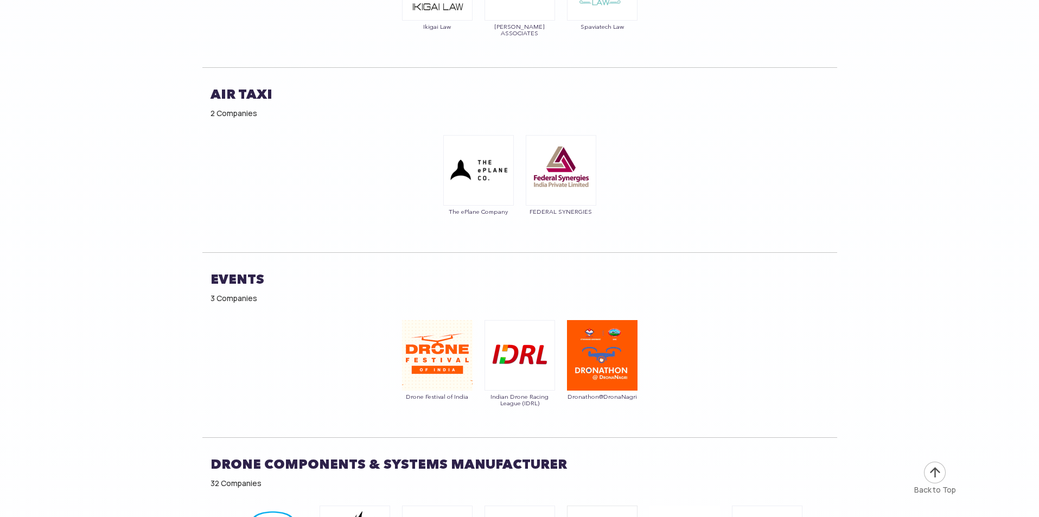
scroll to position [14866, 0]
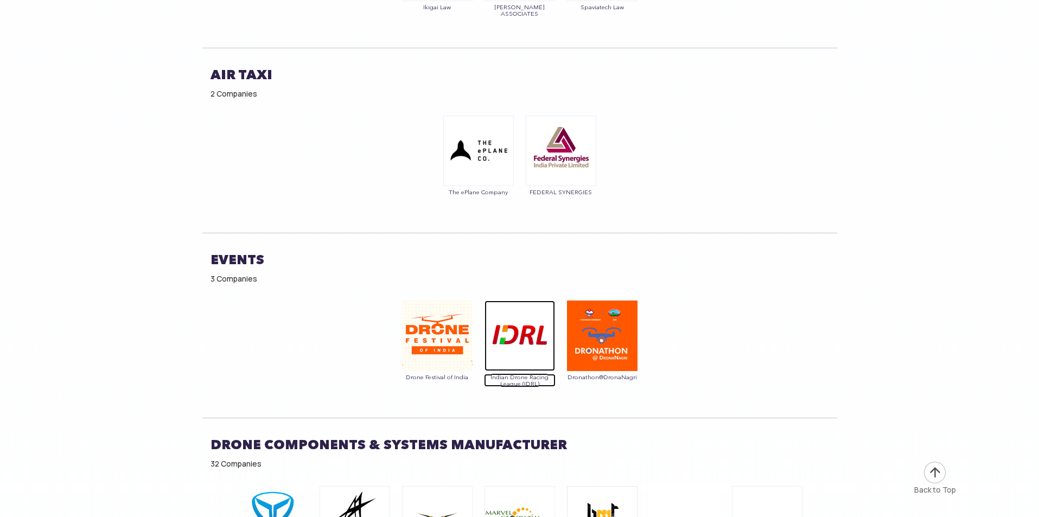
click at [526, 322] on img at bounding box center [520, 336] width 71 height 71
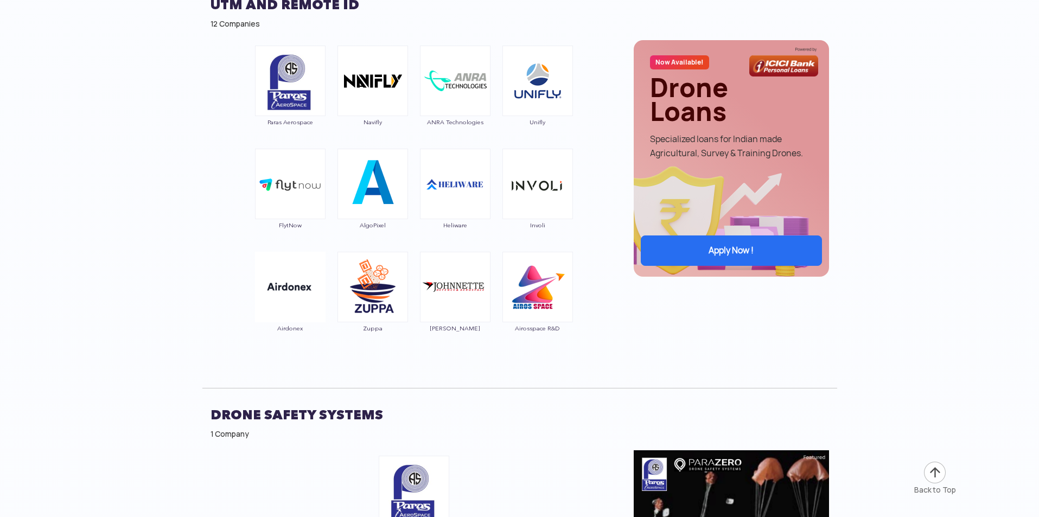
scroll to position [11231, 0]
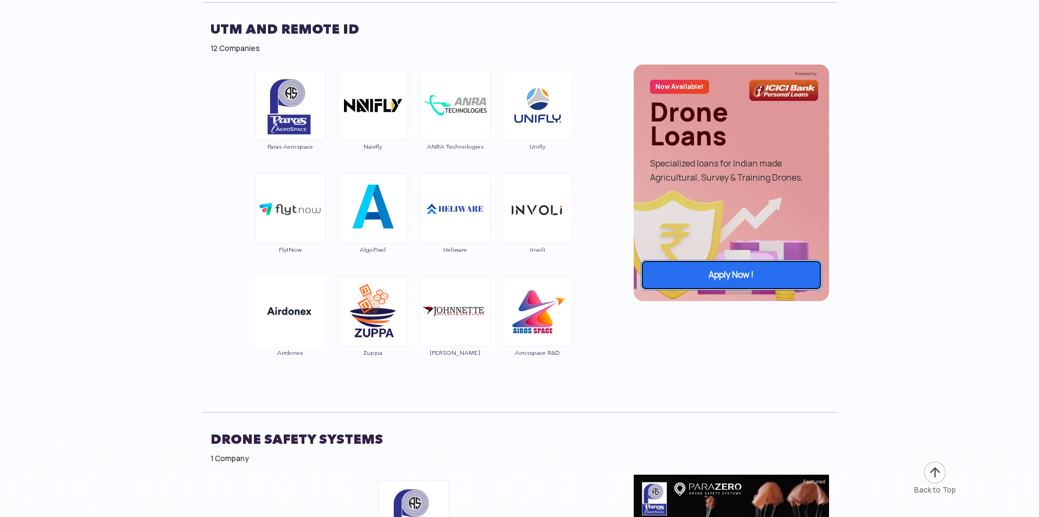
click at [728, 268] on link "Apply Now !" at bounding box center [731, 275] width 181 height 30
drag, startPoint x: 784, startPoint y: 118, endPoint x: 730, endPoint y: 274, distance: 164.9
